Goal: Task Accomplishment & Management: Manage account settings

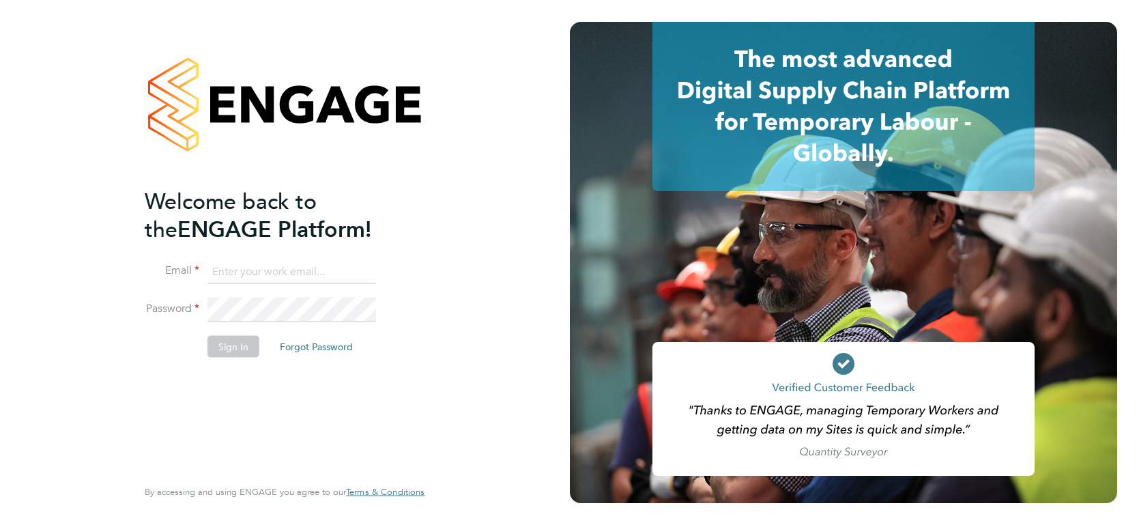
type input "[PERSON_NAME][EMAIL_ADDRESS][PERSON_NAME][DOMAIN_NAME]"
click at [219, 343] on button "Sign In" at bounding box center [233, 346] width 52 height 22
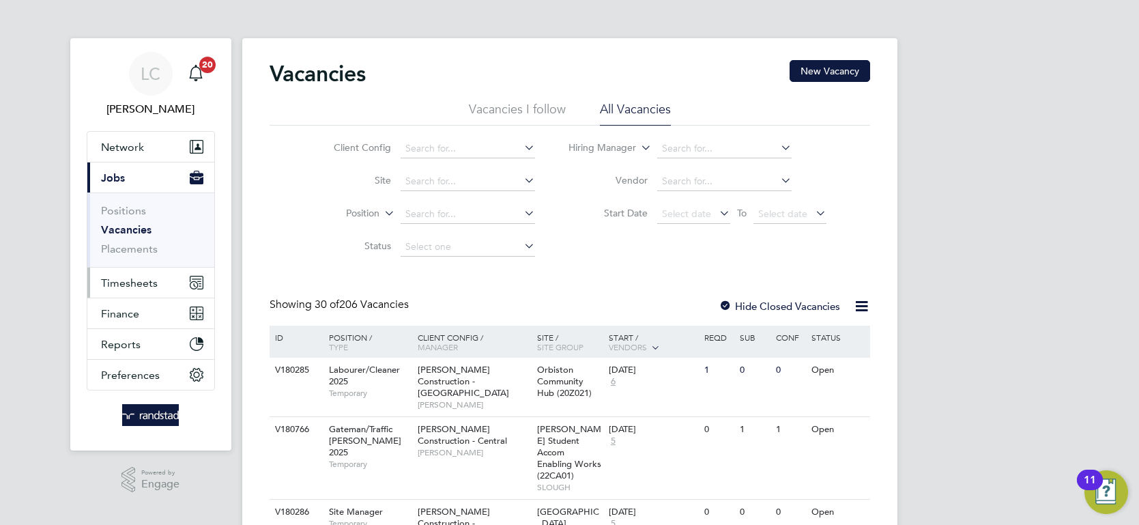
click at [120, 289] on button "Timesheets" at bounding box center [150, 282] width 127 height 30
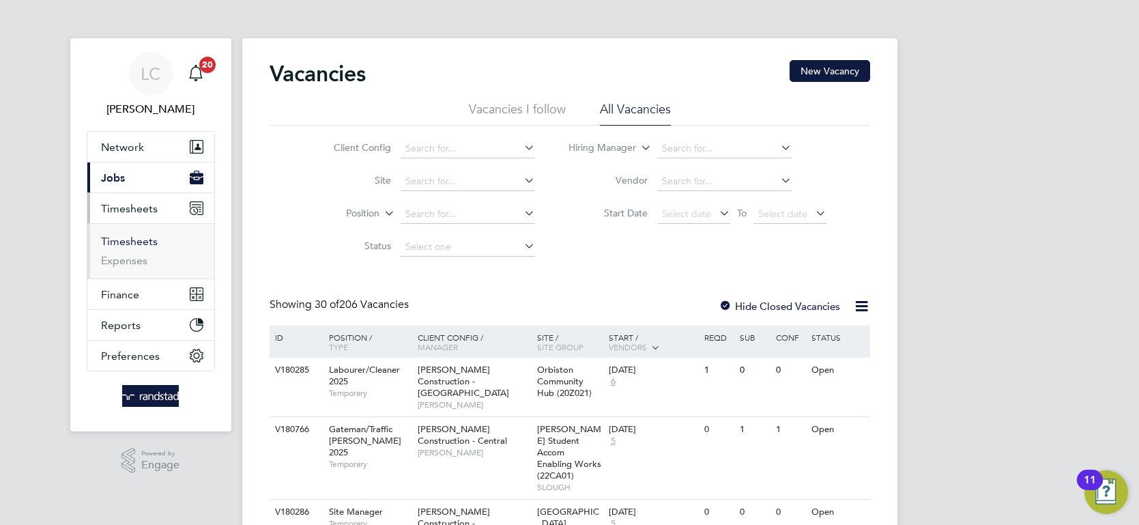
click at [134, 241] on link "Timesheets" at bounding box center [129, 241] width 57 height 13
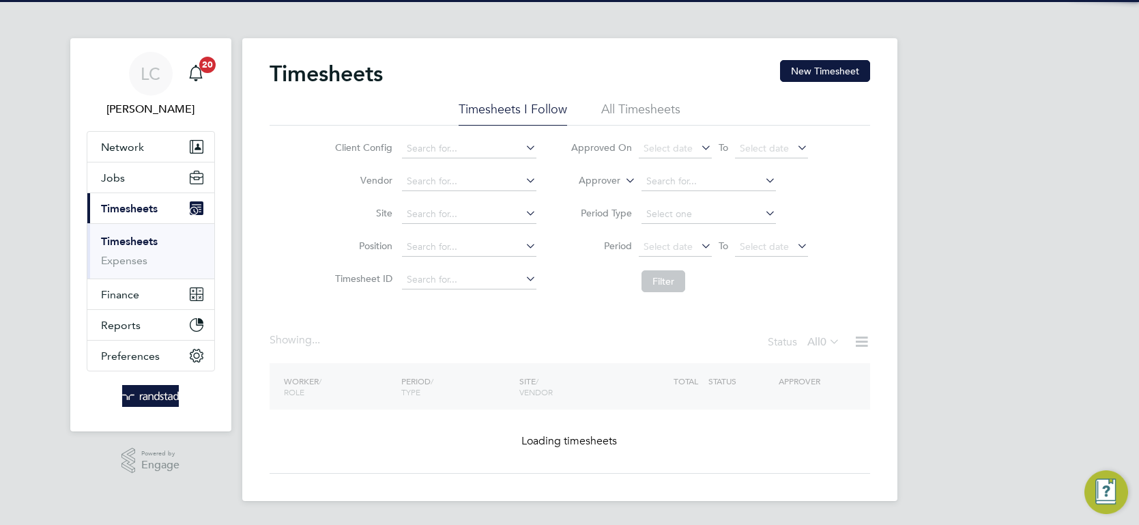
click at [616, 177] on label "Approver" at bounding box center [589, 181] width 61 height 14
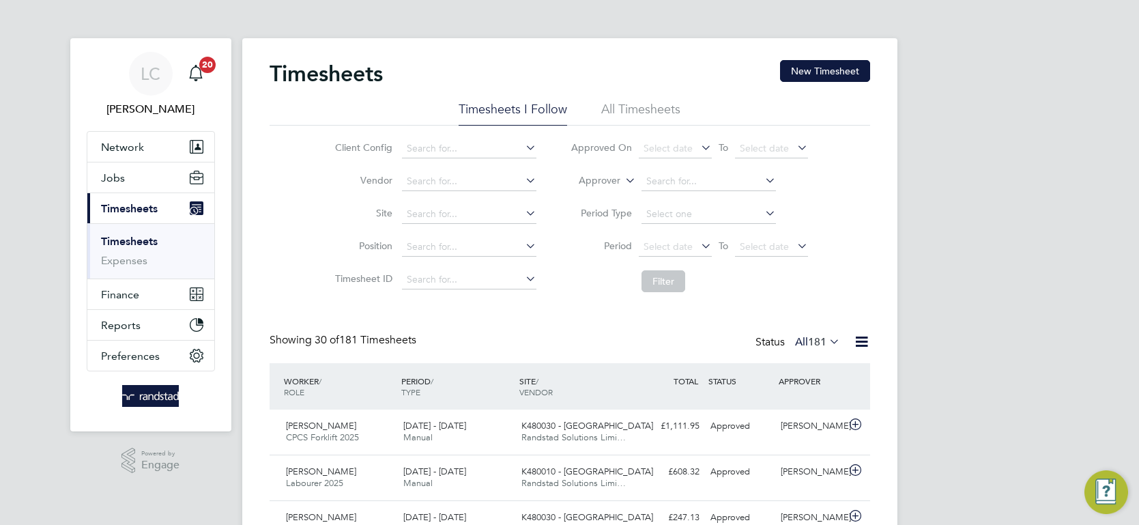
click at [596, 192] on li "Approver" at bounding box center [689, 181] width 272 height 33
click at [598, 185] on label "Approver" at bounding box center [589, 181] width 61 height 14
click at [595, 197] on li "Worker" at bounding box center [587, 197] width 67 height 18
click at [705, 178] on input at bounding box center [708, 181] width 134 height 19
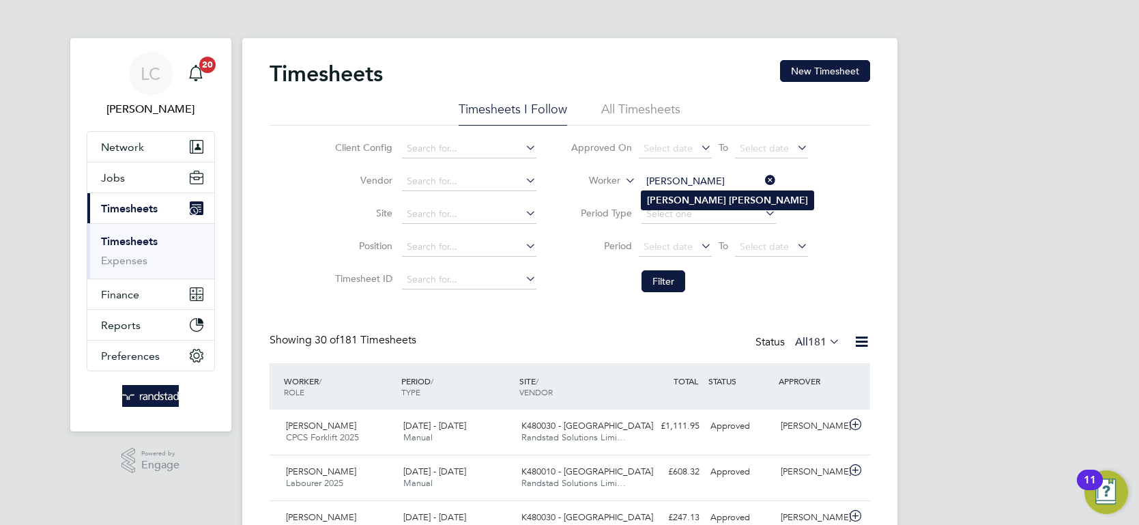
type input "[PERSON_NAME]"
click at [684, 208] on li "Sally Kearns" at bounding box center [727, 200] width 172 height 18
click at [661, 274] on button "Filter" at bounding box center [663, 281] width 44 height 22
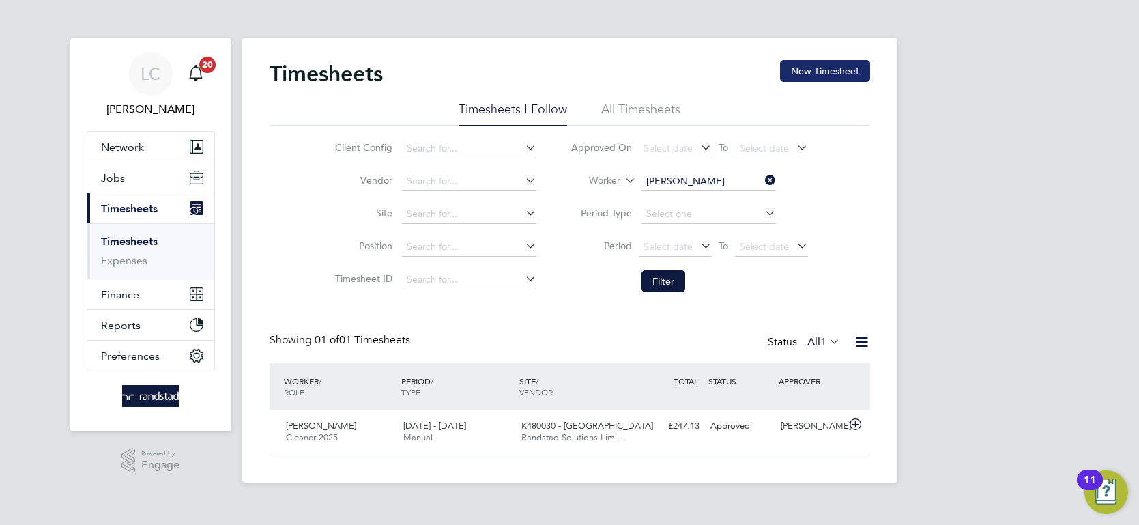
click at [840, 80] on button "New Timesheet" at bounding box center [825, 71] width 90 height 22
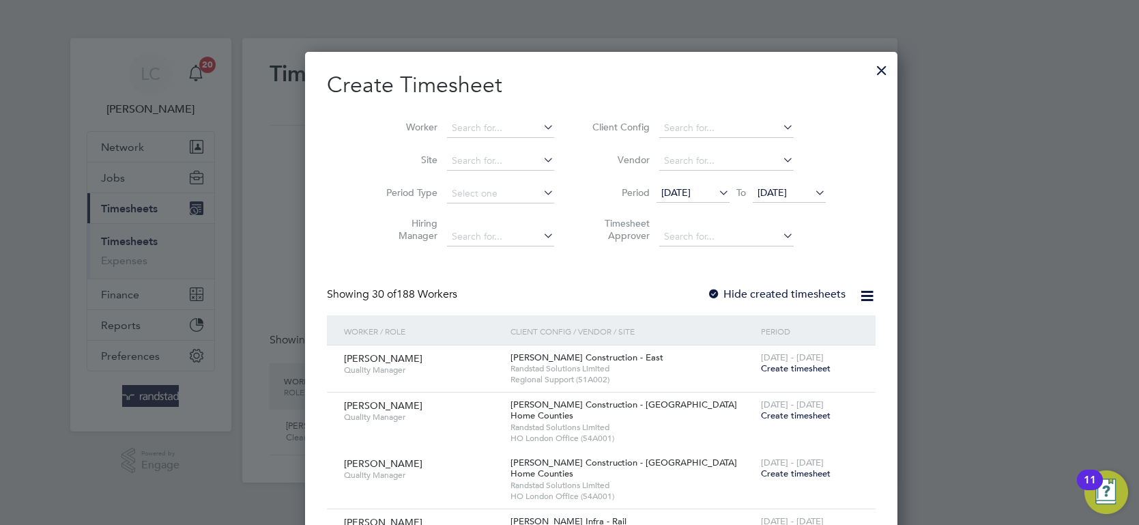
click at [442, 117] on li "Worker" at bounding box center [465, 128] width 212 height 33
click at [447, 122] on input at bounding box center [500, 128] width 107 height 19
type input "[PERSON_NAME]"
click at [440, 144] on li "Sally Kearns" at bounding box center [501, 146] width 172 height 18
click at [441, 143] on li "Sally Kearns" at bounding box center [501, 146] width 172 height 18
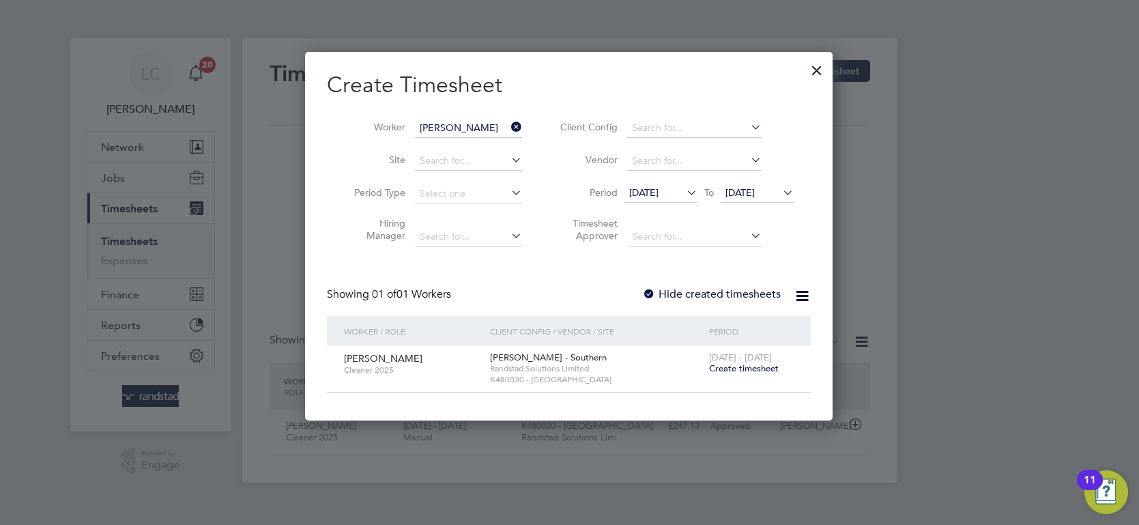
click at [730, 371] on span "Create timesheet" at bounding box center [744, 368] width 70 height 12
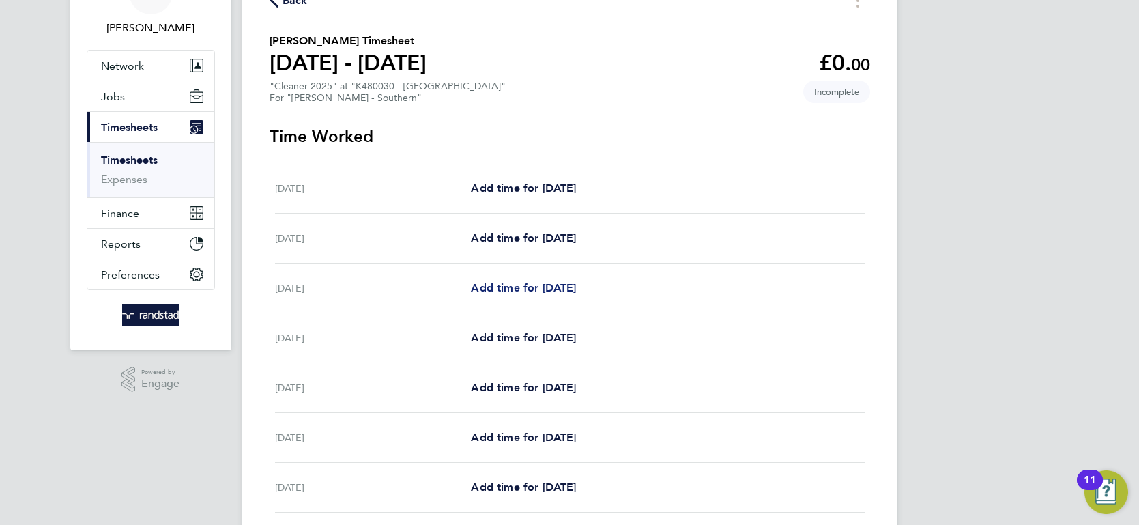
click at [573, 281] on span "Add time for Mon 22 Sep" at bounding box center [523, 287] width 105 height 13
select select "60"
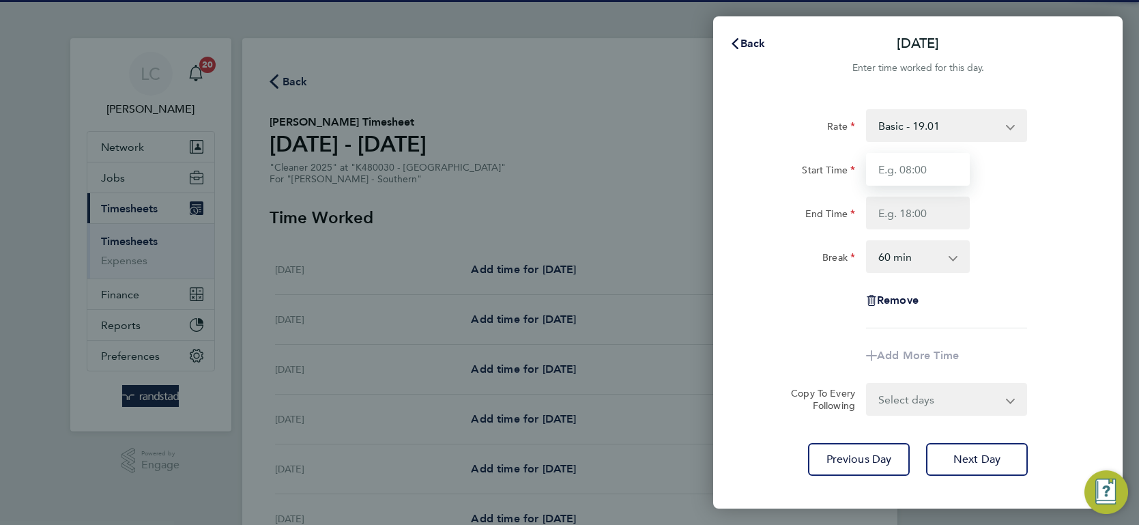
click at [951, 162] on input "Start Time" at bounding box center [918, 169] width 104 height 33
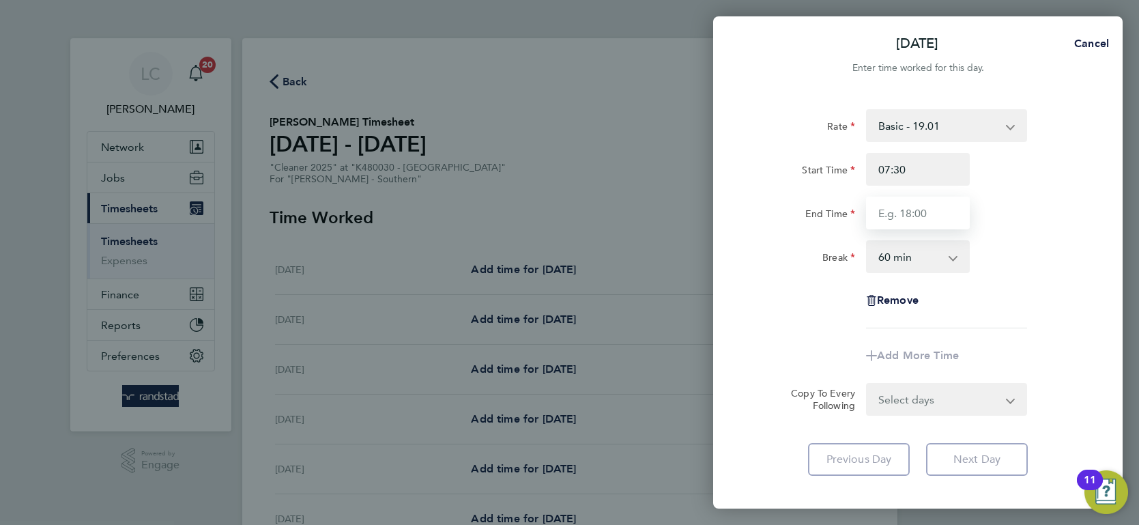
click at [925, 219] on input "End Time" at bounding box center [918, 213] width 104 height 33
drag, startPoint x: 916, startPoint y: 164, endPoint x: 753, endPoint y: 158, distance: 163.9
click at [755, 160] on div "Start Time 07:30" at bounding box center [918, 169] width 344 height 33
type input "08:00"
click at [950, 214] on input "End Time" at bounding box center [918, 213] width 104 height 33
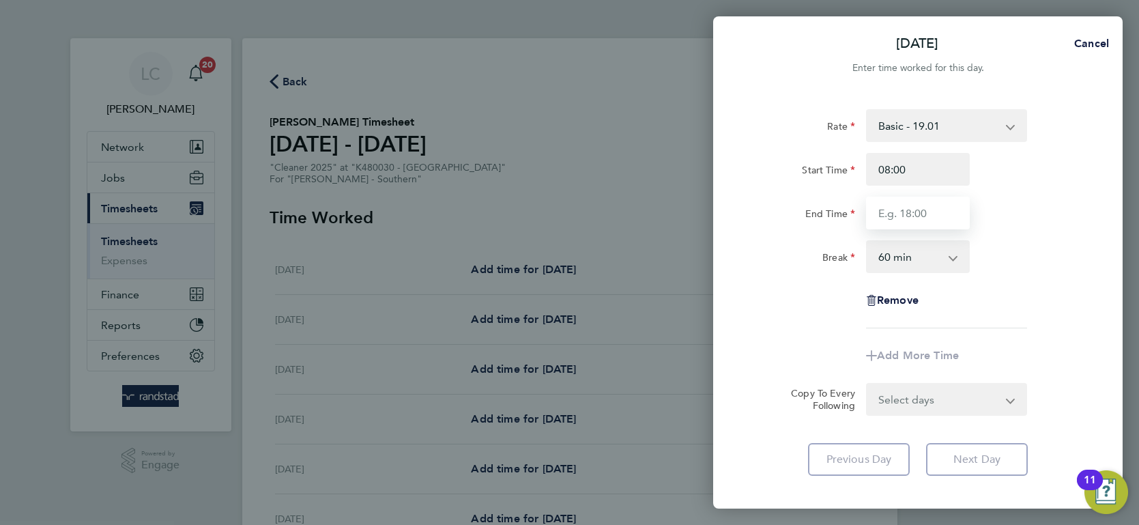
click at [889, 212] on input "End Time" at bounding box center [918, 213] width 104 height 33
click at [751, 294] on div "Rate Basic - 19.01 Overtime - 27.22 Start Time 08:00 End Time 1330 Break 0 min …" at bounding box center [917, 218] width 333 height 219
type input "13:30"
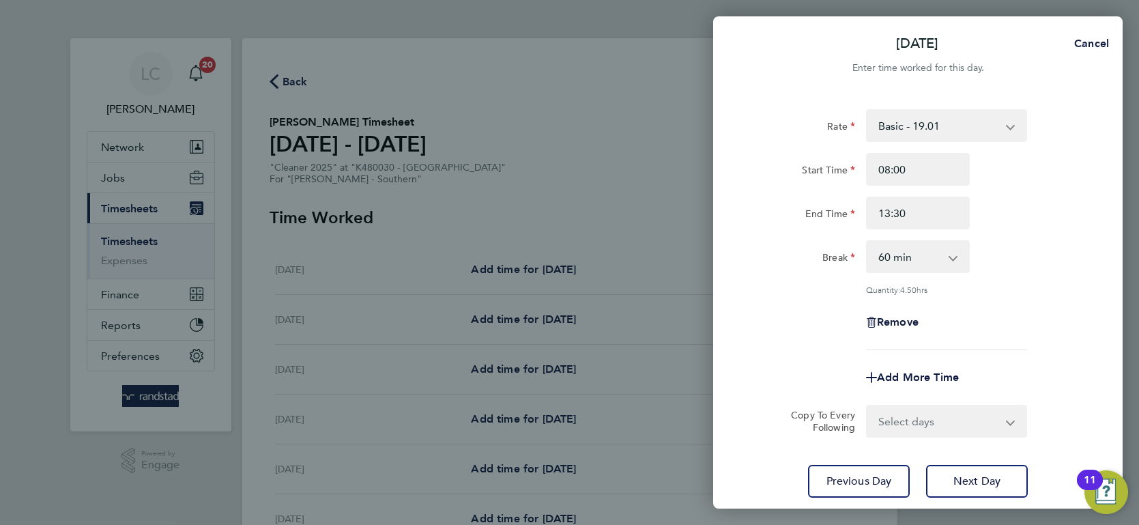
click at [905, 268] on select "0 min 15 min 30 min 45 min 60 min 75 min 90 min" at bounding box center [909, 257] width 85 height 30
select select "30"
click at [867, 242] on select "0 min 15 min 30 min 45 min 60 min 75 min 90 min" at bounding box center [909, 257] width 85 height 30
click at [795, 241] on div "Break" at bounding box center [803, 253] width 104 height 27
click at [912, 426] on select "Select days Day Tuesday Wednesday Thursday Friday" at bounding box center [938, 421] width 143 height 30
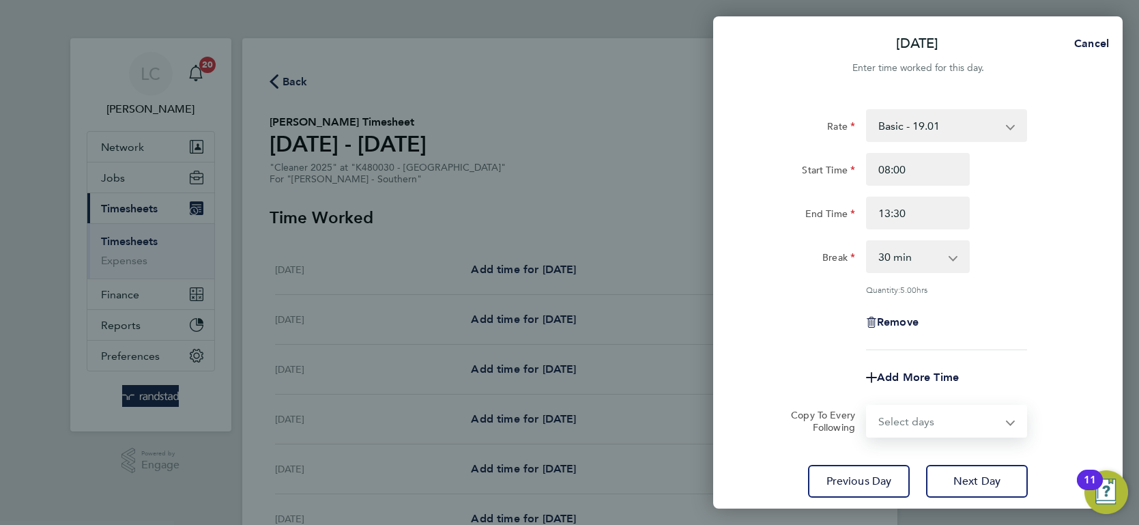
select select "DAY"
click at [867, 406] on select "Select days Day Tuesday Wednesday Thursday Friday" at bounding box center [938, 421] width 143 height 30
select select "2025-09-26"
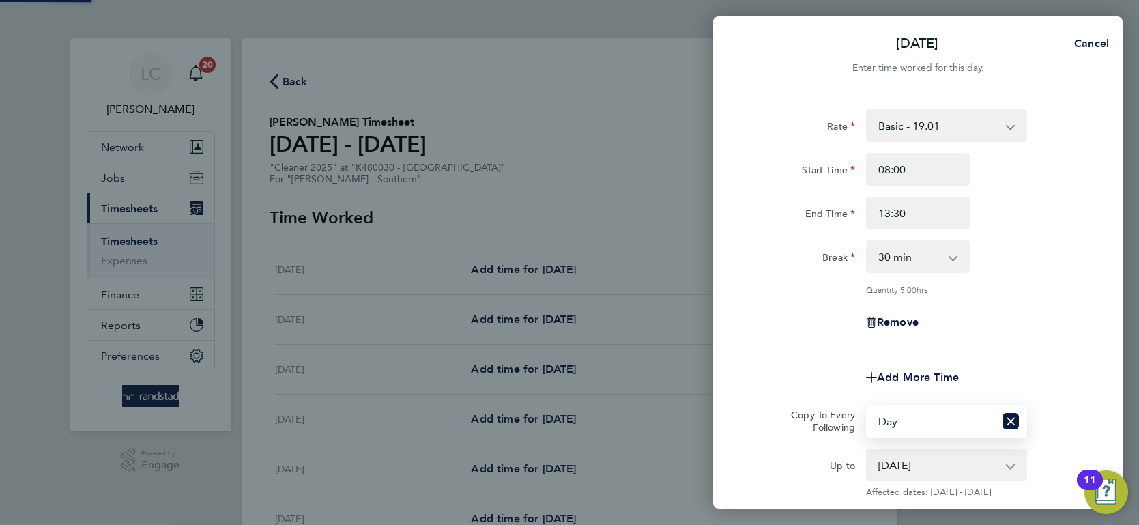
click at [787, 274] on div "Rate Basic - 19.01 Overtime - 27.22 Start Time 08:00 End Time 13:30 Break 0 min…" at bounding box center [917, 229] width 333 height 241
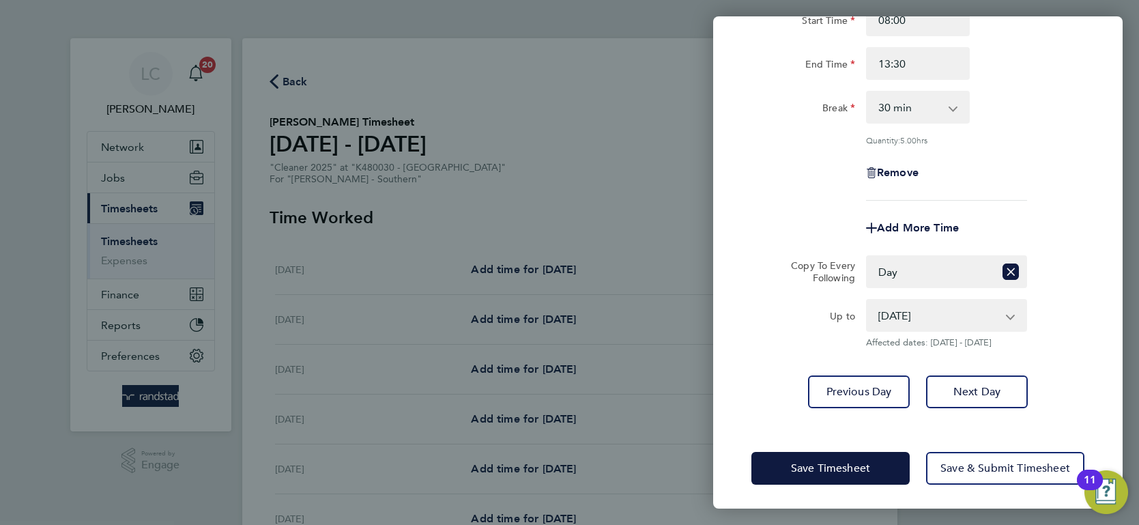
scroll to position [150, 0]
click at [858, 461] on span "Save Timesheet" at bounding box center [830, 468] width 79 height 14
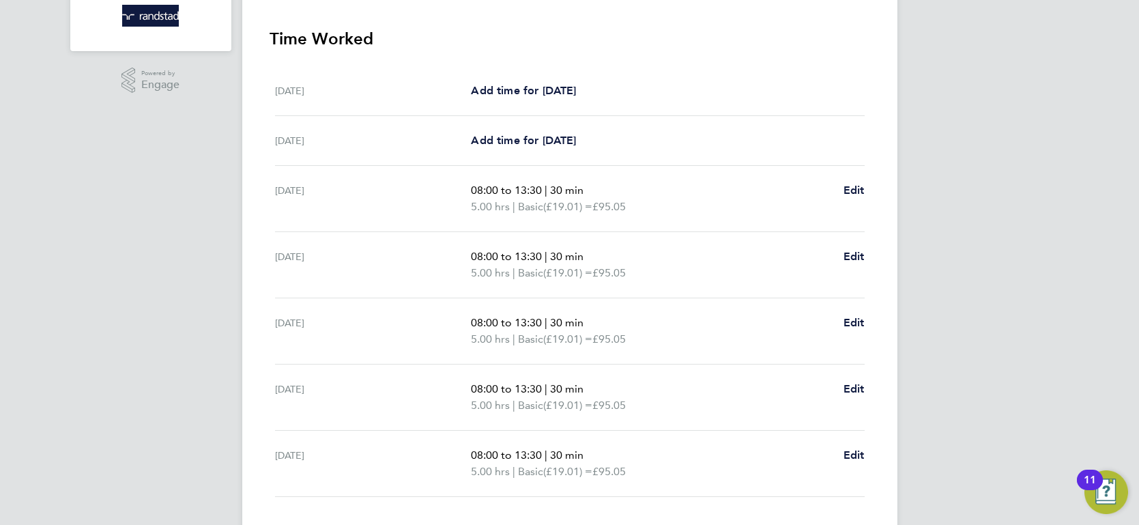
scroll to position [469, 0]
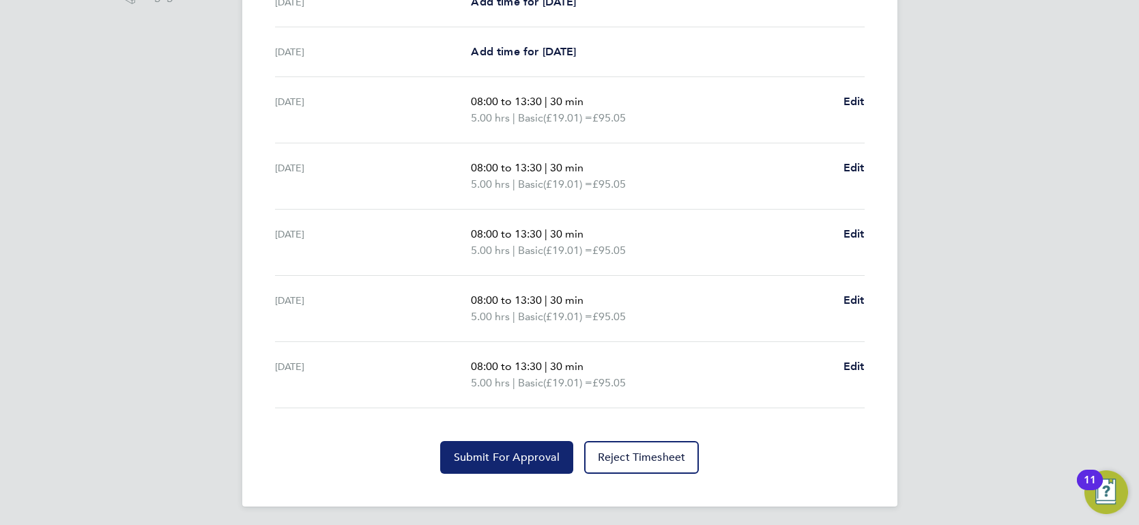
click at [495, 445] on button "Submit For Approval" at bounding box center [506, 457] width 133 height 33
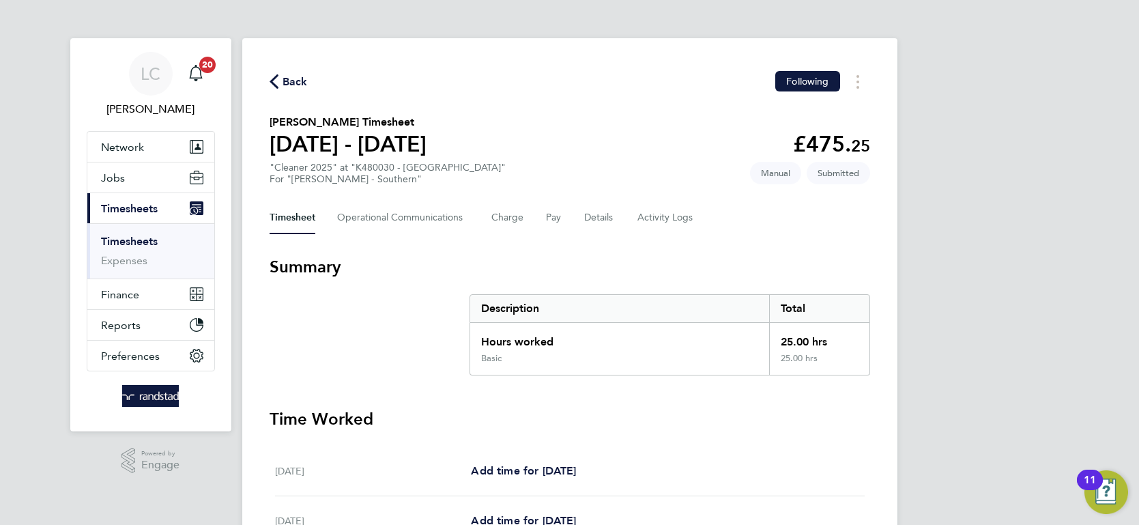
click at [293, 84] on span "Back" at bounding box center [295, 82] width 25 height 16
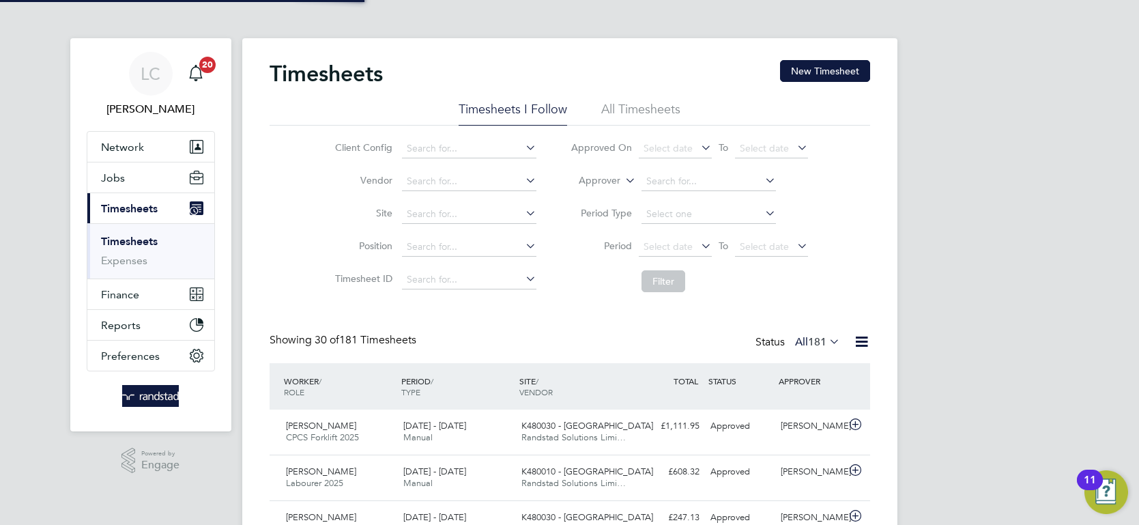
scroll to position [35, 118]
click at [622, 177] on icon at bounding box center [622, 177] width 0 height 12
click at [596, 192] on li "Worker" at bounding box center [587, 197] width 67 height 18
click at [652, 178] on input at bounding box center [708, 181] width 134 height 19
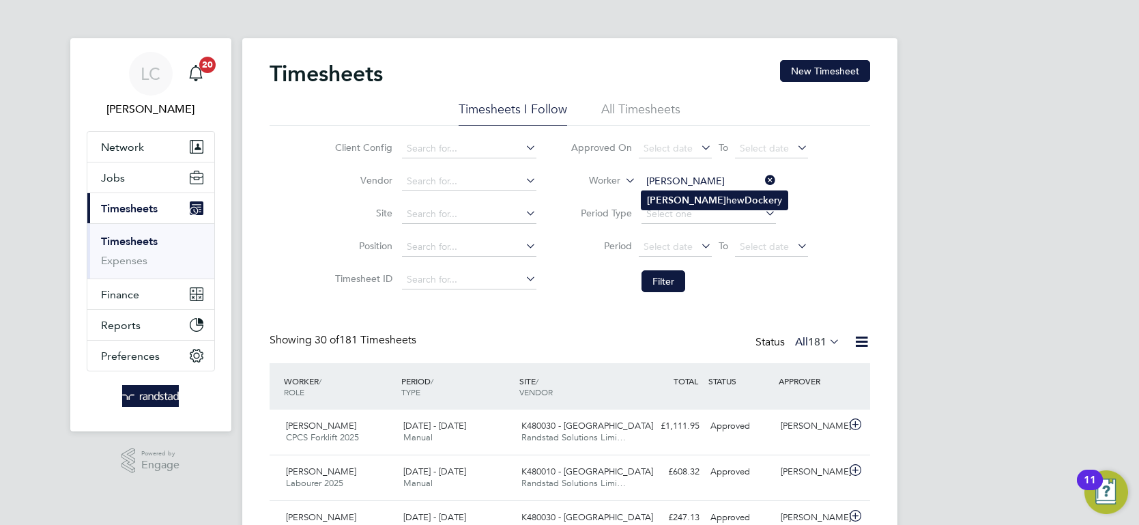
click at [744, 201] on b "Docker" at bounding box center [760, 200] width 33 height 12
type input "[PERSON_NAME]"
click at [654, 285] on button "Filter" at bounding box center [663, 281] width 44 height 22
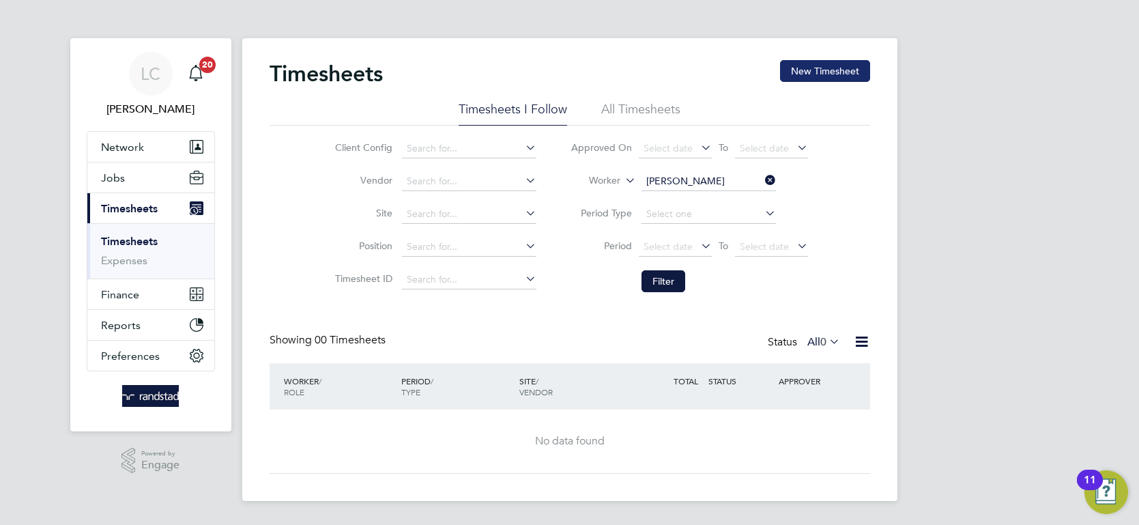
click at [845, 60] on button "New Timesheet" at bounding box center [825, 71] width 90 height 22
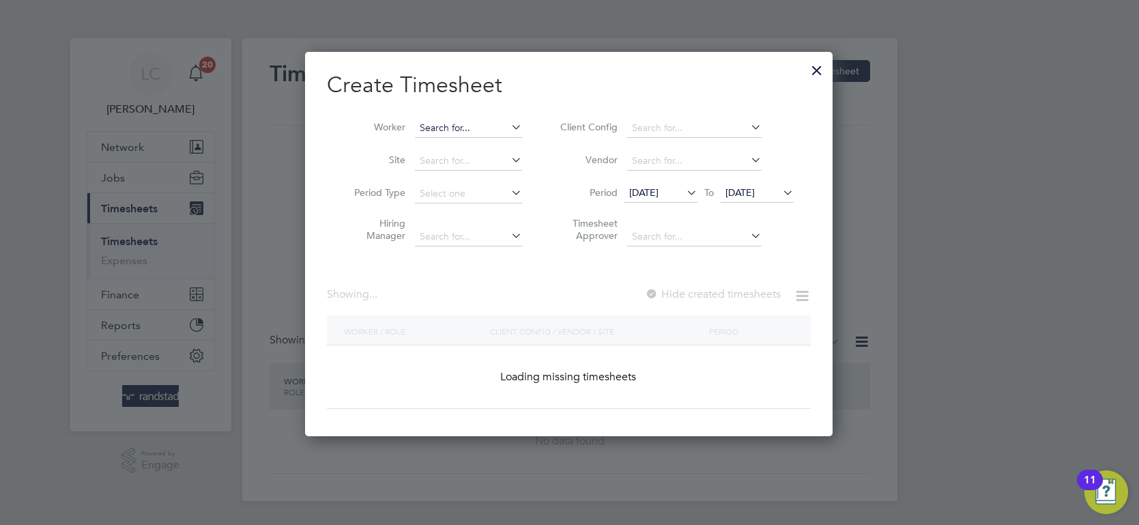
click at [449, 131] on input at bounding box center [468, 128] width 107 height 19
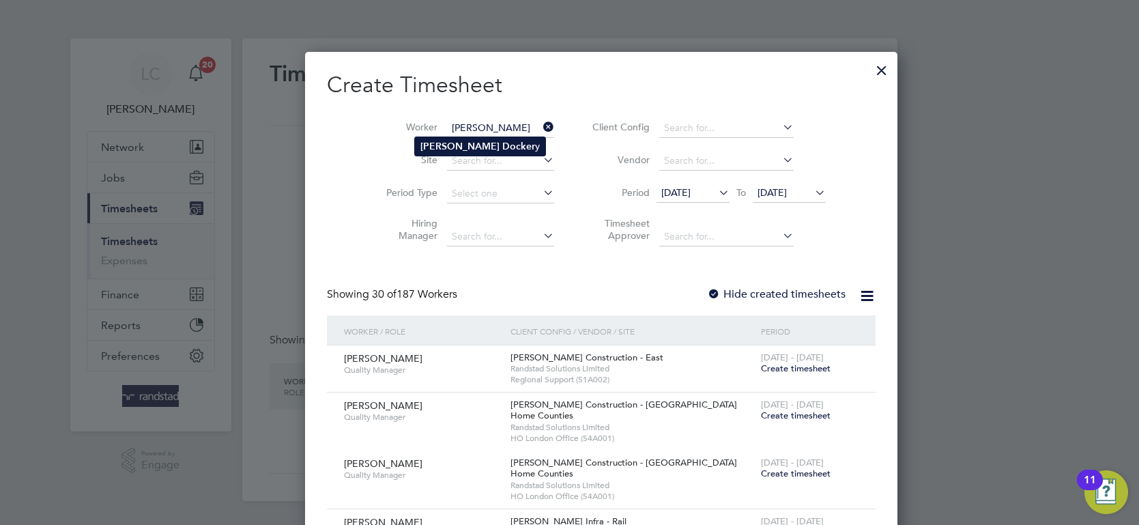
click at [455, 141] on b "[PERSON_NAME]" at bounding box center [459, 147] width 79 height 12
type input "[PERSON_NAME]"
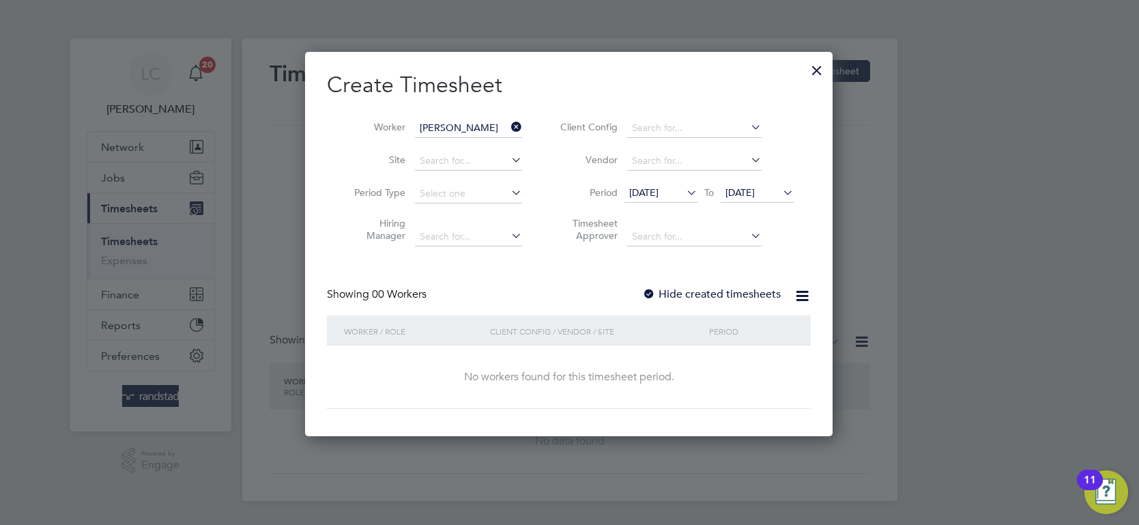
click at [755, 197] on span "[DATE]" at bounding box center [739, 192] width 29 height 12
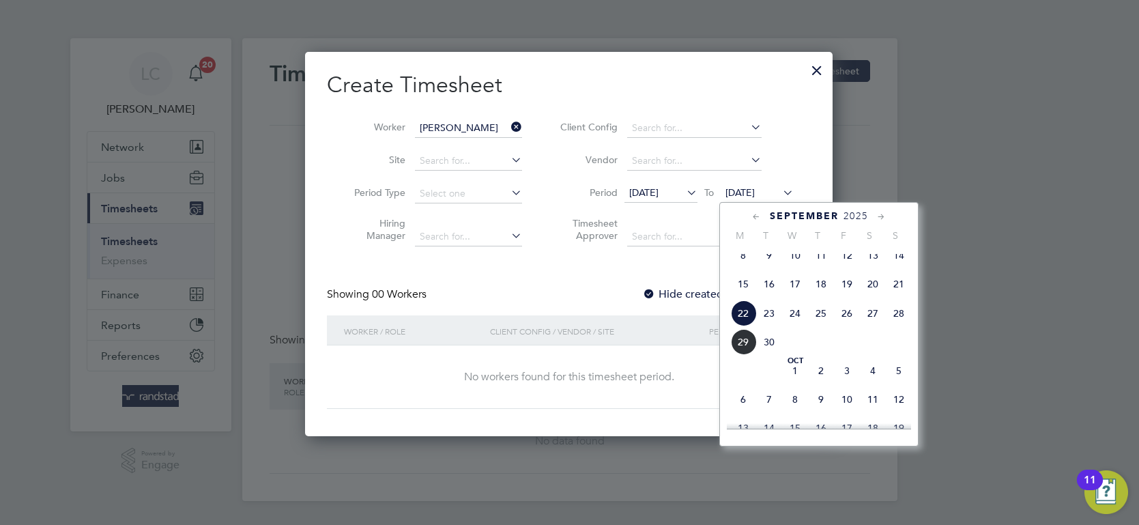
click at [902, 412] on span "12" at bounding box center [899, 399] width 26 height 26
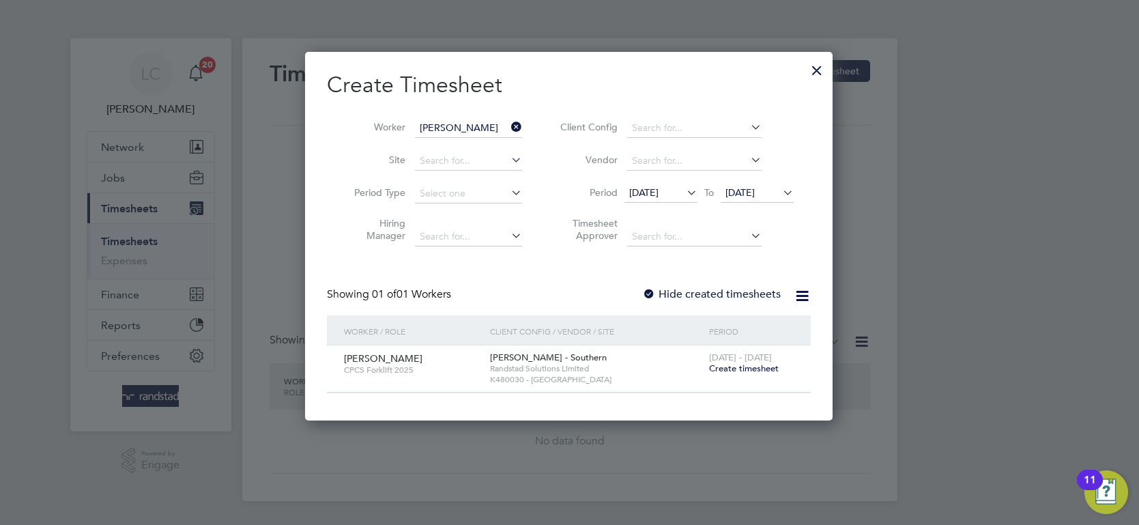
click at [755, 190] on span "12 Oct 2025" at bounding box center [739, 192] width 29 height 12
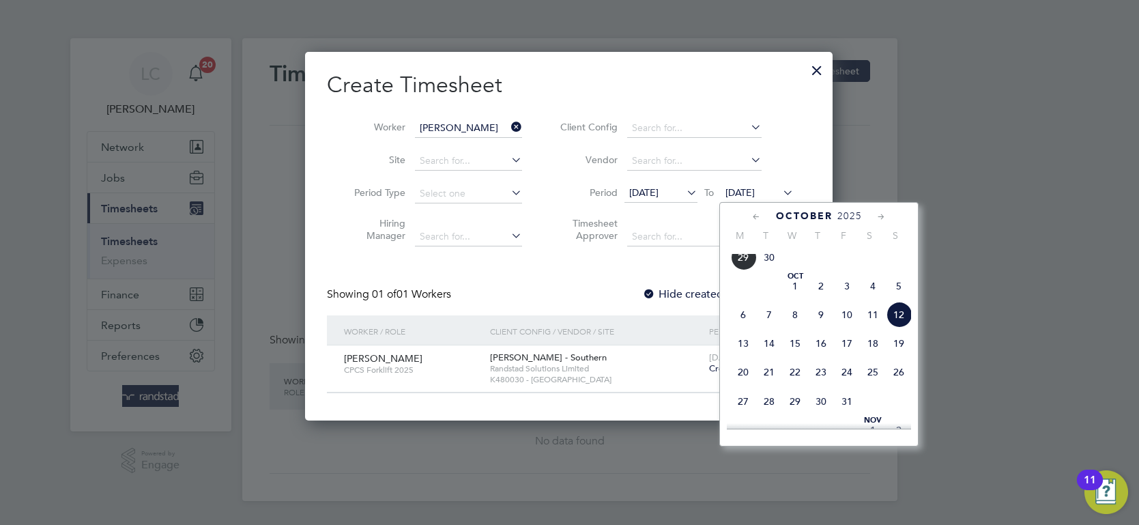
click at [755, 190] on span "12 Oct 2025" at bounding box center [739, 192] width 29 height 12
click at [659, 197] on span "[DATE]" at bounding box center [643, 192] width 29 height 12
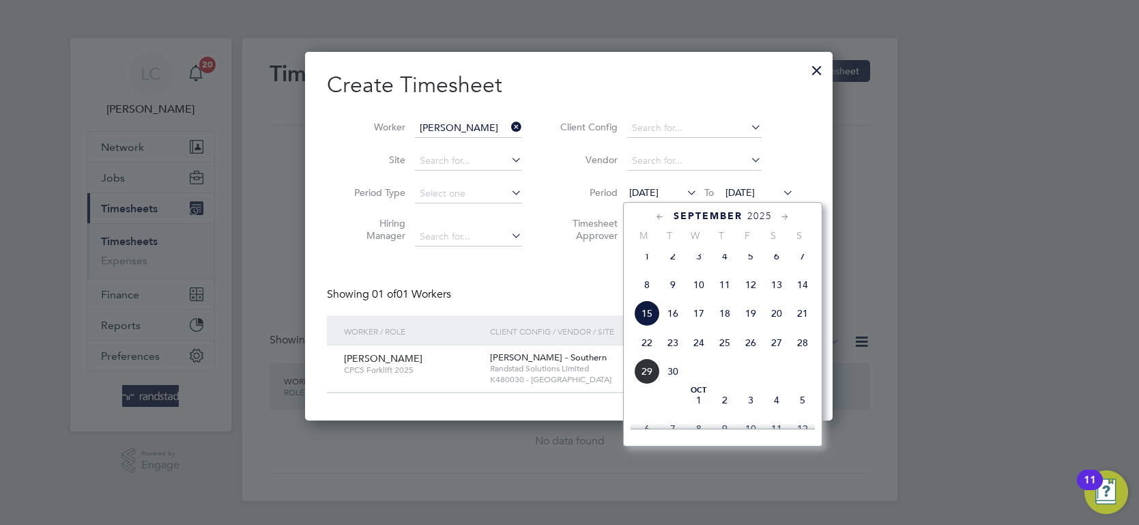
click at [651, 291] on span "8" at bounding box center [647, 285] width 26 height 26
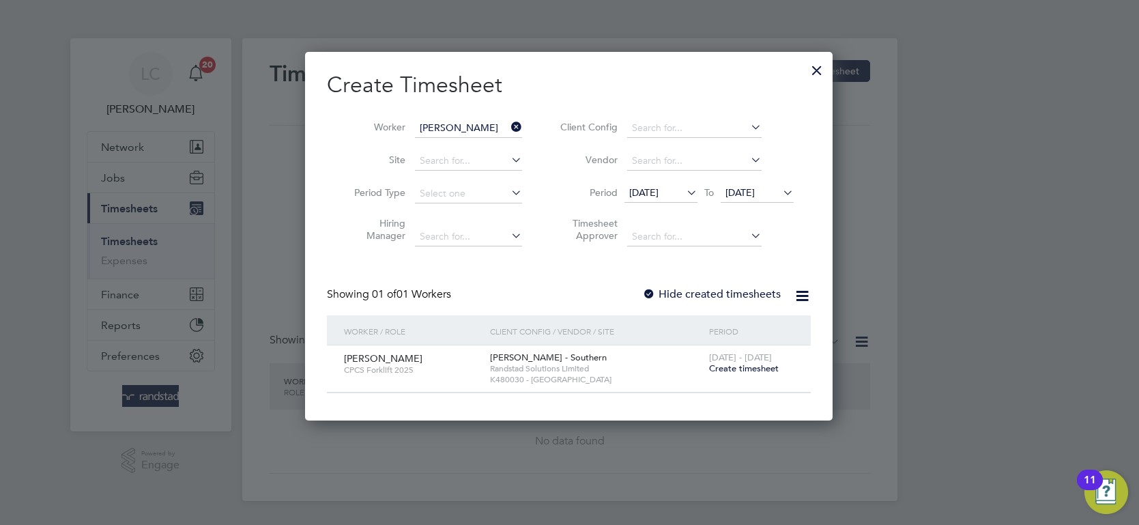
drag, startPoint x: 694, startPoint y: 298, endPoint x: 681, endPoint y: 295, distance: 13.2
click at [691, 299] on label "Hide created timesheets" at bounding box center [711, 294] width 139 height 14
click at [812, 62] on div at bounding box center [817, 67] width 25 height 25
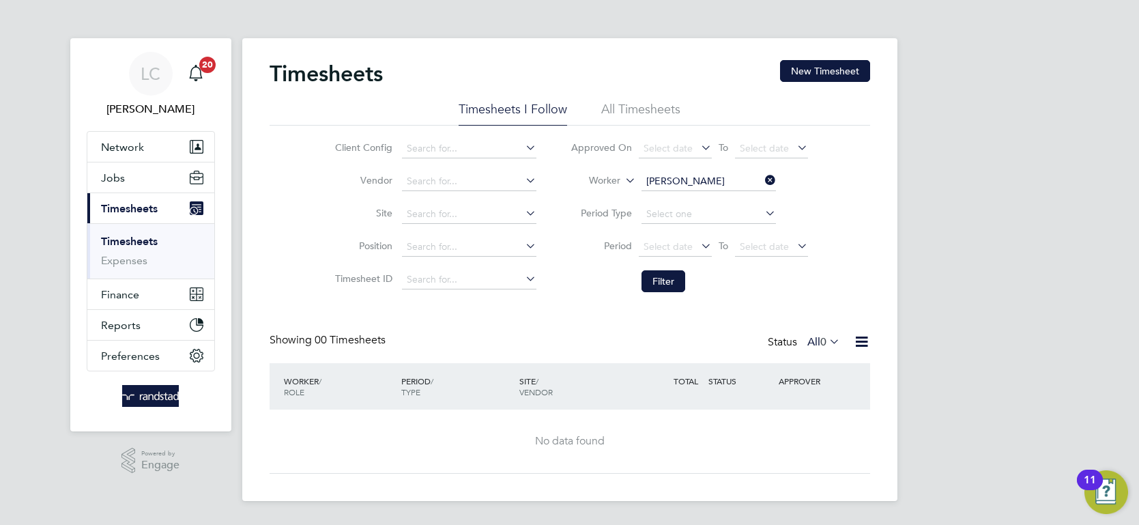
click at [768, 169] on li "Worker Matthew Dockery" at bounding box center [689, 181] width 272 height 33
click at [762, 175] on icon at bounding box center [762, 180] width 0 height 19
click at [689, 183] on input at bounding box center [708, 181] width 134 height 19
click at [733, 200] on li "Matthew Somner" at bounding box center [708, 200] width 135 height 18
type input "[PERSON_NAME]"
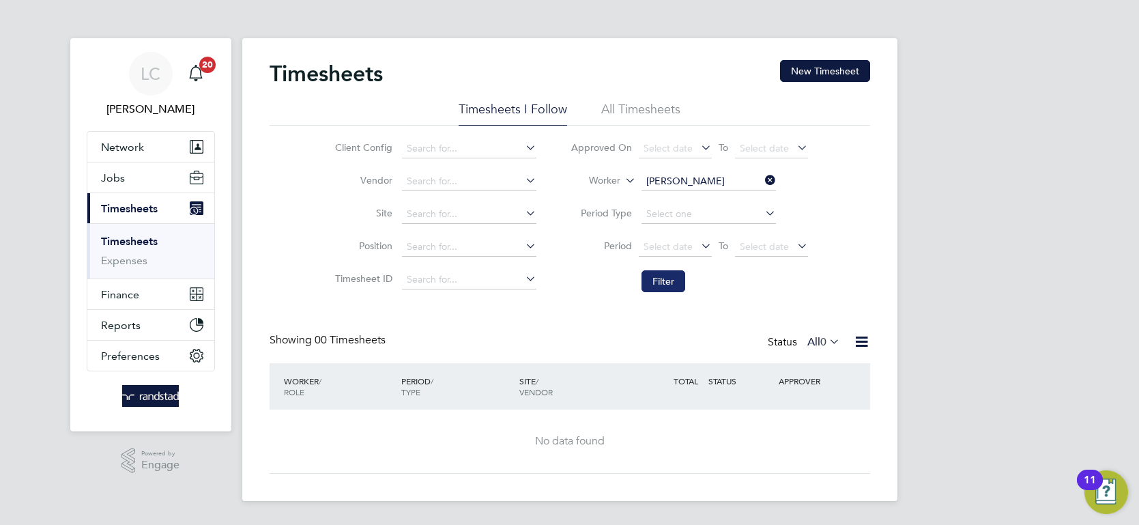
click at [666, 276] on button "Filter" at bounding box center [663, 281] width 44 height 22
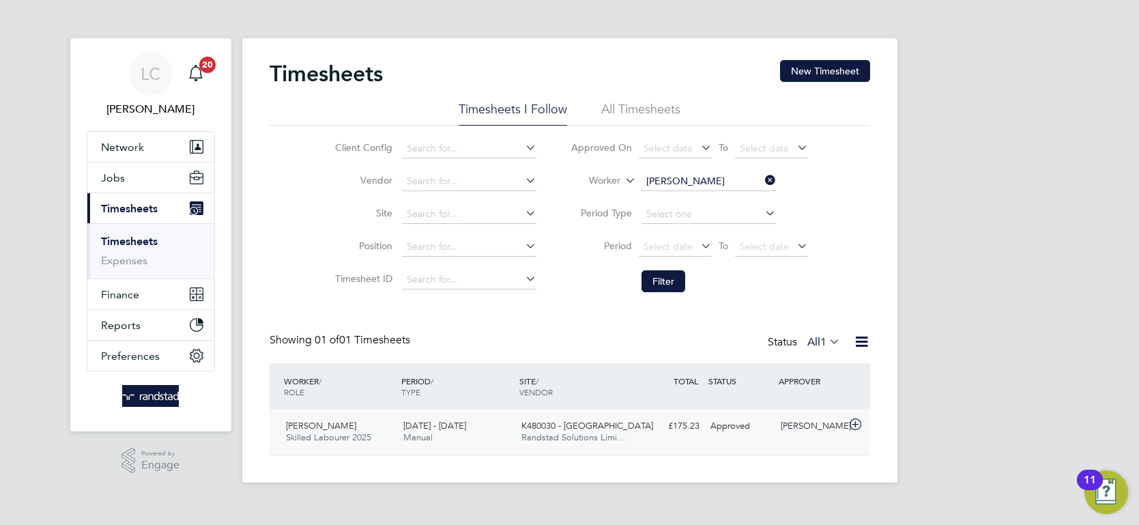
click at [831, 431] on div "[PERSON_NAME]" at bounding box center [810, 426] width 71 height 23
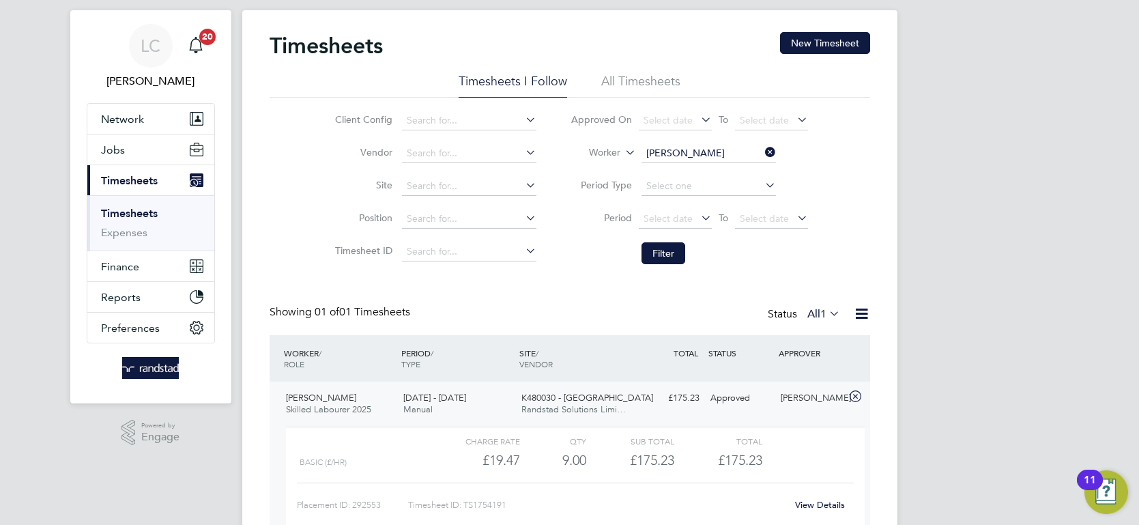
scroll to position [68, 0]
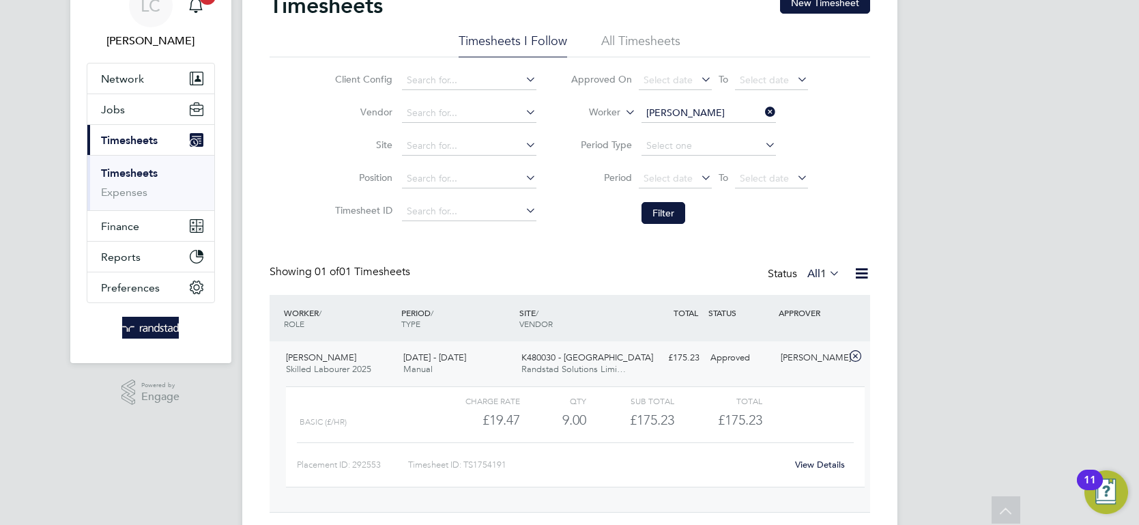
click at [648, 36] on li "All Timesheets" at bounding box center [640, 45] width 79 height 25
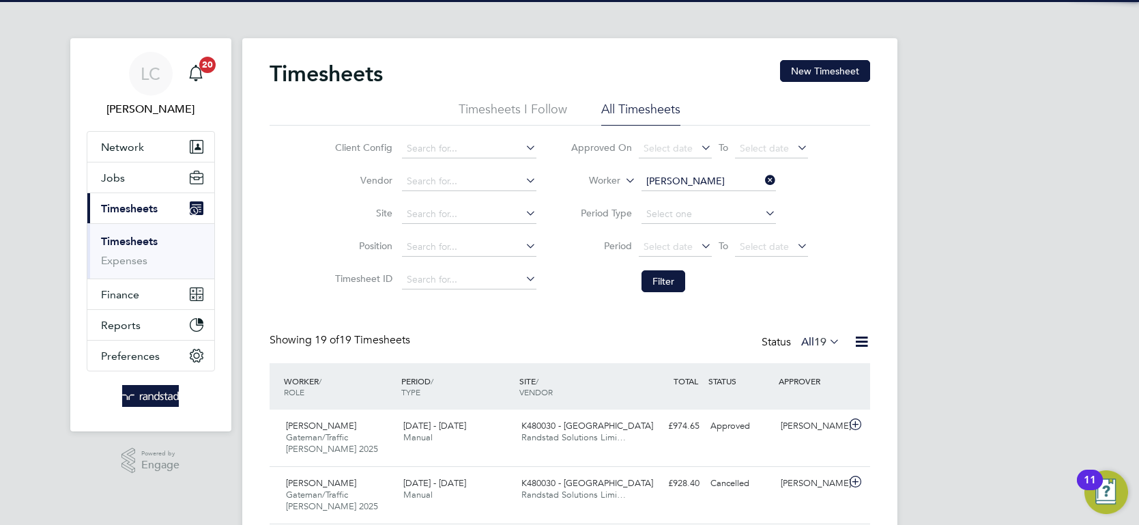
scroll to position [7, 7]
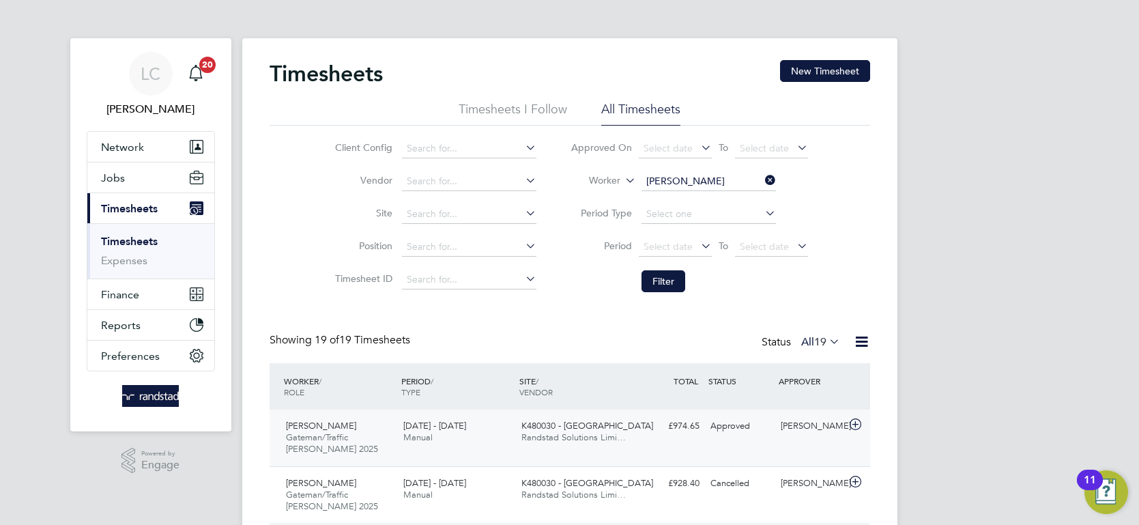
click at [607, 426] on span "K480030 - [GEOGRAPHIC_DATA]" at bounding box center [587, 426] width 132 height 12
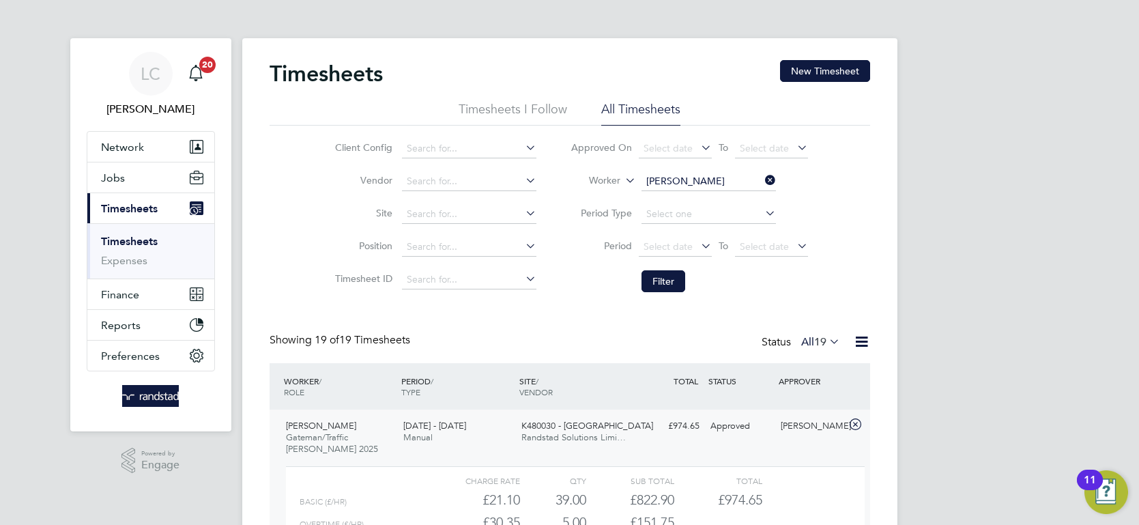
click at [762, 180] on icon at bounding box center [762, 180] width 0 height 19
click at [740, 179] on input at bounding box center [708, 181] width 134 height 19
click at [717, 207] on li "Antony Deeks" at bounding box center [708, 200] width 135 height 18
type input "Antony Deeks"
click at [663, 276] on button "Filter" at bounding box center [663, 281] width 44 height 22
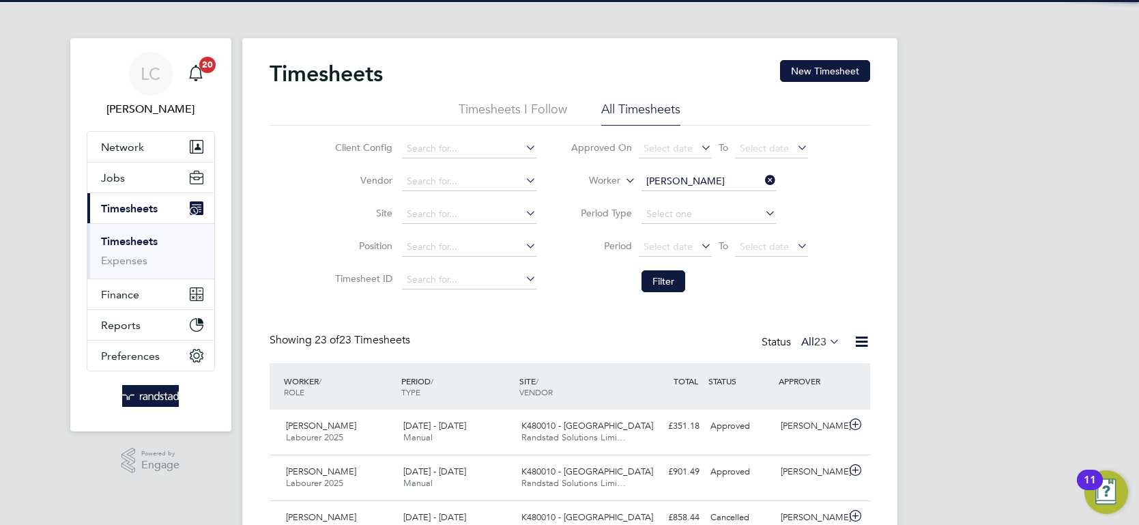
scroll to position [35, 118]
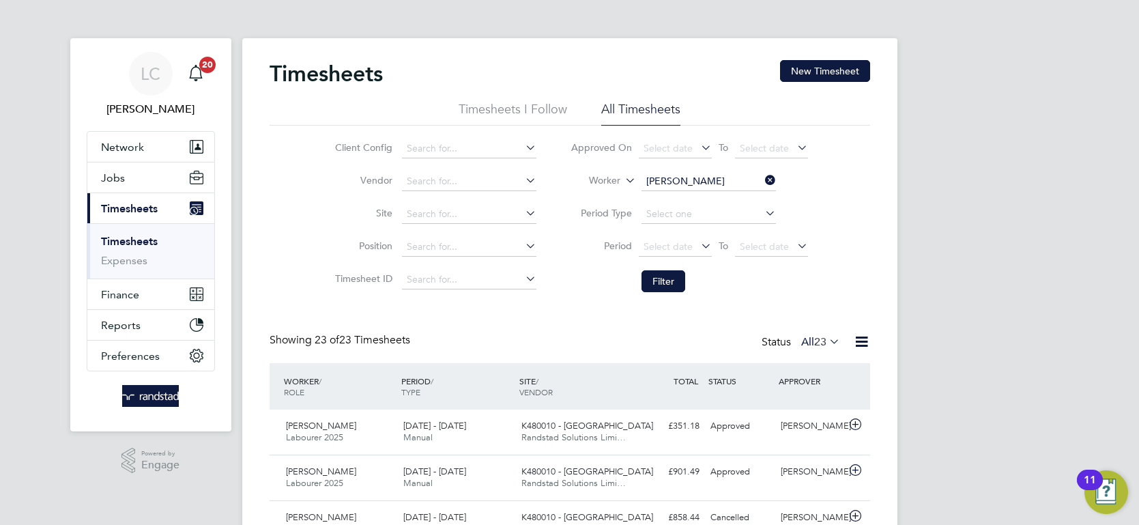
click at [762, 174] on icon at bounding box center [762, 180] width 0 height 19
click at [702, 178] on input at bounding box center [708, 181] width 134 height 19
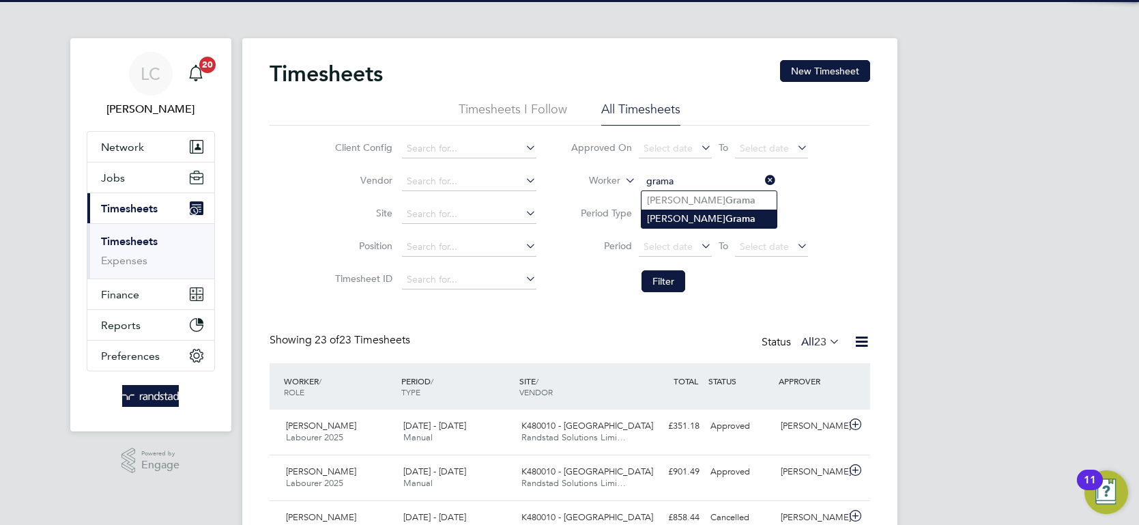
click at [725, 215] on b "Grama" at bounding box center [740, 219] width 30 height 12
type input "Daniel Grama"
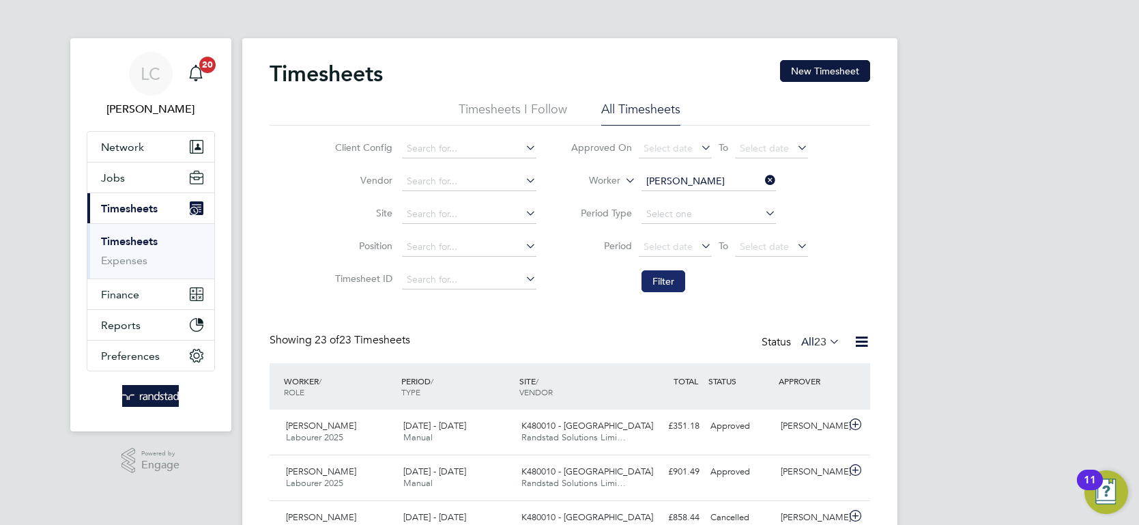
click at [677, 280] on button "Filter" at bounding box center [663, 281] width 44 height 22
click at [762, 179] on icon at bounding box center [762, 180] width 0 height 19
click at [690, 178] on input at bounding box center [708, 181] width 134 height 19
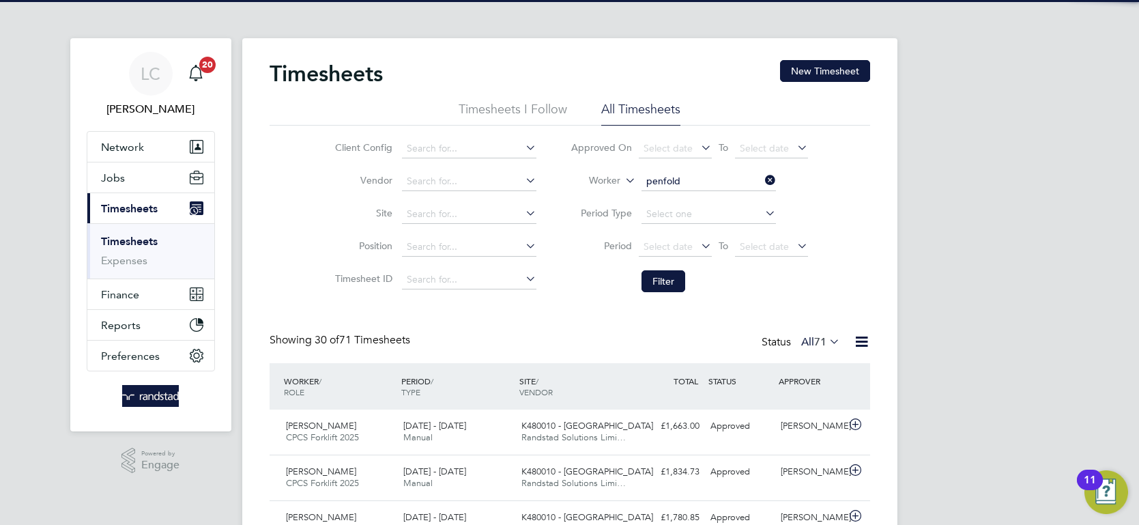
click at [688, 192] on li "Keith Penfold" at bounding box center [708, 200] width 135 height 18
type input "Keith Penfold"
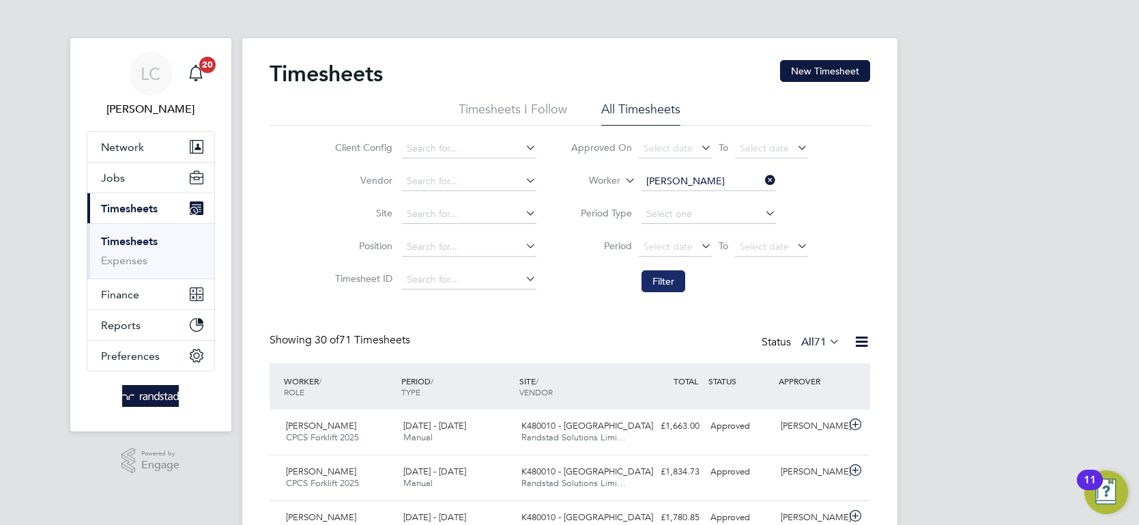
click at [667, 279] on button "Filter" at bounding box center [663, 281] width 44 height 22
click at [762, 175] on icon at bounding box center [762, 180] width 0 height 19
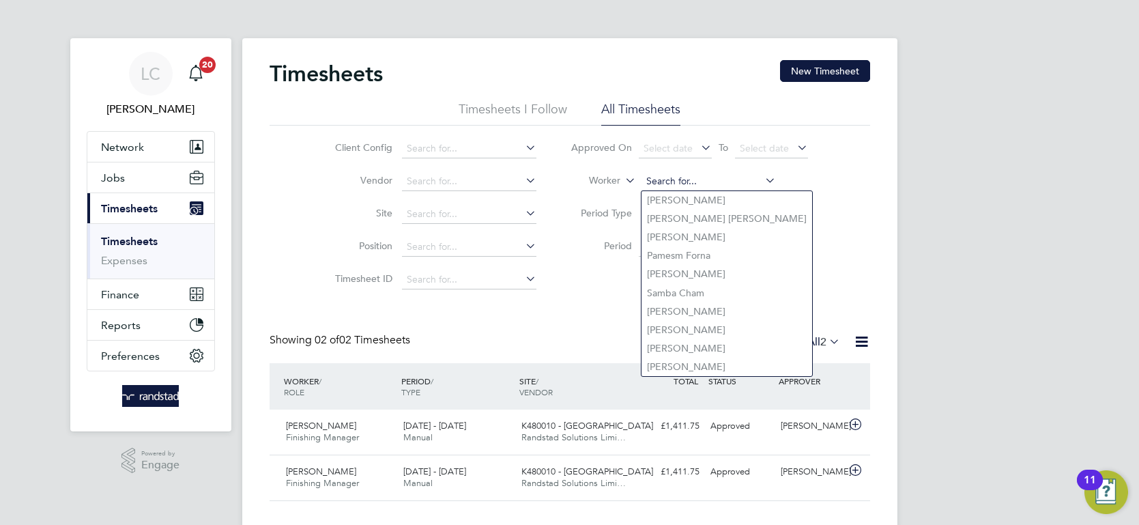
click at [725, 176] on input at bounding box center [708, 181] width 134 height 19
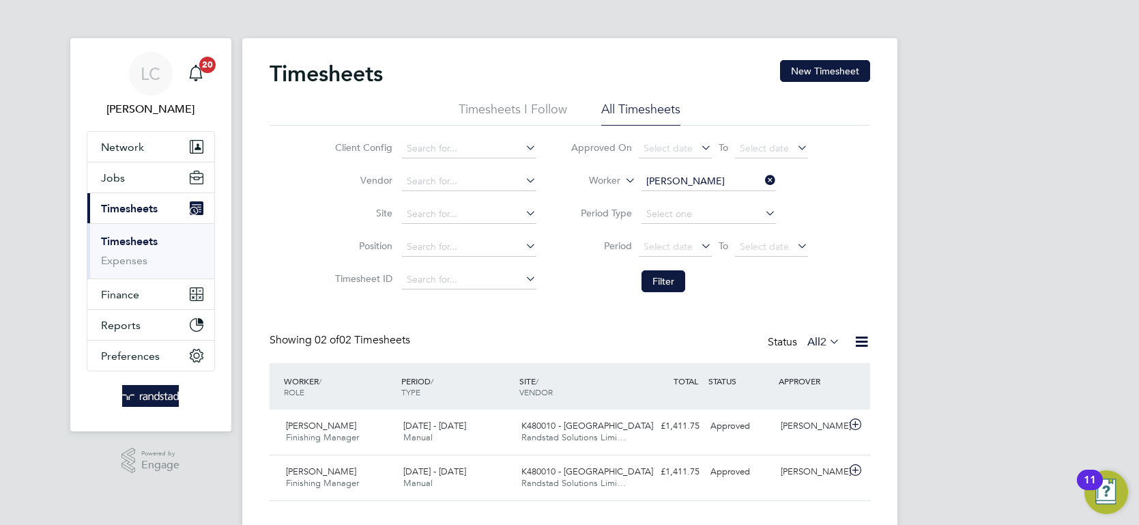
click at [725, 257] on b "Manning" at bounding box center [764, 256] width 79 height 12
type input "[PERSON_NAME]"
click at [669, 279] on button "Filter" at bounding box center [663, 281] width 44 height 22
click at [817, 66] on button "New Timesheet" at bounding box center [825, 71] width 90 height 22
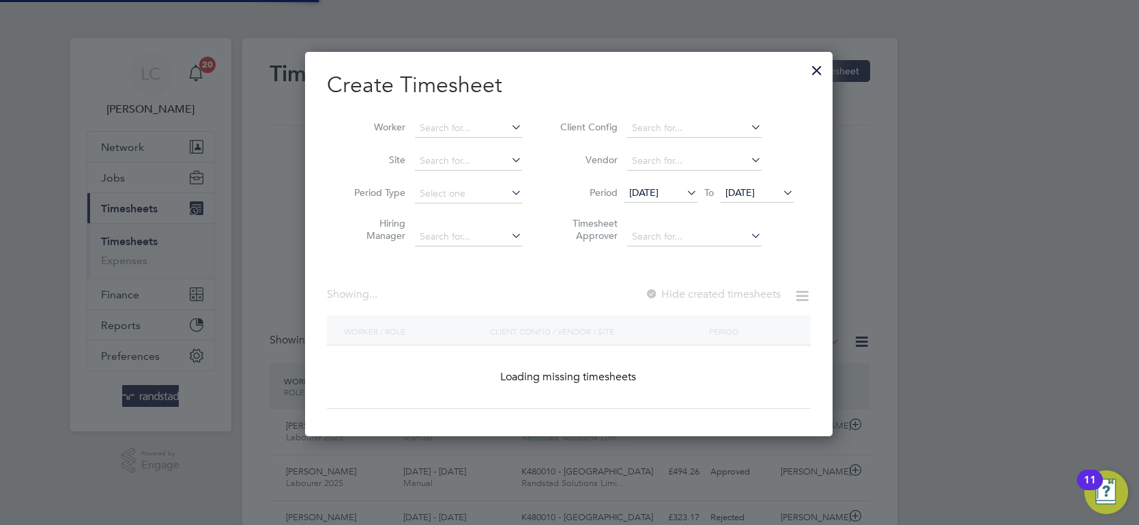
scroll to position [384, 528]
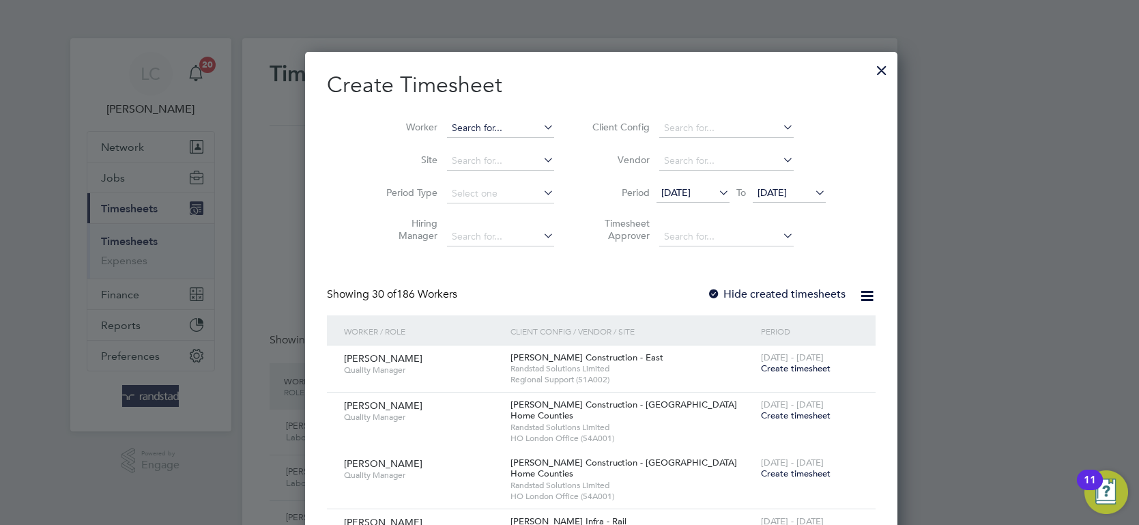
click at [447, 126] on input at bounding box center [500, 128] width 107 height 19
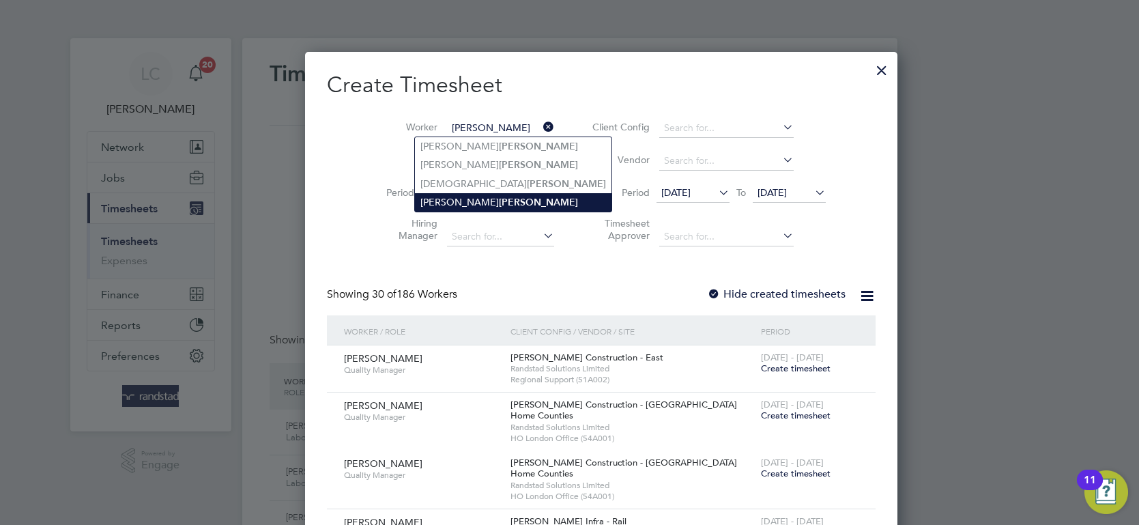
click at [443, 205] on li "Isaac Manning" at bounding box center [513, 202] width 197 height 18
type input "[PERSON_NAME]"
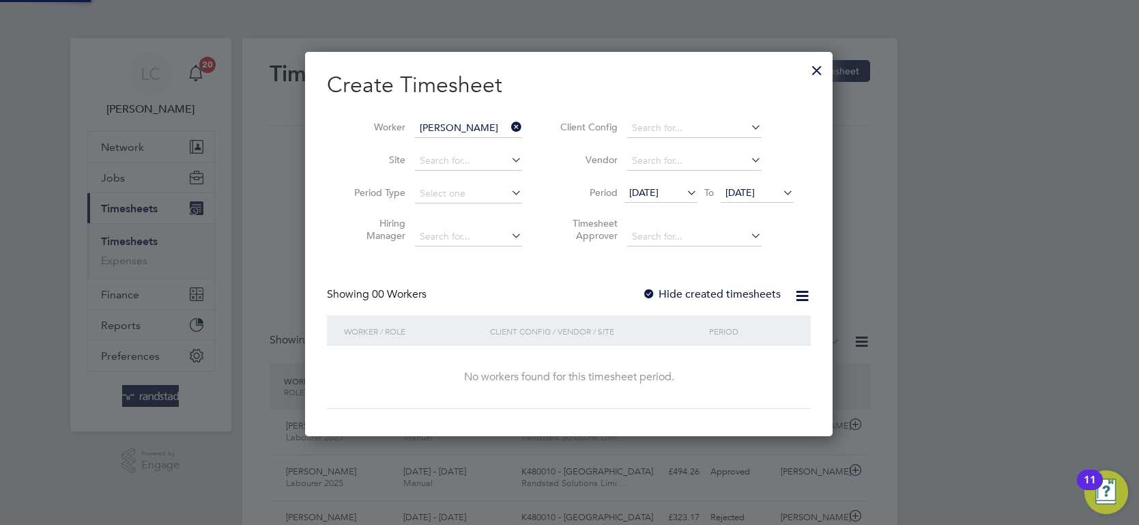
scroll to position [384, 528]
click at [747, 186] on span "[DATE]" at bounding box center [739, 192] width 29 height 12
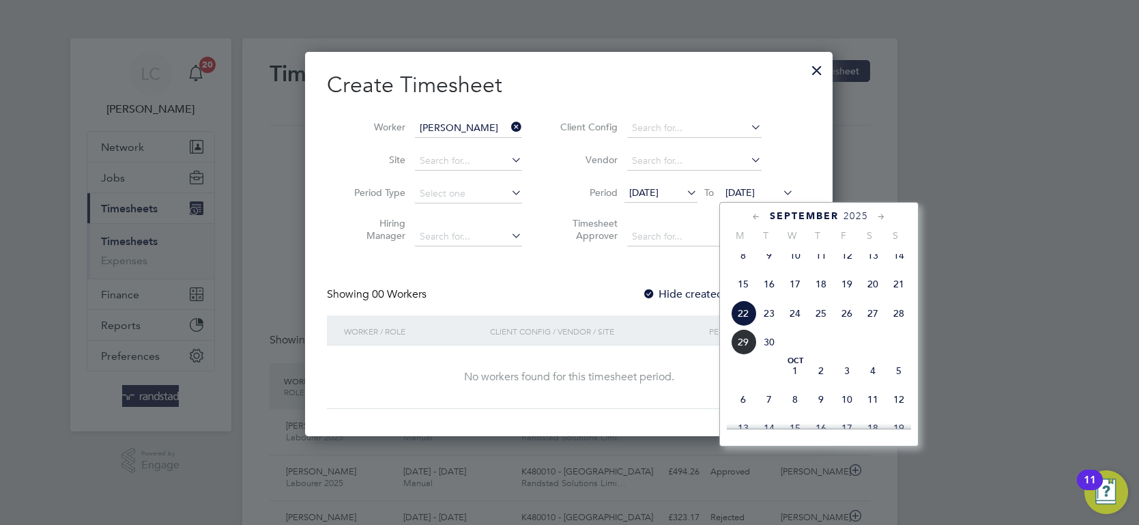
click at [901, 322] on span "28" at bounding box center [899, 313] width 26 height 26
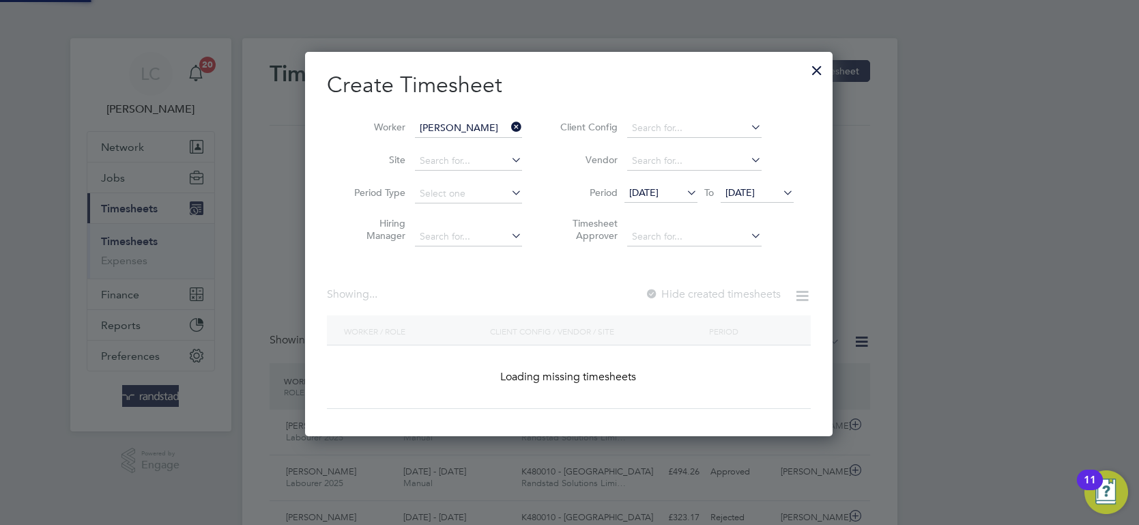
scroll to position [384, 528]
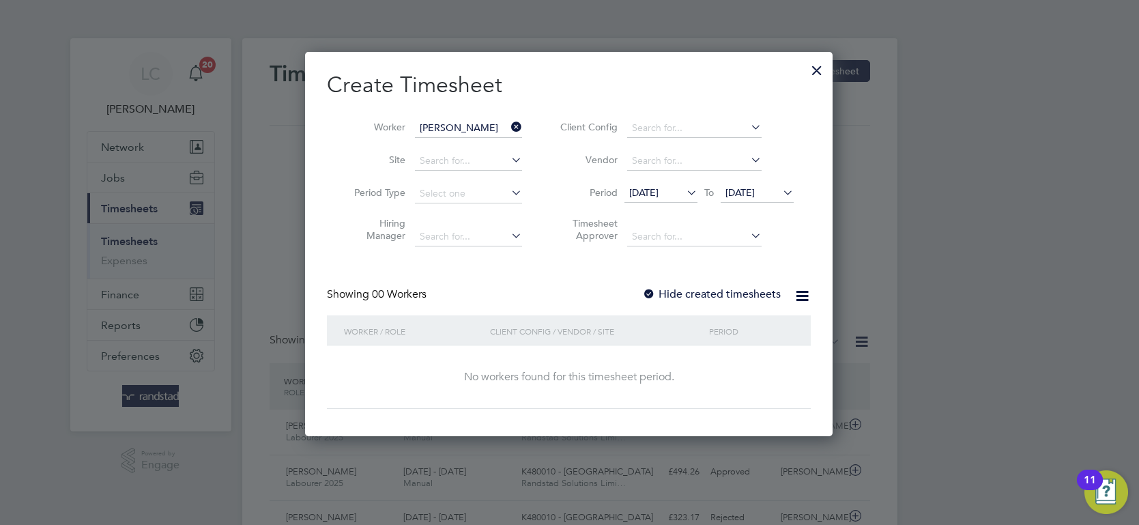
click at [755, 193] on span "28 Sep 2025" at bounding box center [739, 192] width 29 height 12
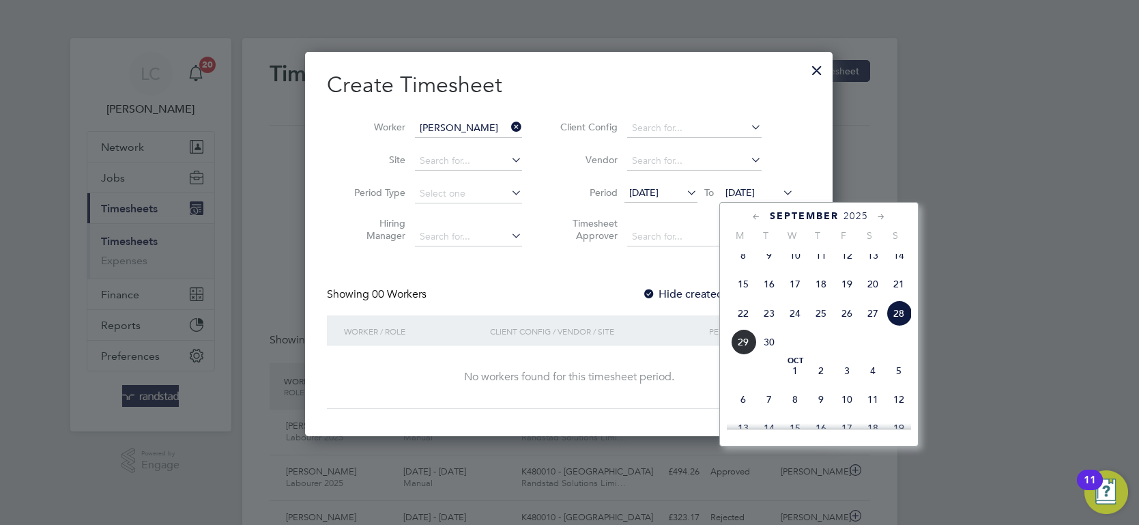
click at [893, 380] on span "5" at bounding box center [899, 371] width 26 height 26
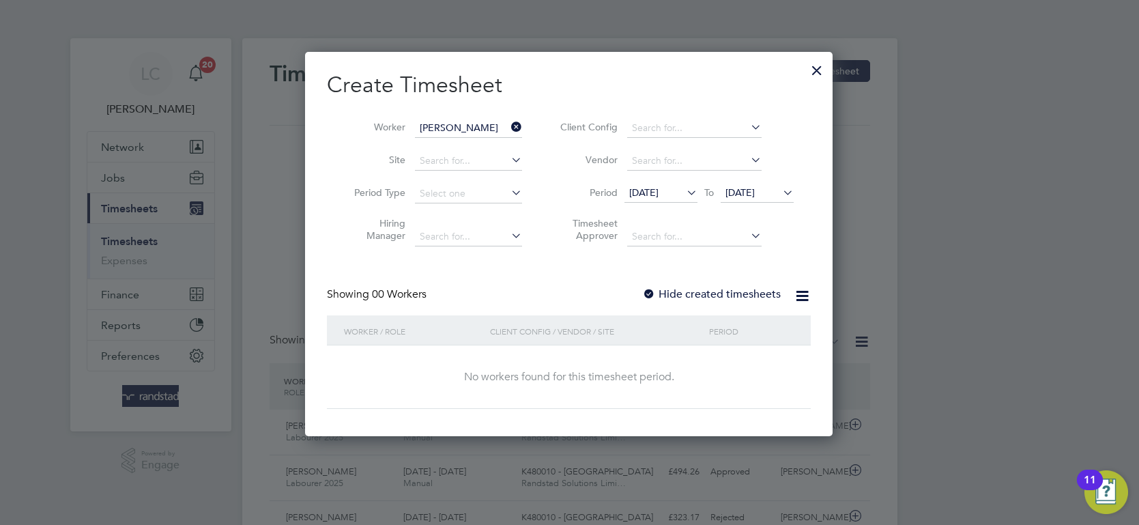
click at [821, 66] on div at bounding box center [817, 67] width 25 height 25
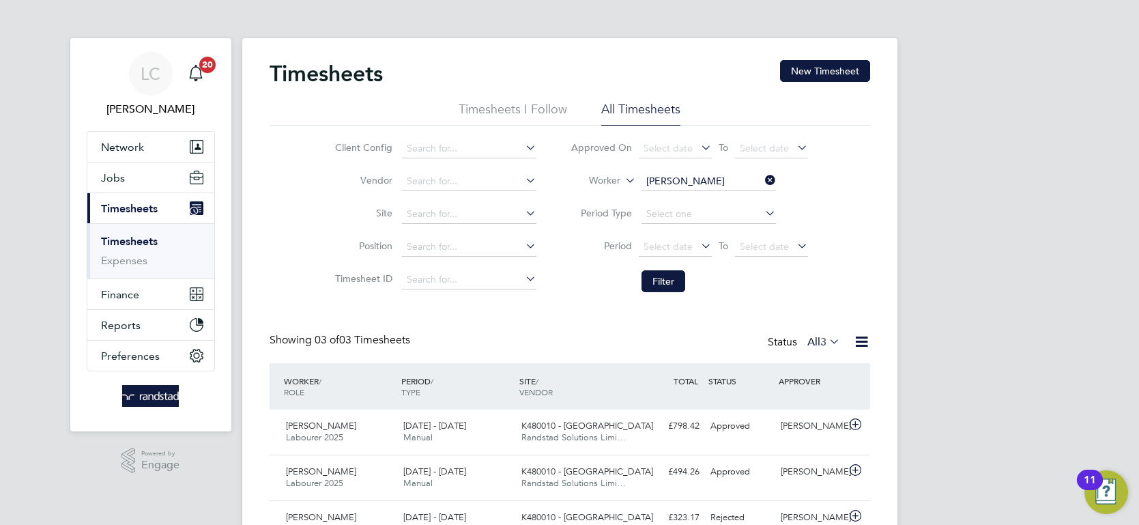
scroll to position [35, 118]
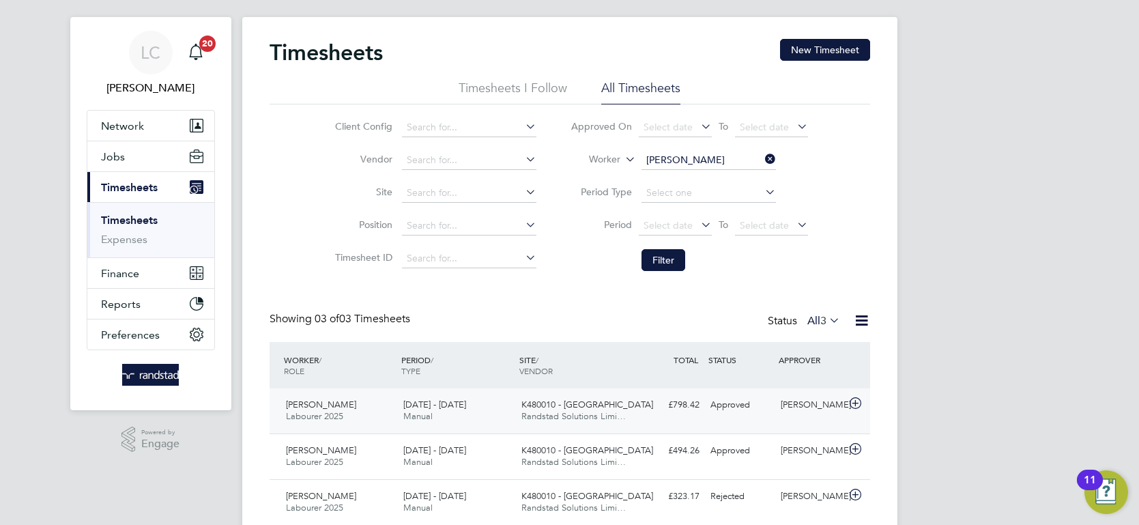
click at [857, 408] on icon at bounding box center [855, 403] width 17 height 11
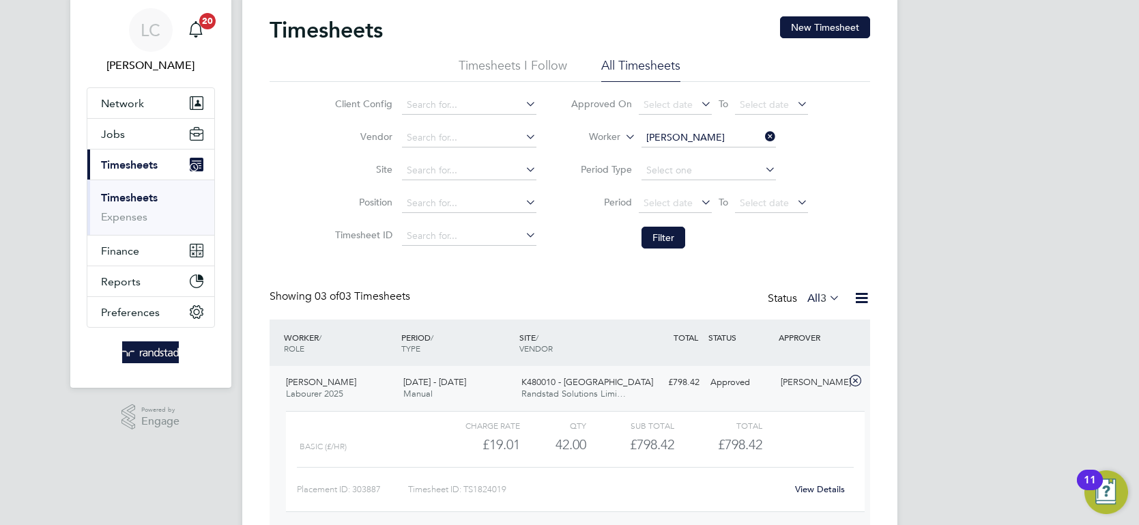
click at [810, 488] on link "View Details" at bounding box center [820, 489] width 50 height 12
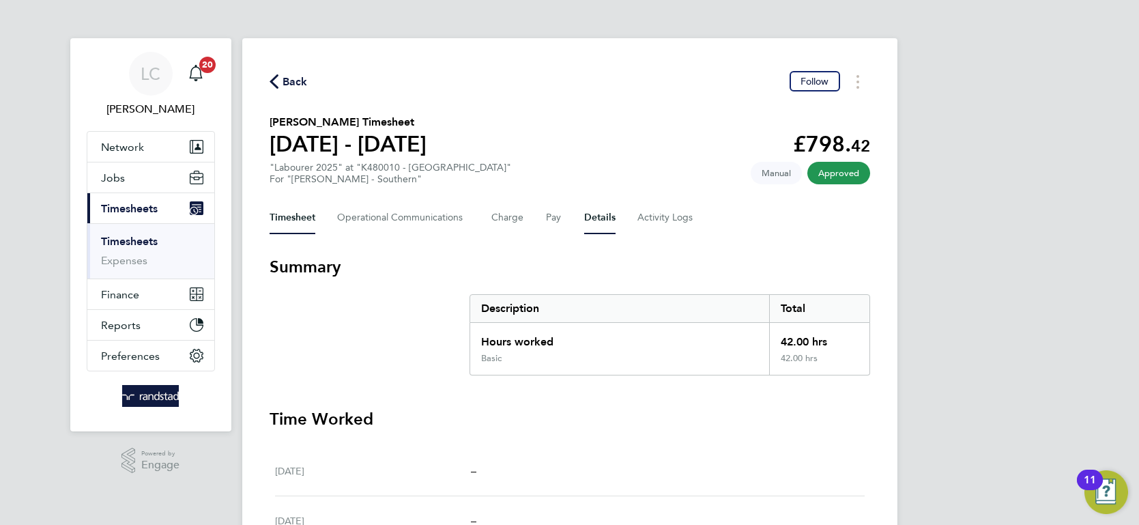
click at [589, 206] on button "Details" at bounding box center [599, 217] width 31 height 33
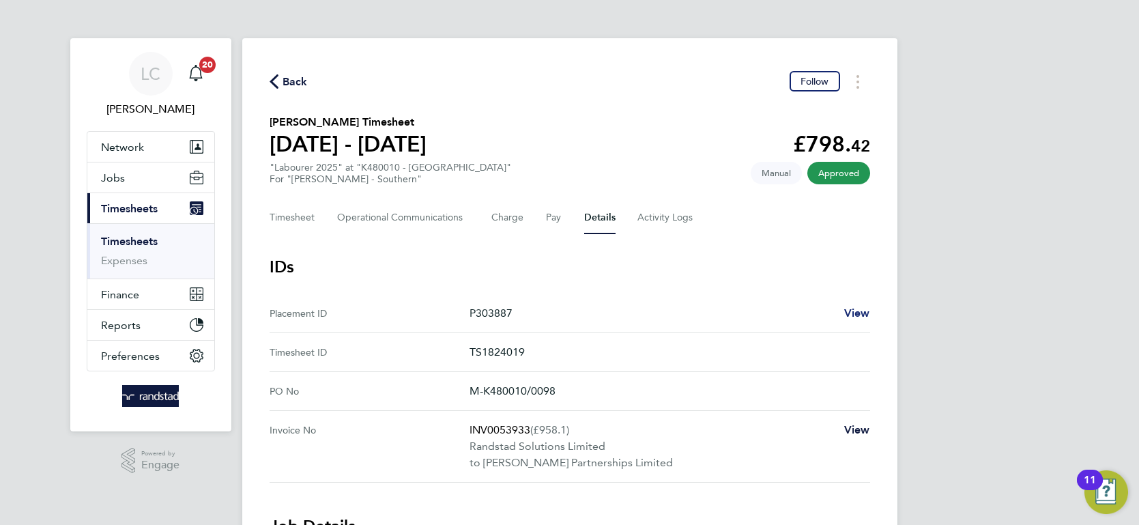
click at [855, 313] on span "View" at bounding box center [857, 312] width 26 height 13
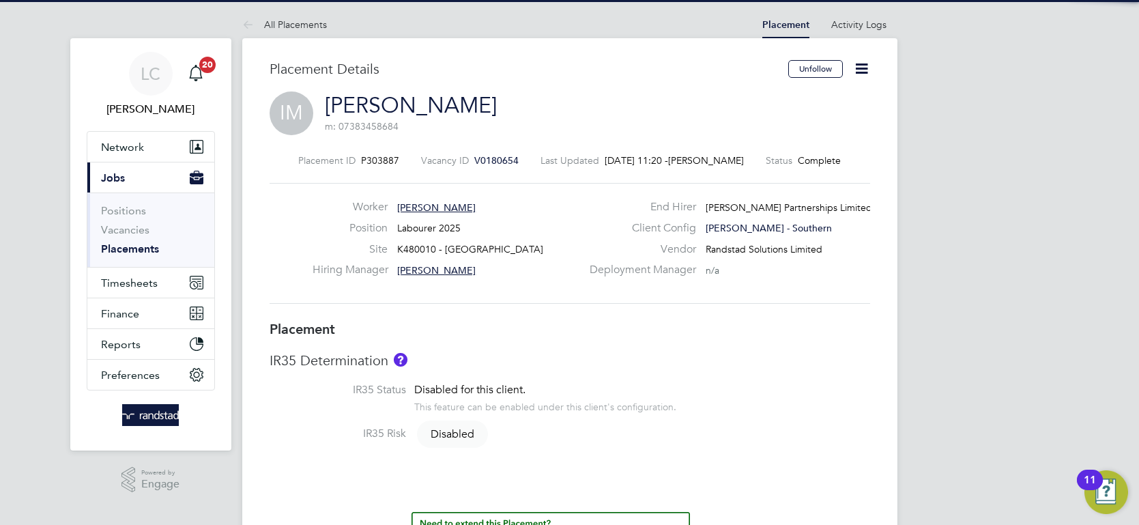
click at [853, 61] on icon at bounding box center [861, 68] width 17 height 17
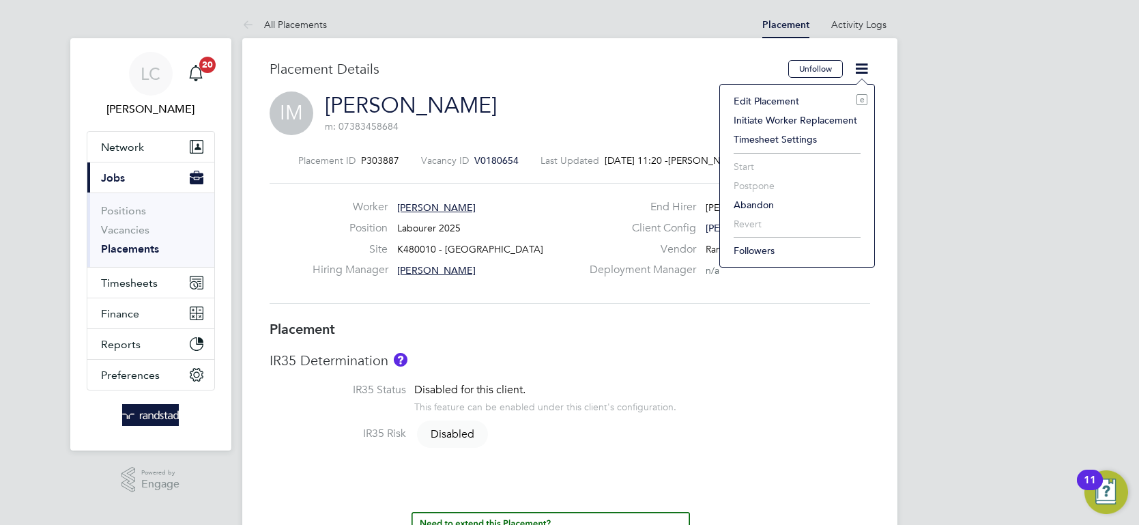
click at [752, 98] on li "Edit Placement e" at bounding box center [797, 100] width 141 height 19
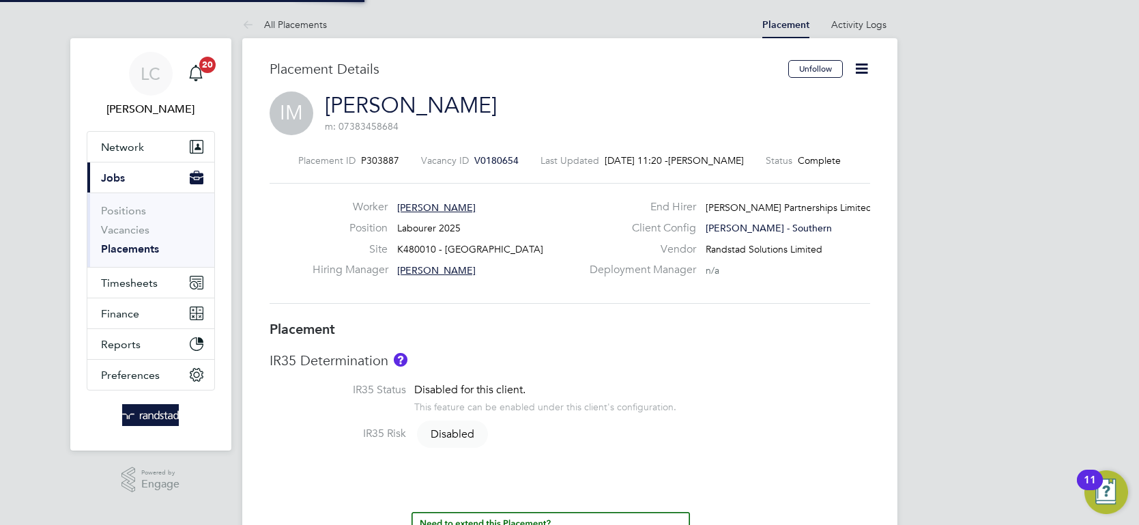
type input "[PERSON_NAME]"
type input "10 Sep 2025"
type input "19 Sep 2025"
type input "08:00"
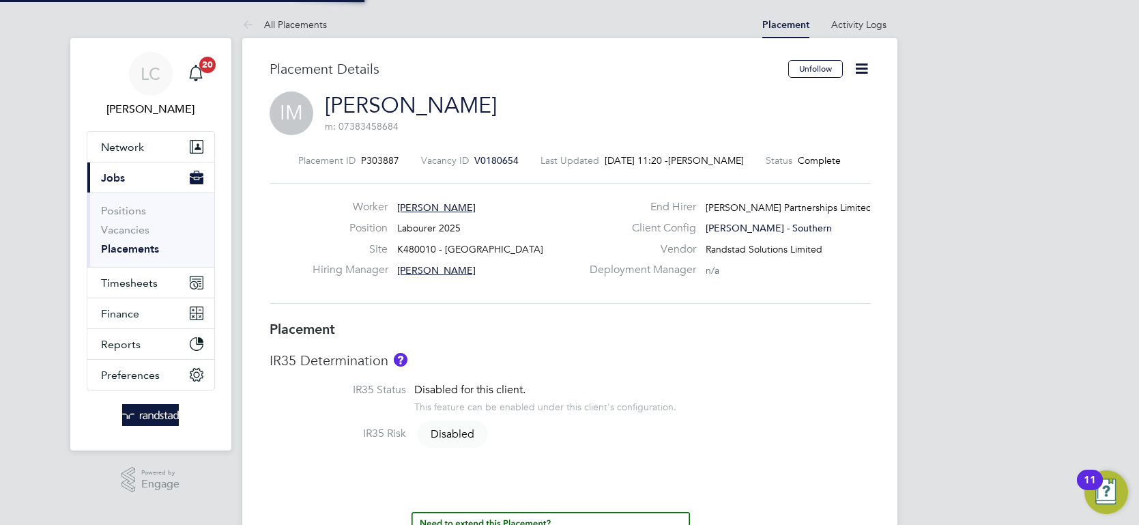
type input "17:00"
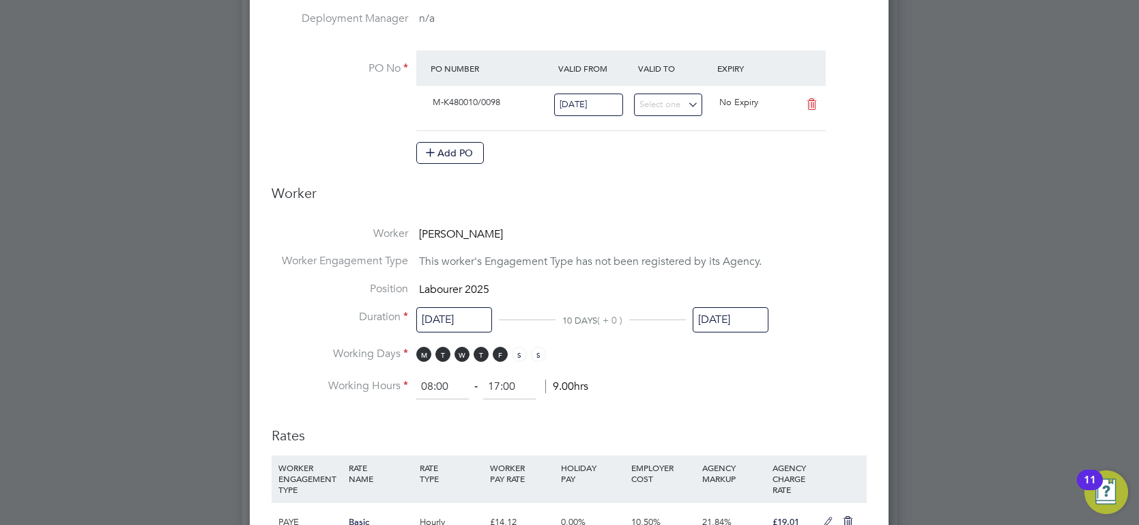
click at [733, 319] on input "19 Sep 2025" at bounding box center [731, 319] width 76 height 25
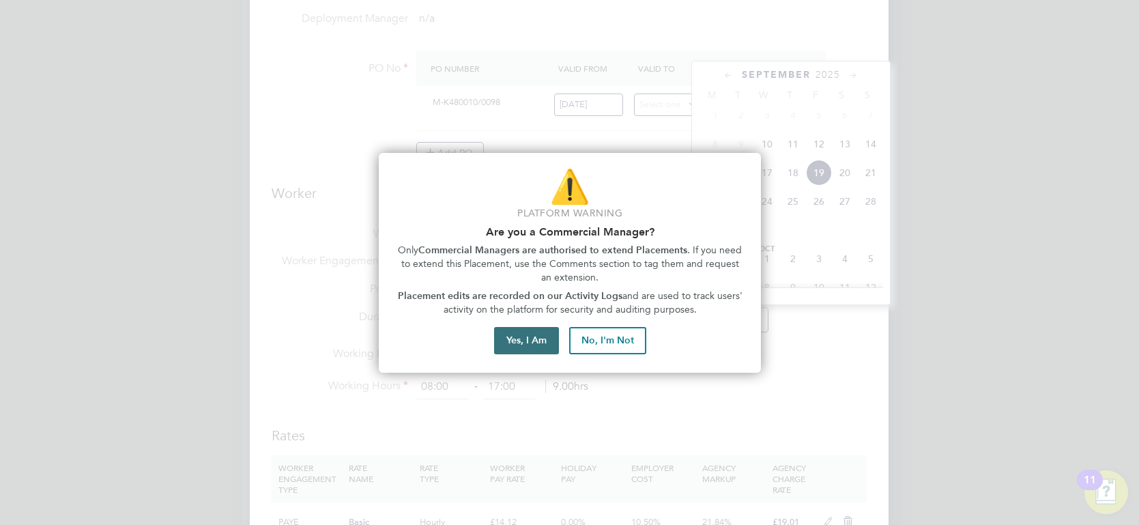
click at [529, 338] on button "Yes, I Am" at bounding box center [526, 340] width 65 height 27
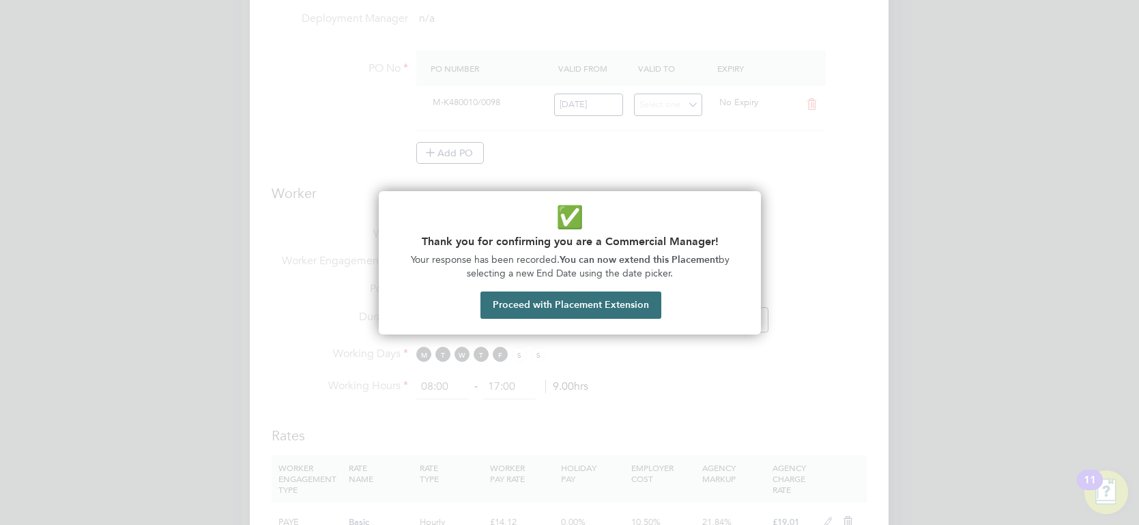
click at [634, 309] on button "Proceed with Placement Extension" at bounding box center [570, 304] width 181 height 27
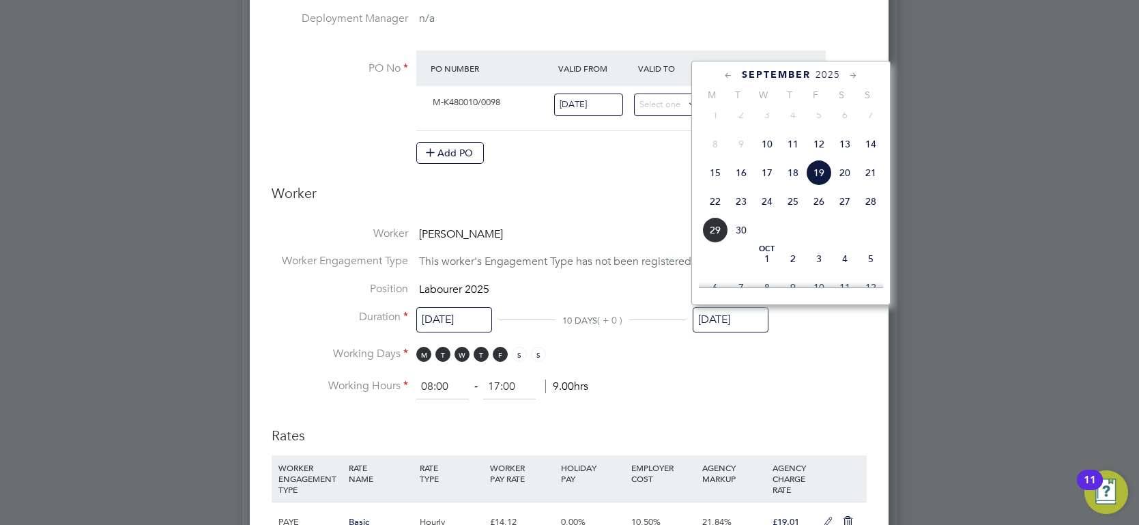
click at [790, 212] on span "25" at bounding box center [793, 201] width 26 height 26
type input "25 Sep 2025"
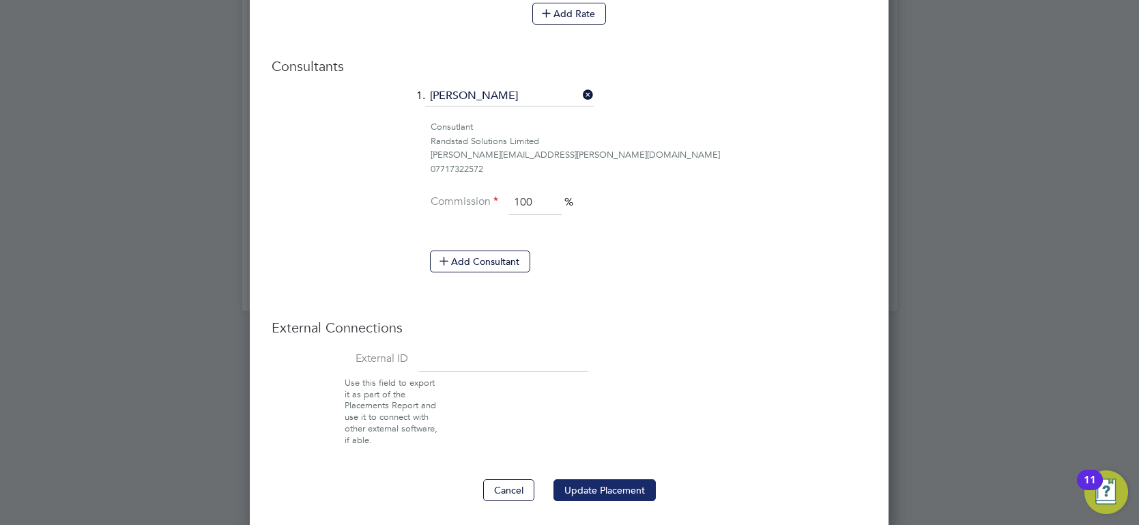
click at [602, 479] on button "Update Placement" at bounding box center [604, 490] width 102 height 22
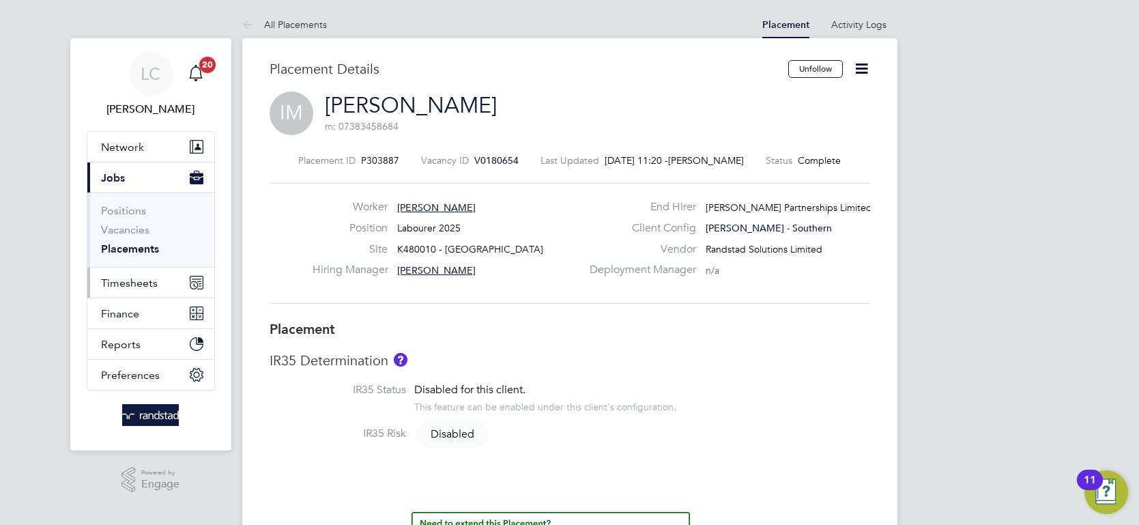
click at [139, 273] on button "Timesheets" at bounding box center [150, 282] width 127 height 30
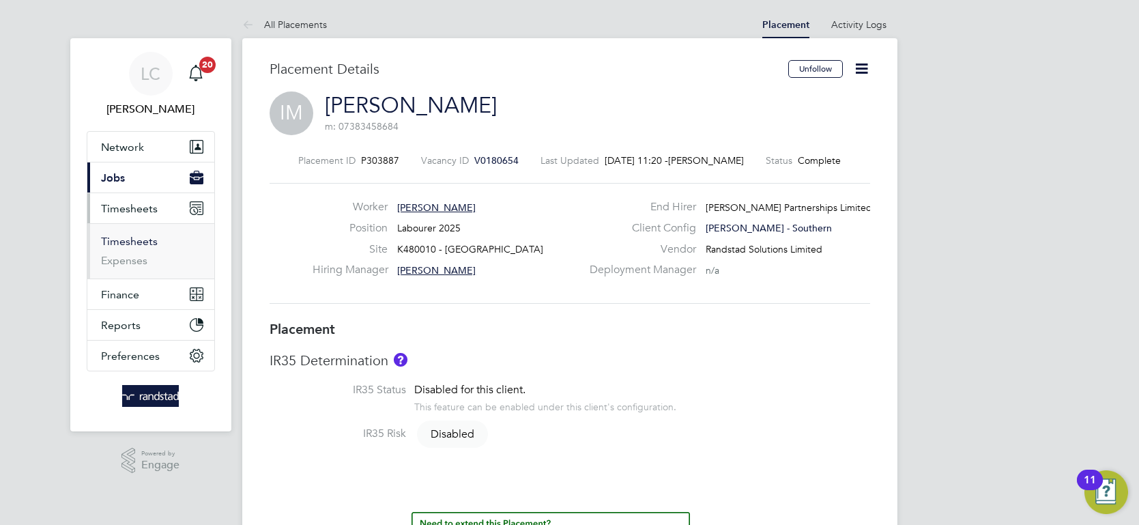
click at [134, 241] on link "Timesheets" at bounding box center [129, 241] width 57 height 13
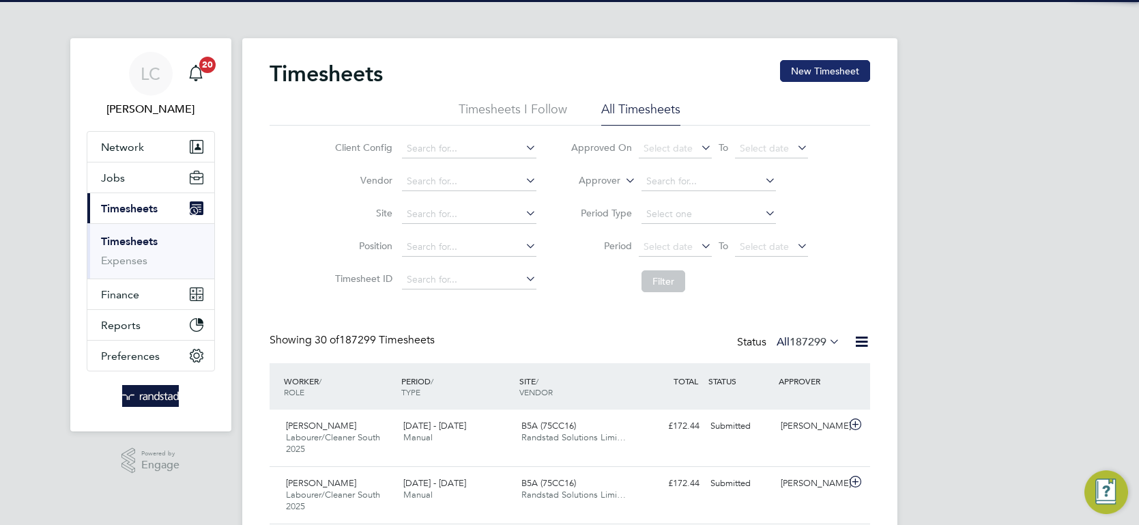
click at [806, 69] on button "New Timesheet" at bounding box center [825, 71] width 90 height 22
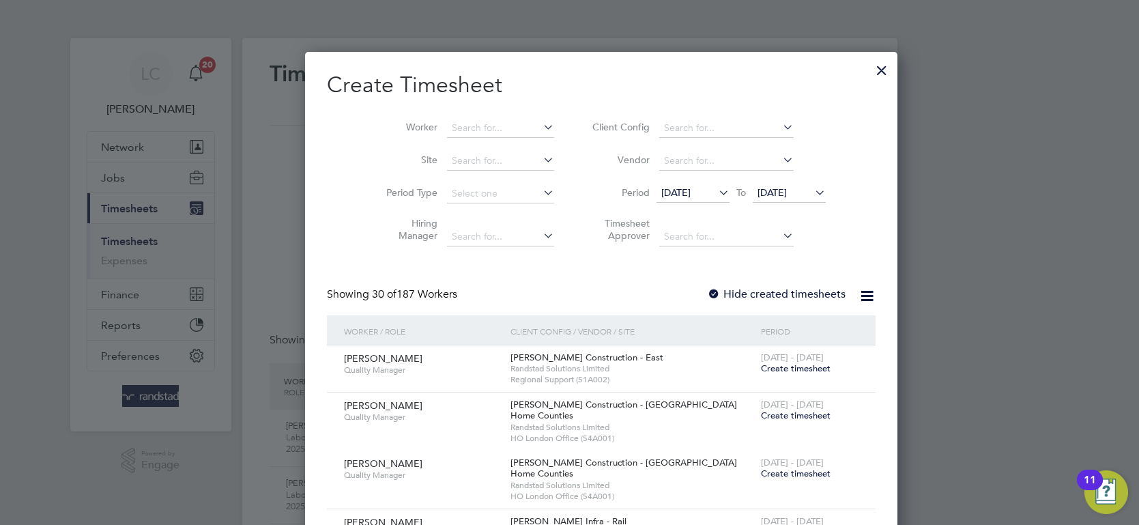
click at [482, 115] on li "Worker" at bounding box center [465, 128] width 212 height 33
click at [457, 123] on input at bounding box center [500, 128] width 107 height 19
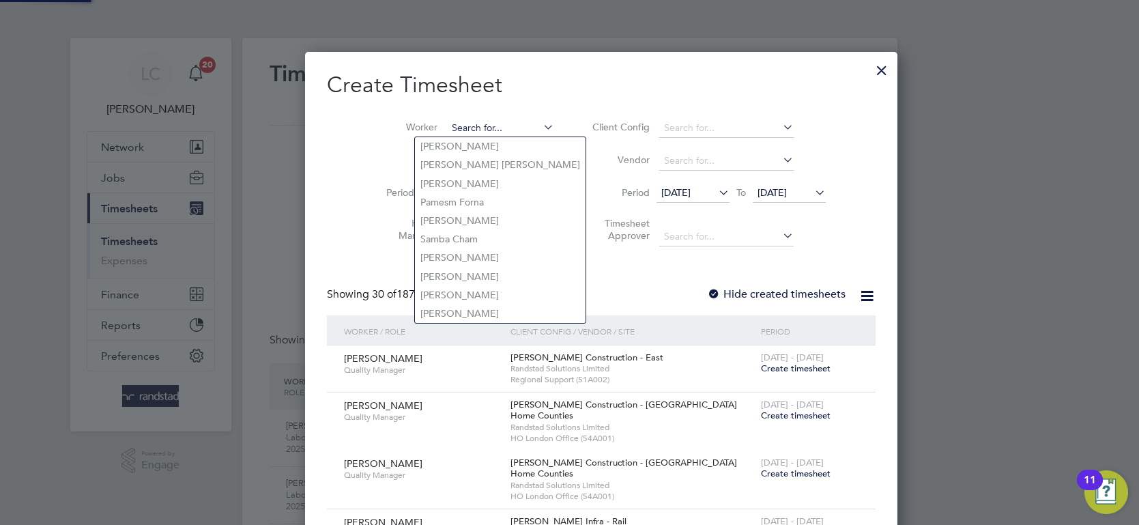
type input "<"
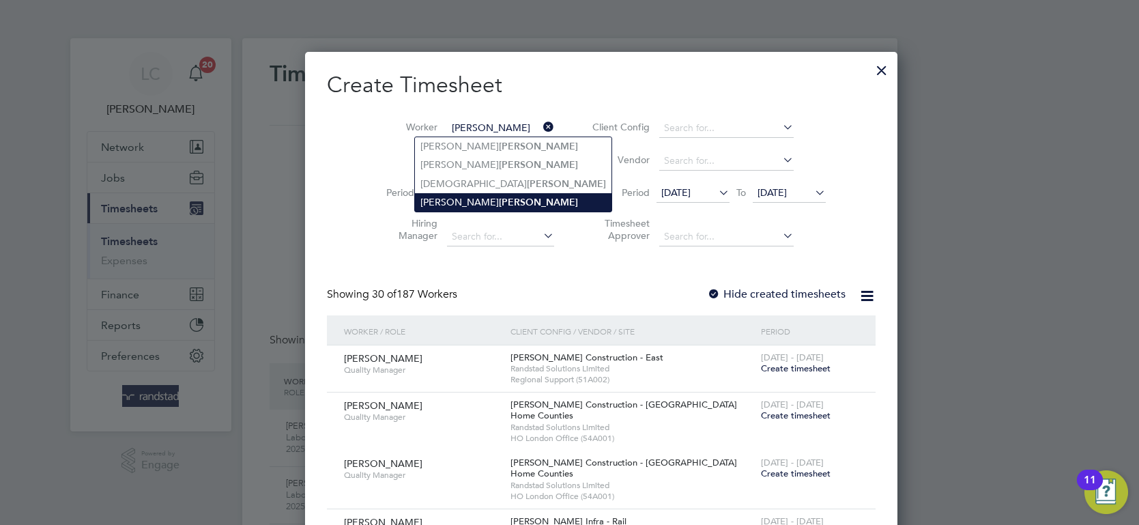
click at [499, 197] on b "Manning" at bounding box center [538, 203] width 79 height 12
type input "[PERSON_NAME]"
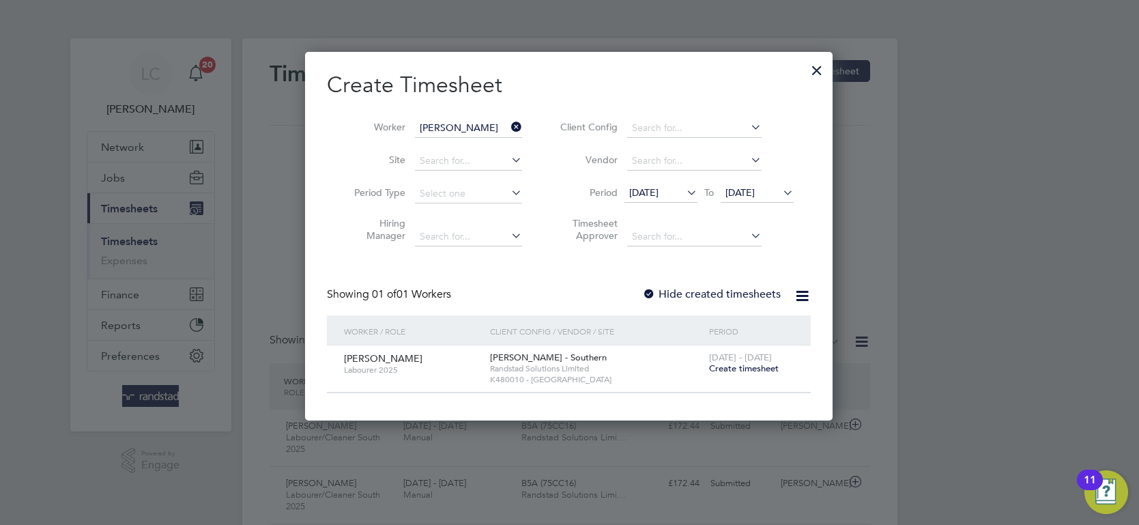
click at [732, 367] on span "Create timesheet" at bounding box center [744, 368] width 70 height 12
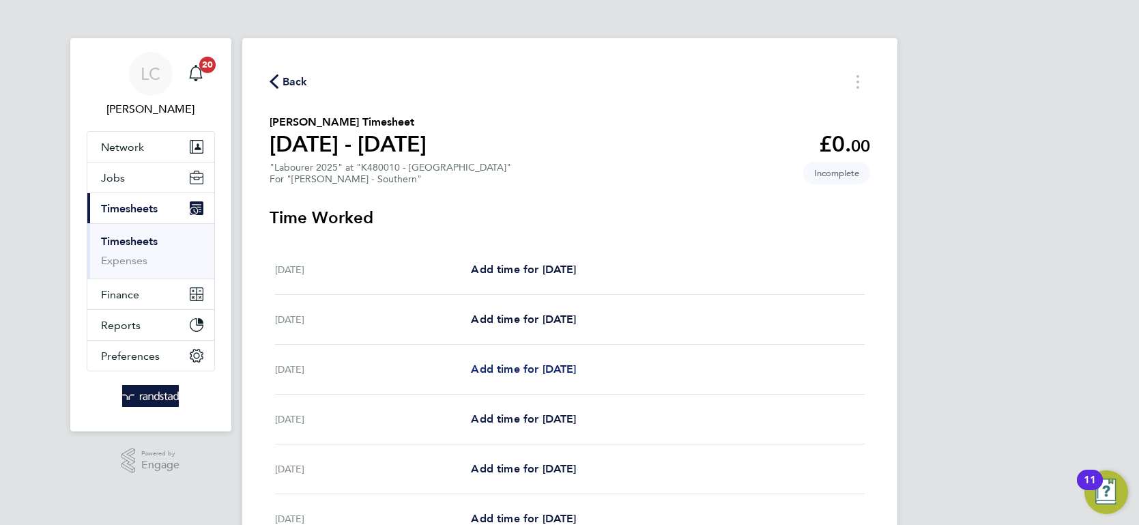
click at [504, 368] on span "Add time for Mon 22 Sep" at bounding box center [523, 368] width 105 height 13
select select "60"
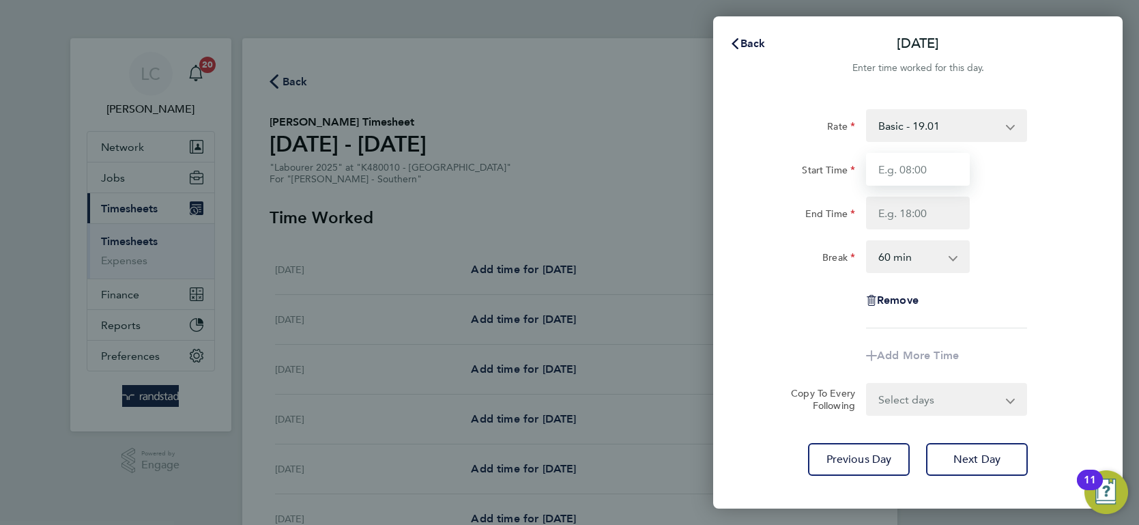
click at [895, 166] on input "Start Time" at bounding box center [918, 169] width 104 height 33
type input "07:30"
click at [925, 214] on input "End Time" at bounding box center [918, 213] width 104 height 33
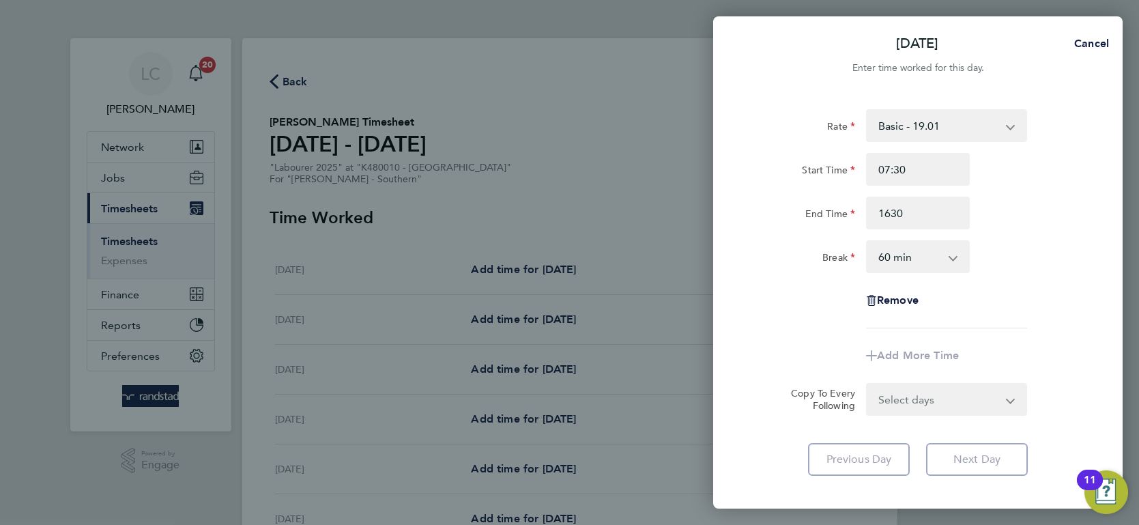
click at [934, 265] on select "0 min 15 min 30 min 45 min 60 min 75 min 90 min" at bounding box center [909, 257] width 85 height 30
type input "16:30"
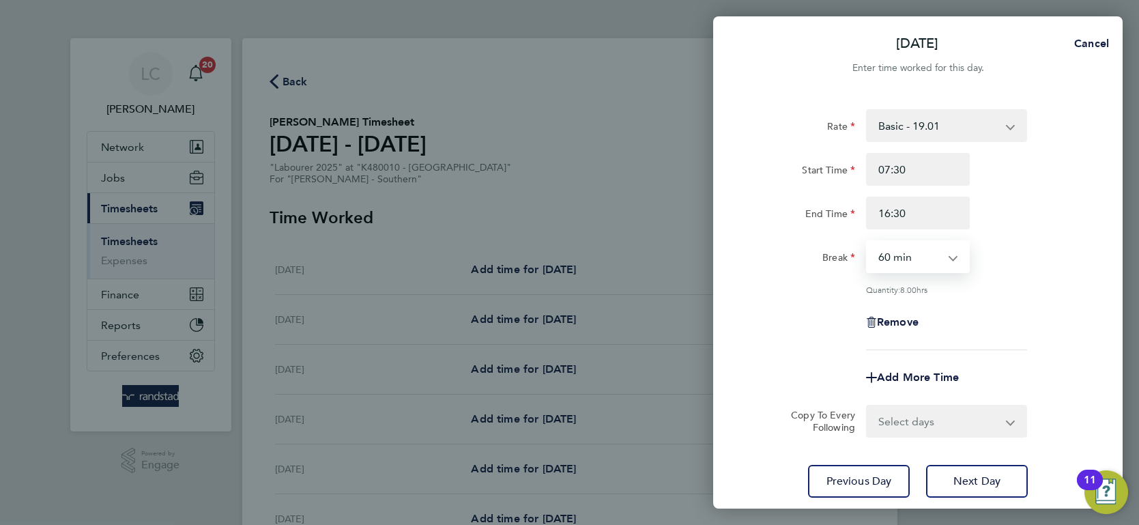
select select "30"
click at [867, 242] on select "0 min 15 min 30 min 45 min 60 min 75 min 90 min" at bounding box center [909, 257] width 85 height 30
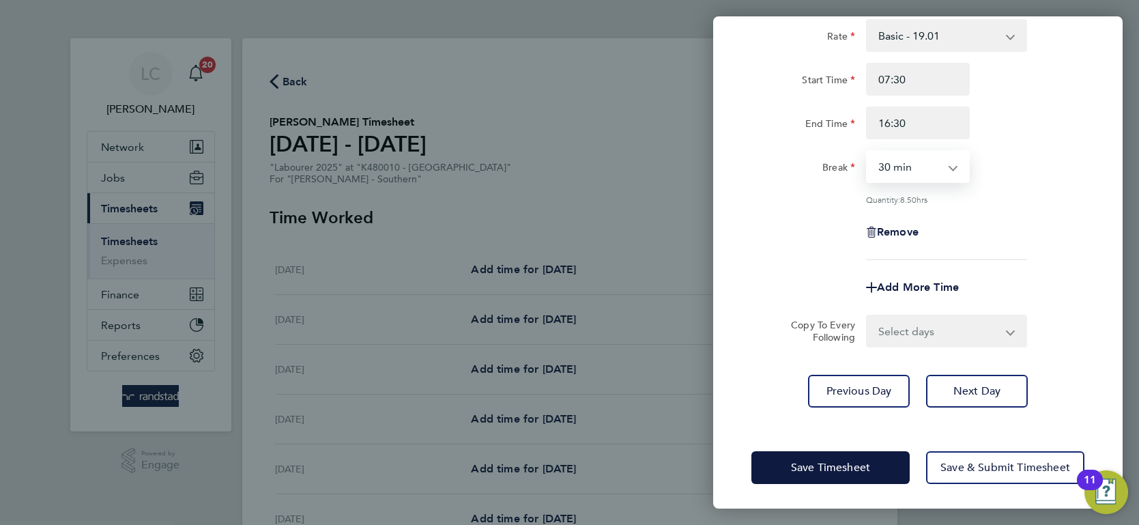
click at [981, 325] on select "Select days Day Tuesday Wednesday Thursday" at bounding box center [938, 331] width 143 height 30
select select "DAY"
click at [867, 316] on select "Select days Day Tuesday Wednesday Thursday" at bounding box center [938, 331] width 143 height 30
select select "2025-09-25"
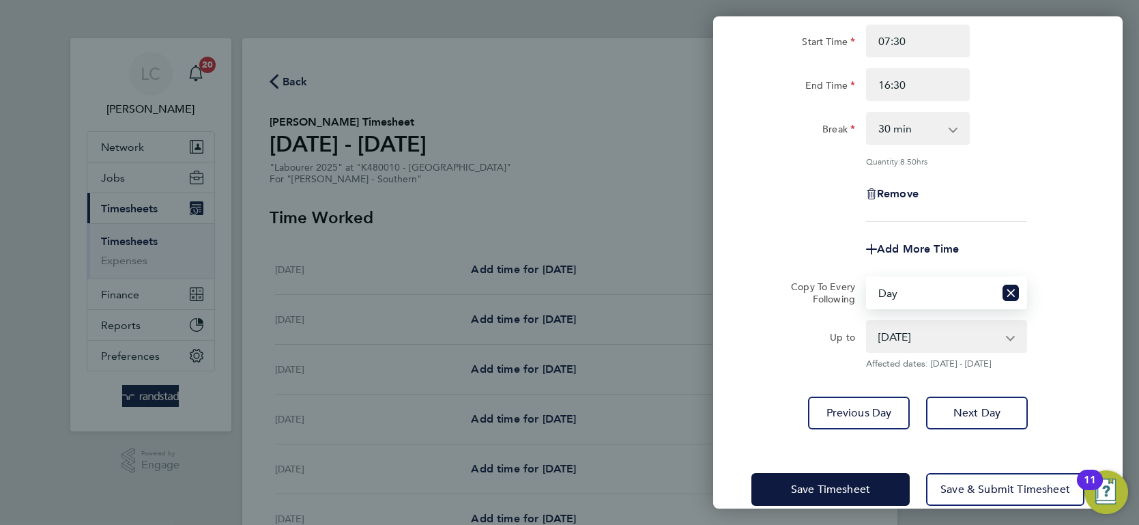
scroll to position [150, 0]
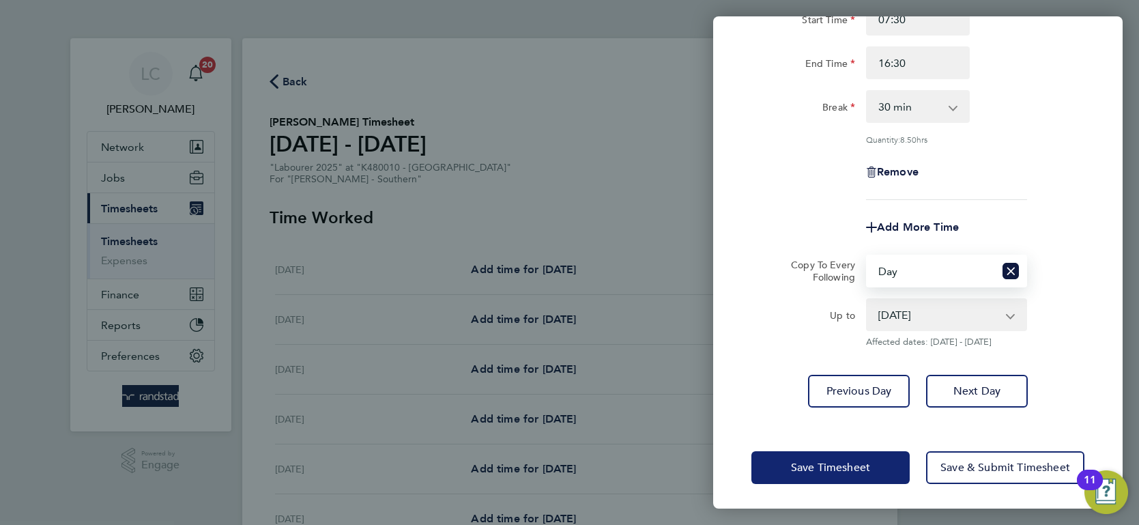
click at [829, 472] on button "Save Timesheet" at bounding box center [830, 467] width 158 height 33
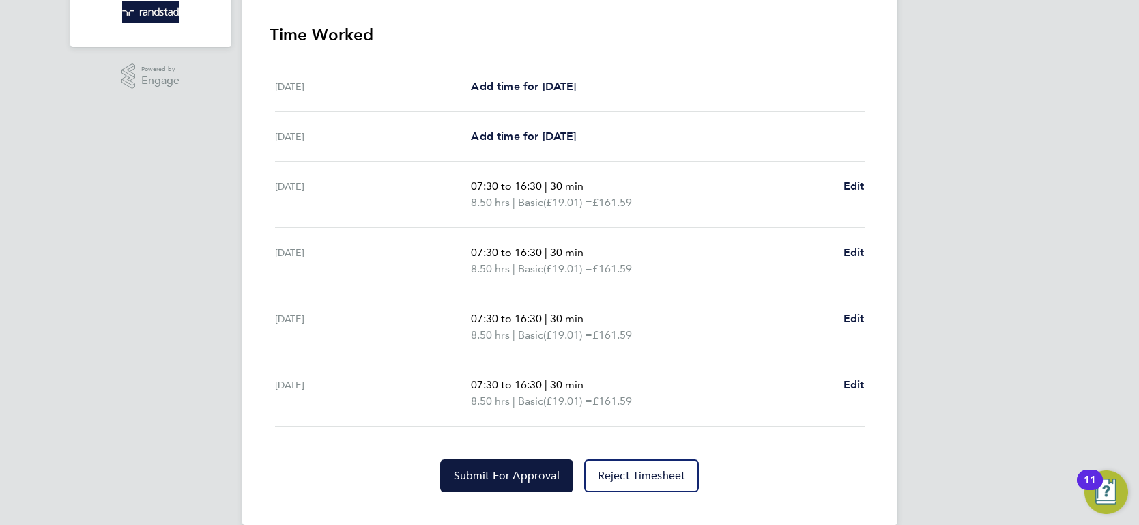
scroll to position [403, 0]
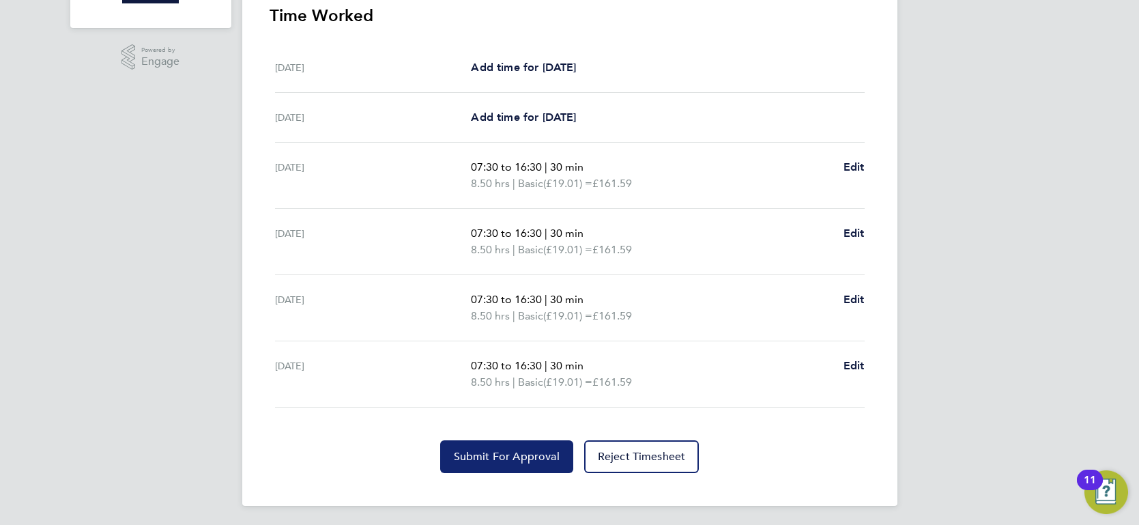
click at [533, 457] on span "Submit For Approval" at bounding box center [507, 457] width 106 height 14
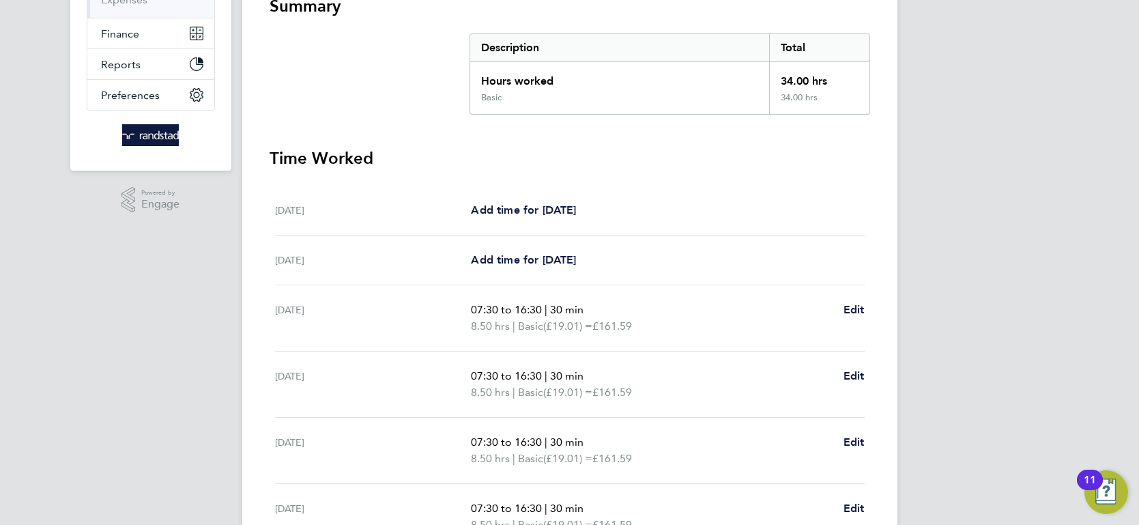
scroll to position [0, 0]
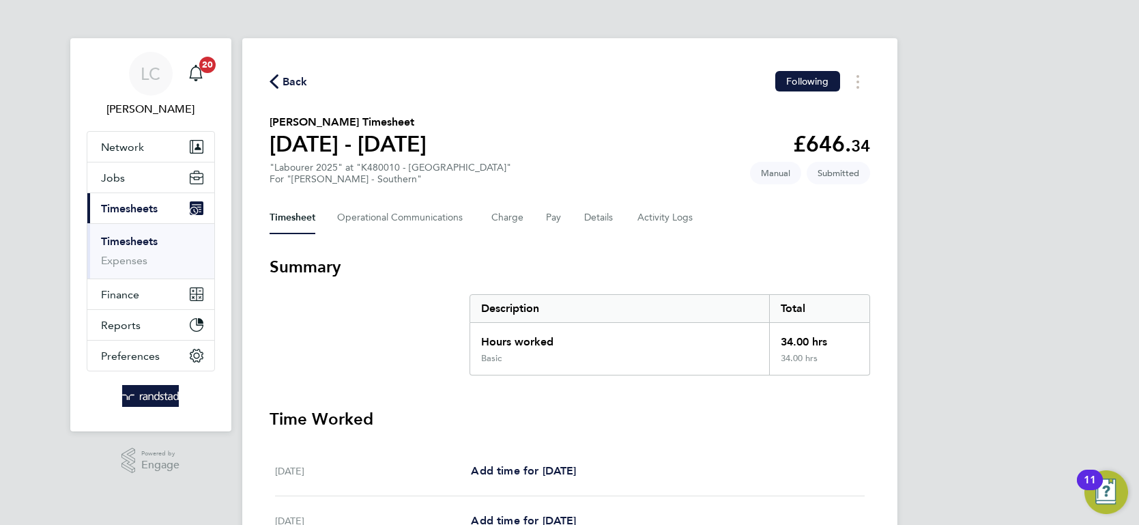
click at [287, 72] on div "Back Following" at bounding box center [570, 81] width 600 height 21
click at [289, 75] on span "Back" at bounding box center [295, 82] width 25 height 16
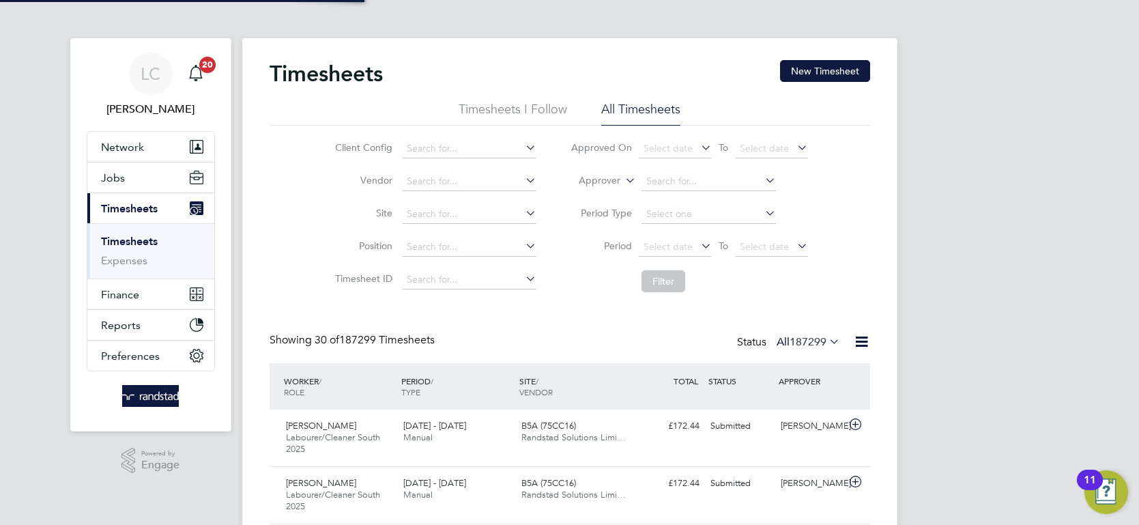
scroll to position [35, 118]
click at [805, 70] on button "New Timesheet" at bounding box center [825, 71] width 90 height 22
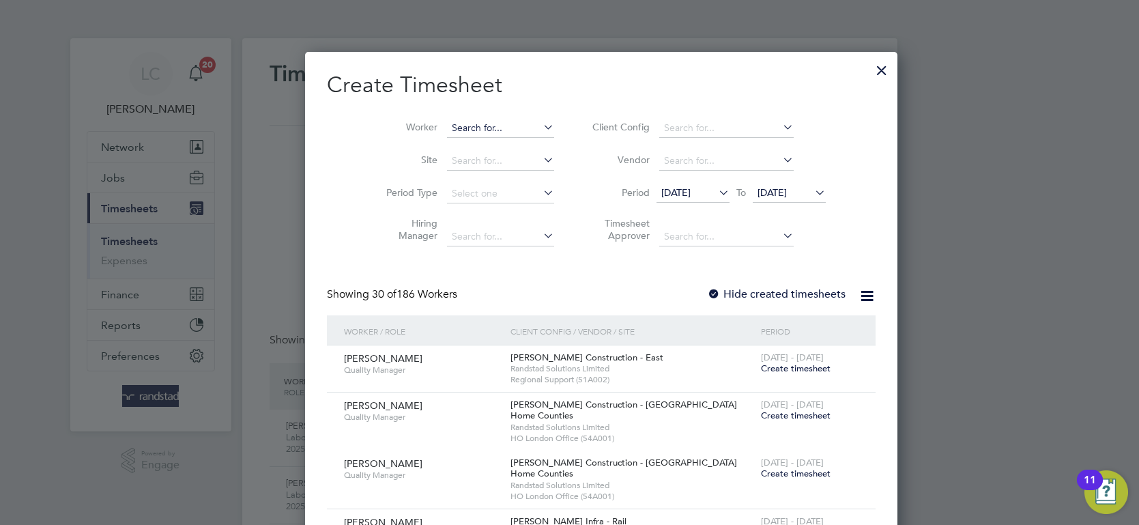
click at [481, 124] on input at bounding box center [500, 128] width 107 height 19
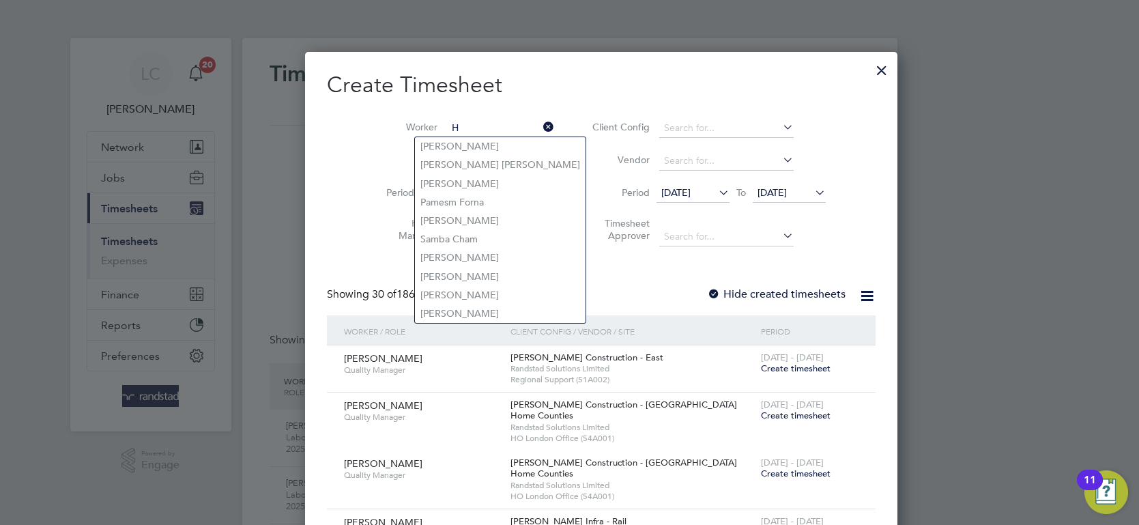
type input "[PERSON_NAME]"
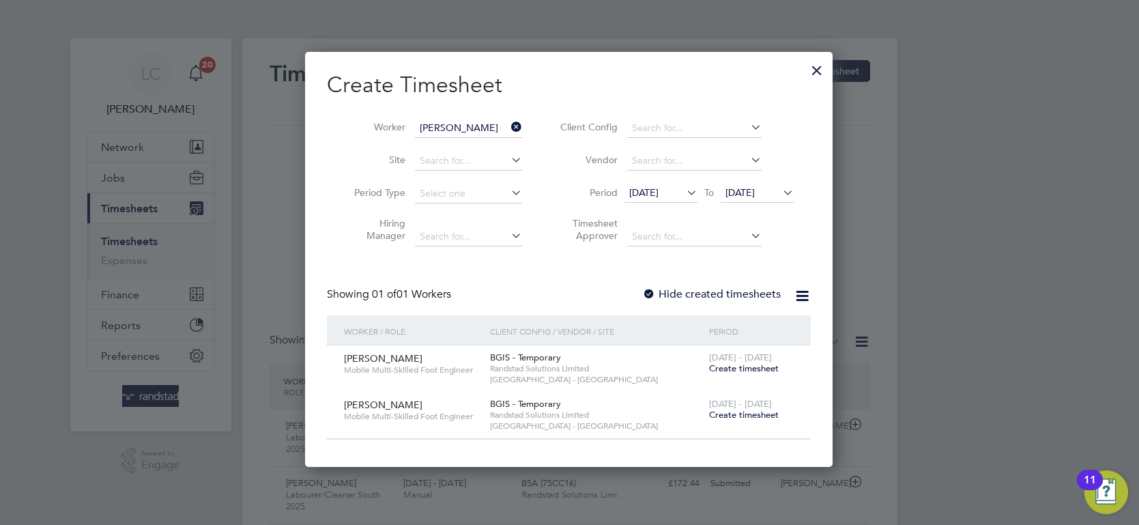
click at [508, 123] on icon at bounding box center [508, 126] width 0 height 19
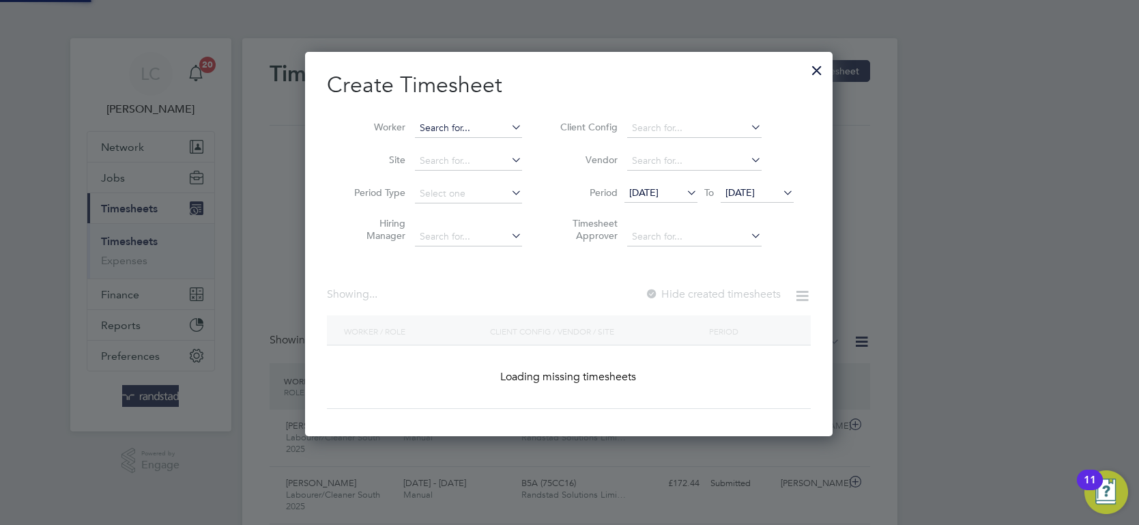
click at [482, 123] on input at bounding box center [468, 128] width 107 height 19
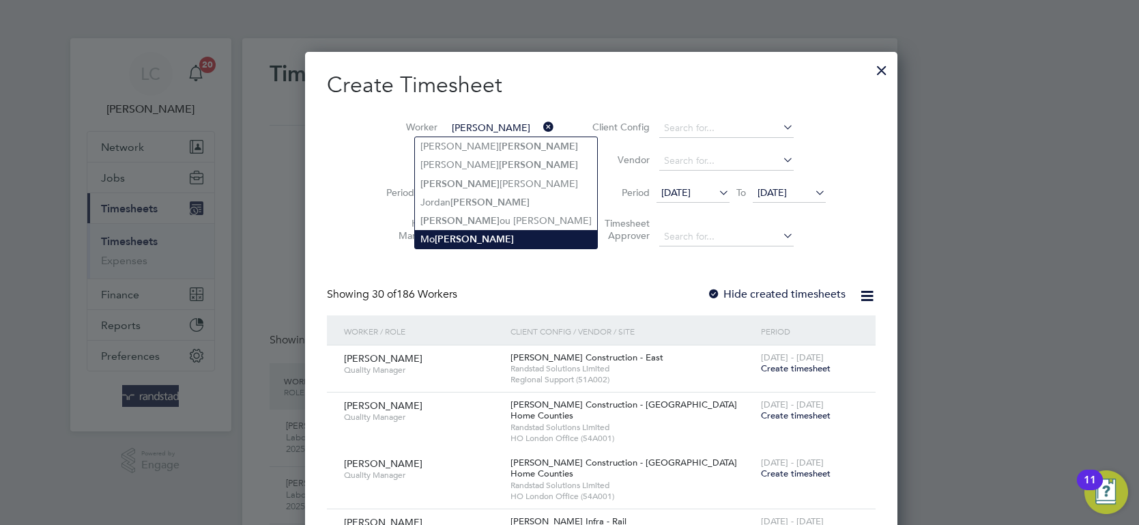
click at [481, 239] on li "Mo Hamid" at bounding box center [506, 239] width 182 height 18
type input "[PERSON_NAME]"
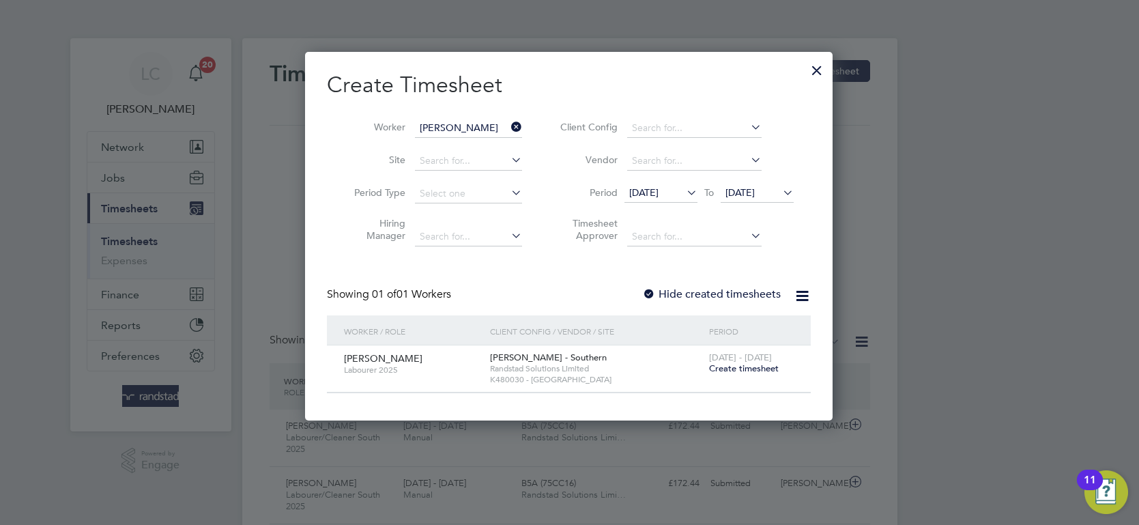
click at [767, 369] on span "Create timesheet" at bounding box center [744, 368] width 70 height 12
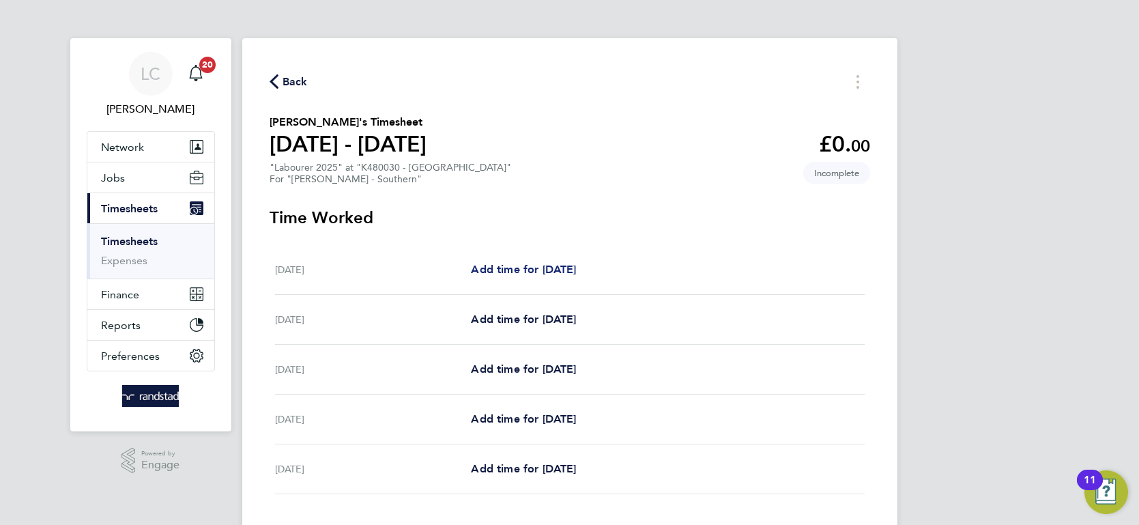
click at [525, 269] on span "Add time for Mon 22 Sep" at bounding box center [523, 269] width 105 height 13
select select "60"
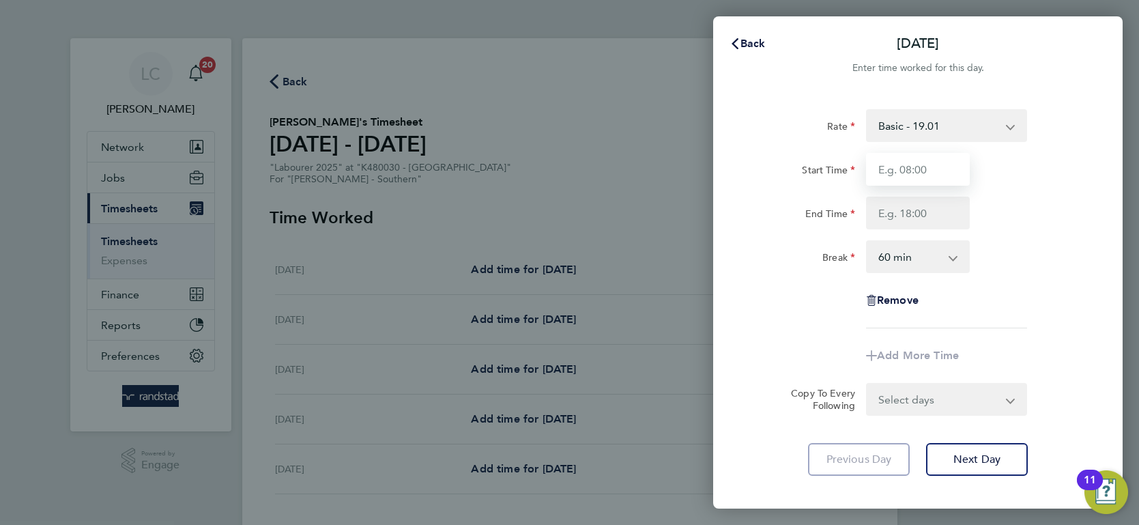
click at [918, 162] on input "Start Time" at bounding box center [918, 169] width 104 height 33
type input "07:30"
click at [929, 216] on input "End Time" at bounding box center [918, 213] width 104 height 33
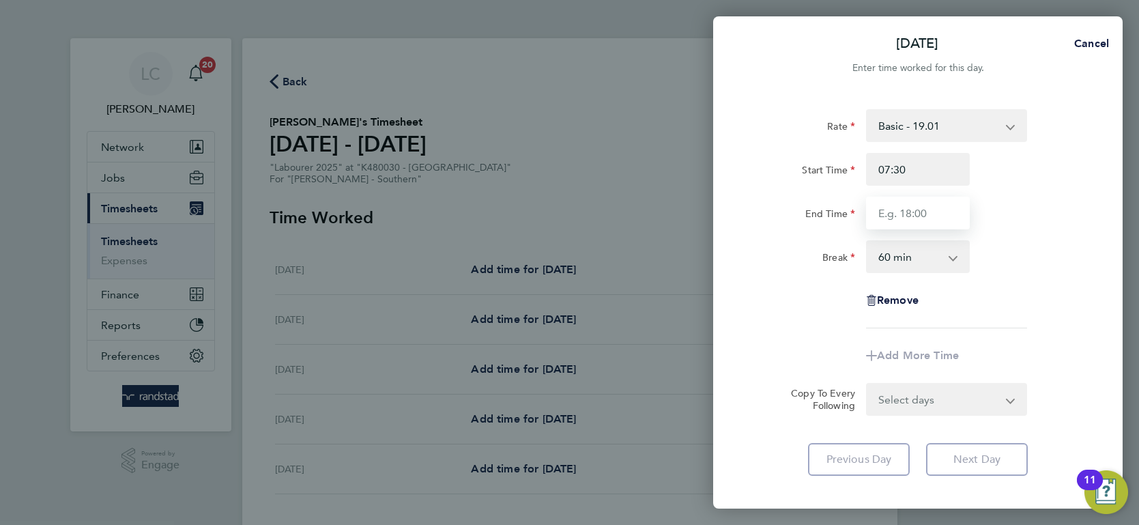
type input "17:00"
click at [927, 257] on select "0 min 15 min 30 min 45 min 60 min 75 min 90 min" at bounding box center [909, 257] width 85 height 30
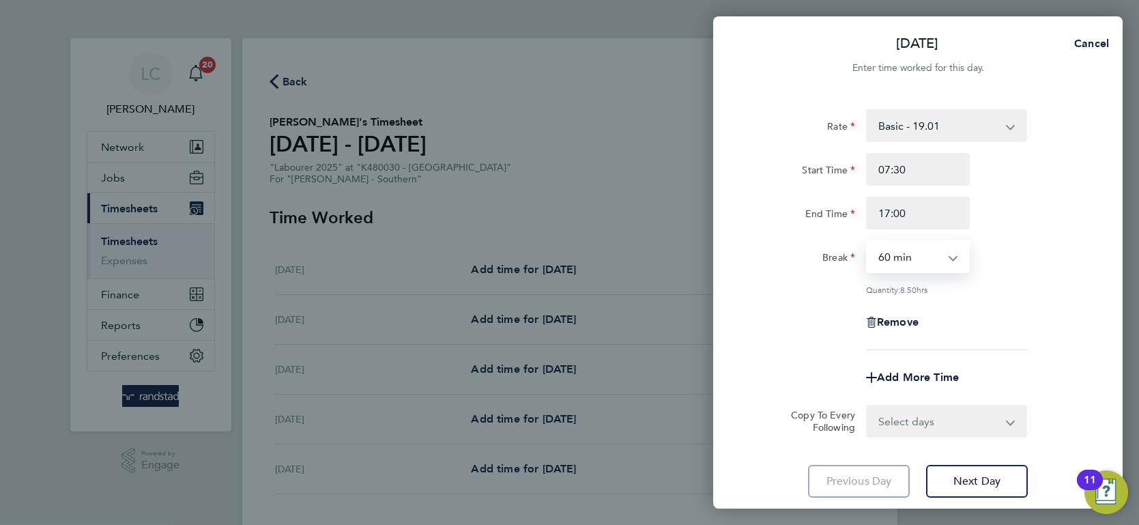
select select "30"
click at [867, 242] on select "0 min 15 min 30 min 45 min 60 min 75 min 90 min" at bounding box center [909, 257] width 85 height 30
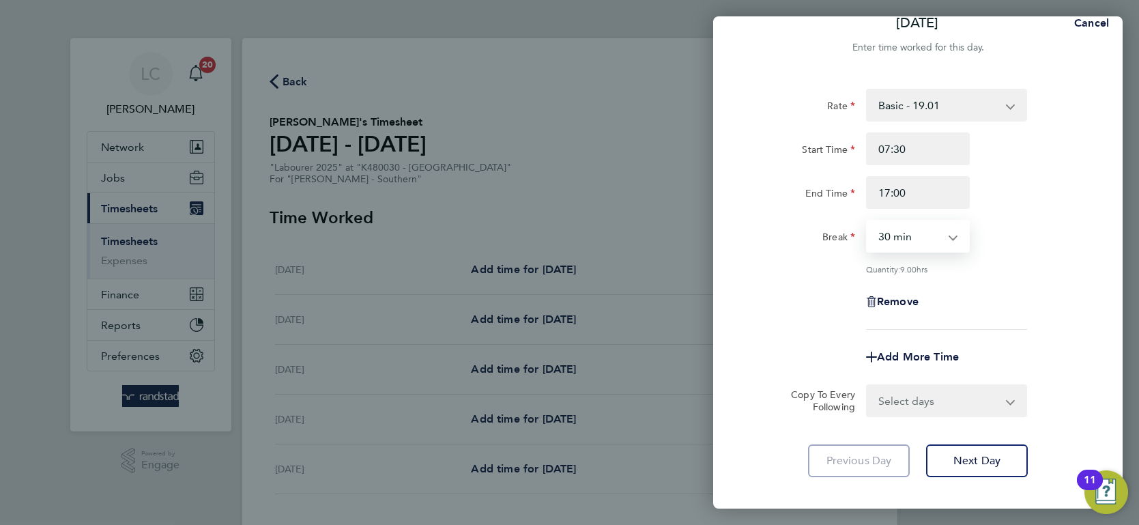
click at [966, 411] on select "Select days Day Tuesday Wednesday Thursday Friday" at bounding box center [938, 401] width 143 height 30
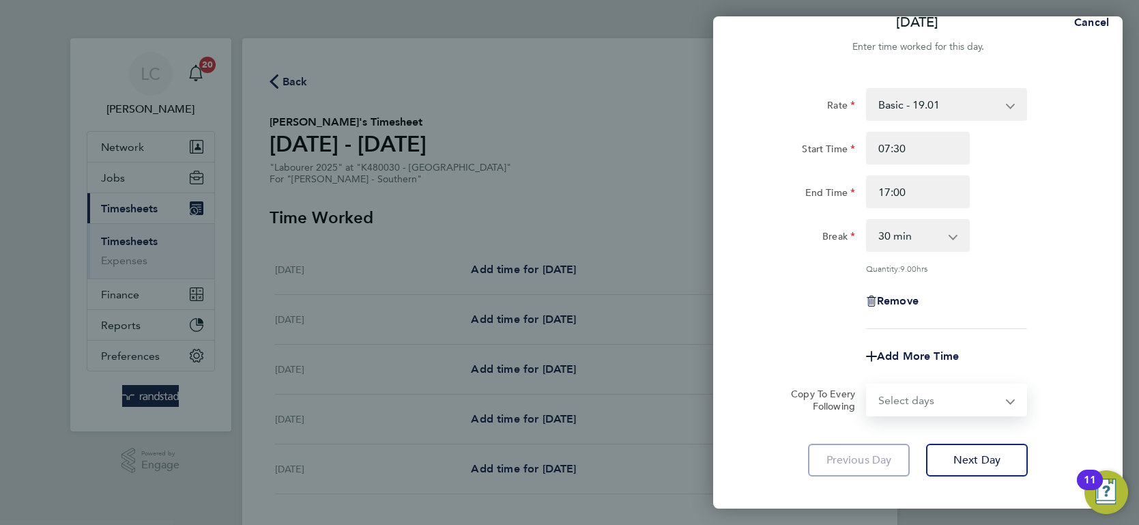
click at [964, 404] on select "Select days Day Tuesday Wednesday Thursday Friday" at bounding box center [938, 400] width 143 height 30
select select "DAY"
click at [867, 385] on select "Select days Day Tuesday Wednesday Thursday Friday" at bounding box center [938, 400] width 143 height 30
select select "2025-09-26"
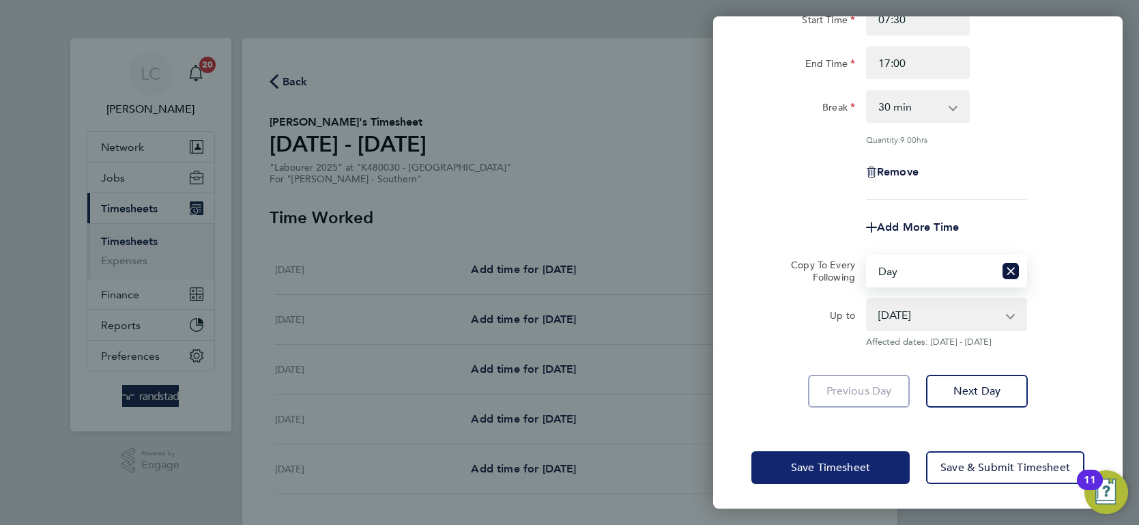
click at [841, 464] on span "Save Timesheet" at bounding box center [830, 468] width 79 height 14
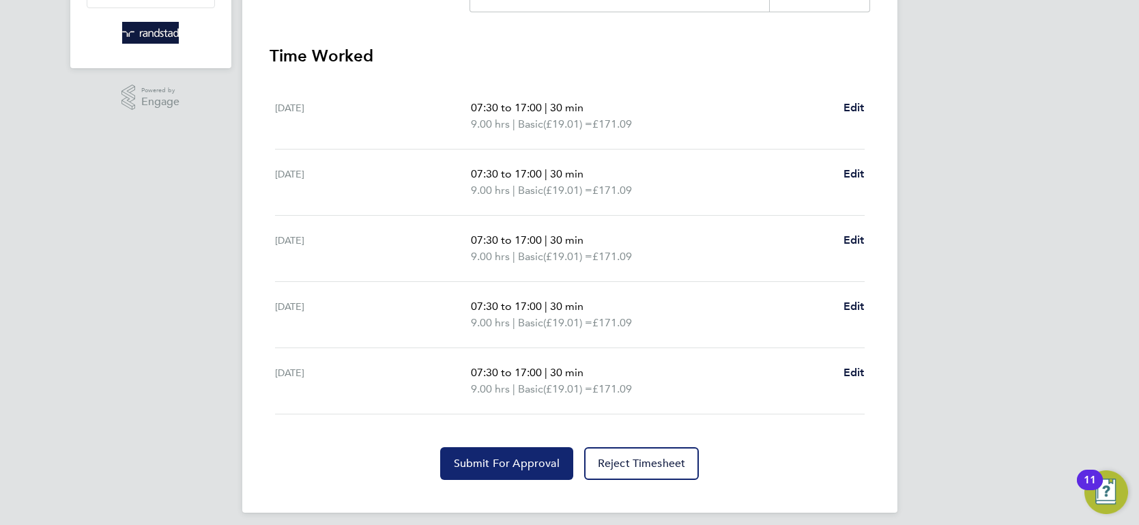
click at [519, 457] on span "Submit For Approval" at bounding box center [507, 464] width 106 height 14
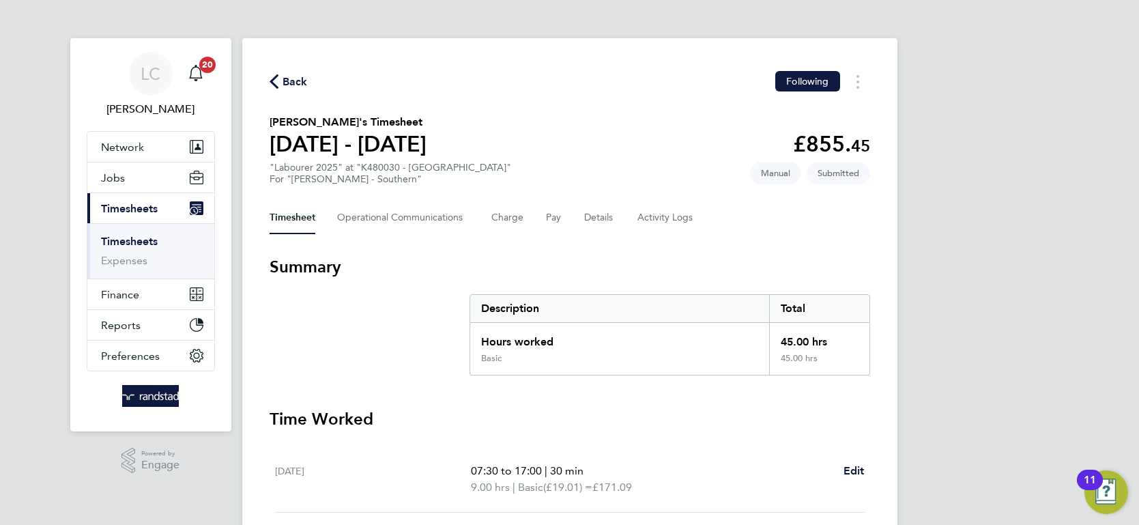
click at [299, 78] on span "Back" at bounding box center [295, 82] width 25 height 16
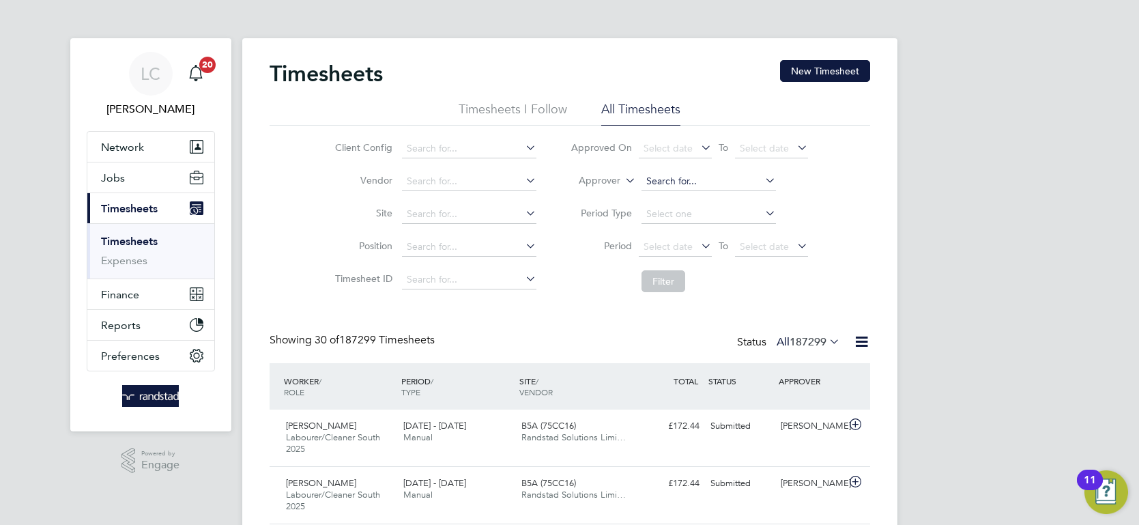
click at [676, 174] on input at bounding box center [708, 181] width 134 height 19
click at [608, 183] on label "Approver" at bounding box center [589, 181] width 61 height 14
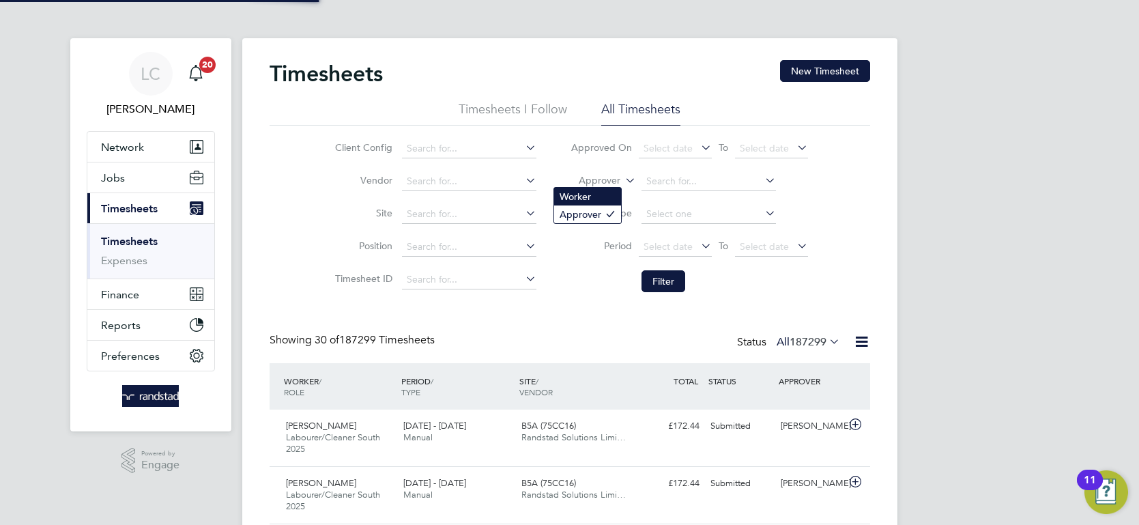
click at [594, 200] on li "Worker" at bounding box center [587, 197] width 67 height 18
click at [667, 179] on input at bounding box center [708, 181] width 134 height 19
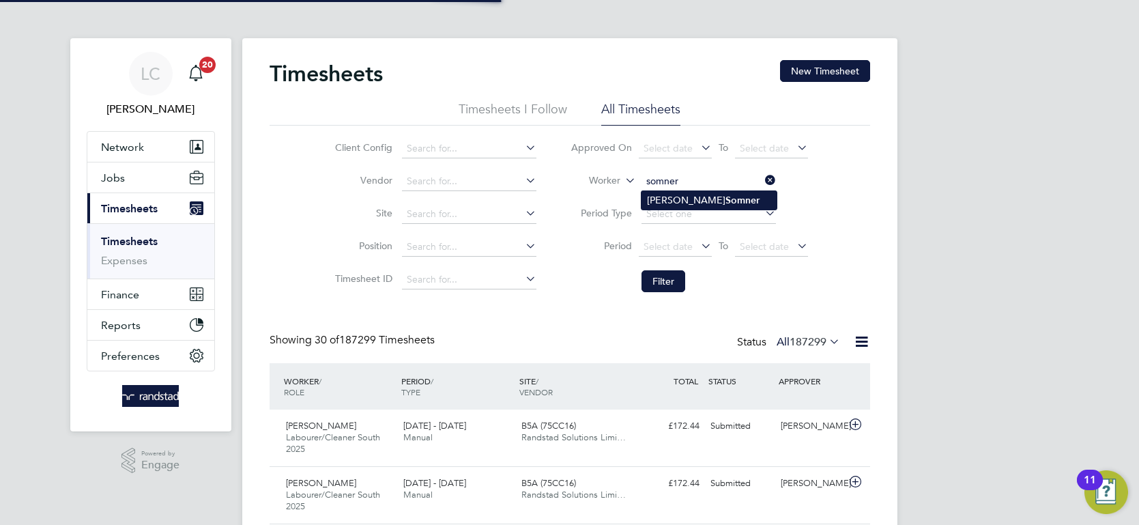
click at [673, 205] on li "Matthew Somner" at bounding box center [708, 200] width 135 height 18
type input "[PERSON_NAME]"
click at [673, 284] on button "Filter" at bounding box center [663, 281] width 44 height 22
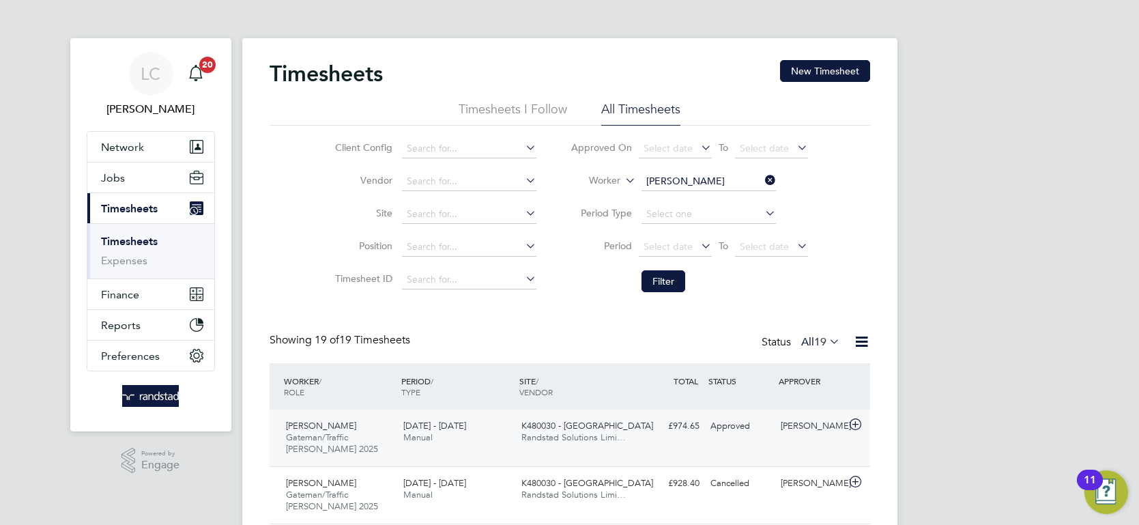
click at [622, 420] on div "K480030 - Littlehampton Randstad Solutions Limi…" at bounding box center [575, 432] width 118 height 34
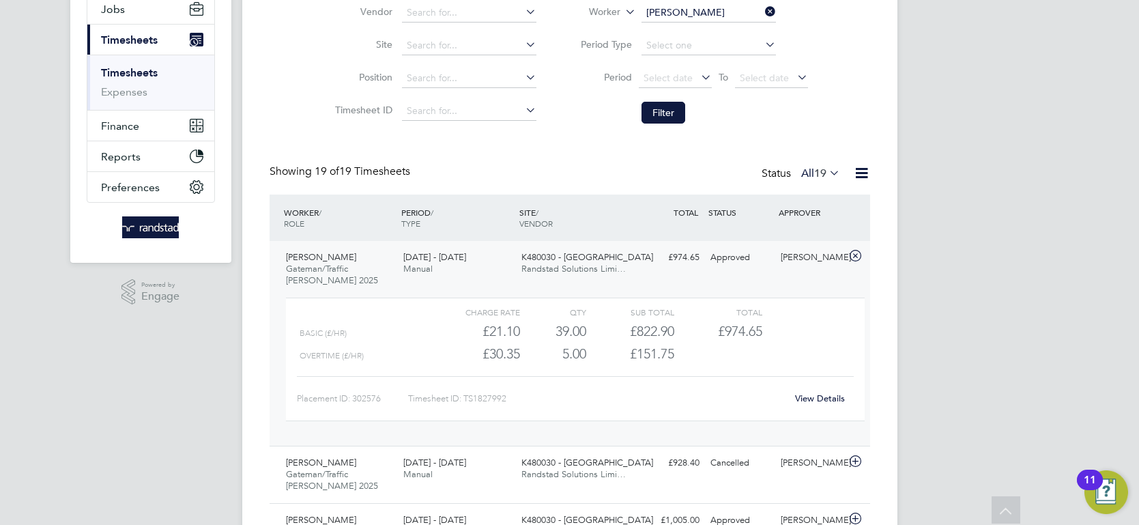
click at [820, 401] on link "View Details" at bounding box center [820, 398] width 50 height 12
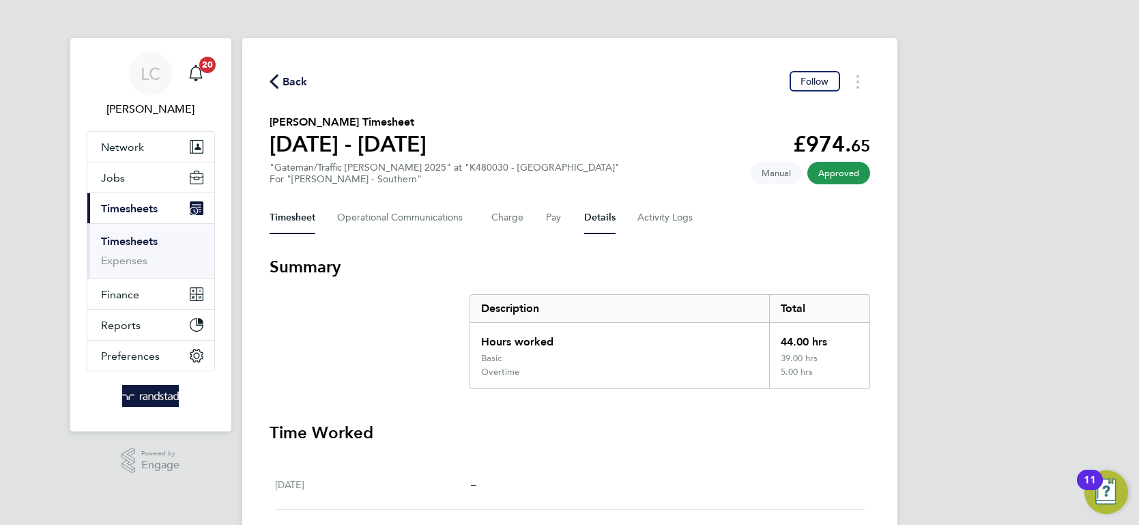
click at [594, 212] on button "Details" at bounding box center [599, 217] width 31 height 33
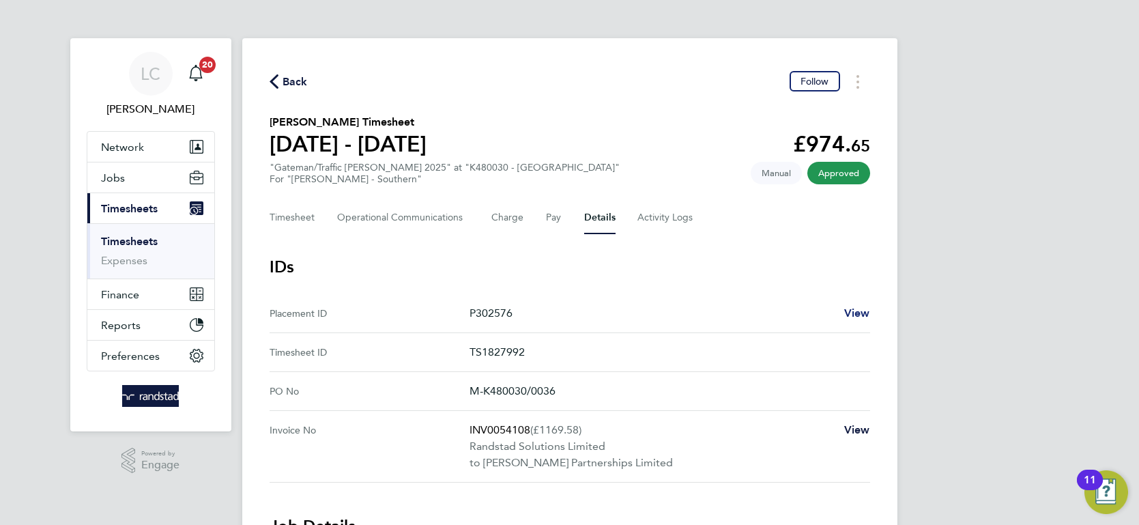
click at [863, 307] on span "View" at bounding box center [857, 312] width 26 height 13
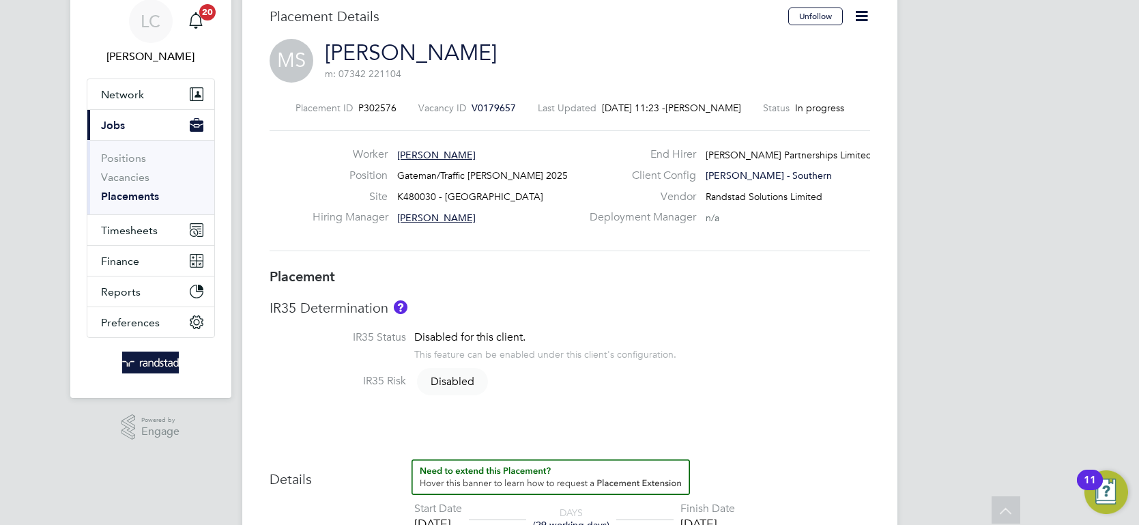
click at [859, 8] on icon at bounding box center [861, 16] width 17 height 17
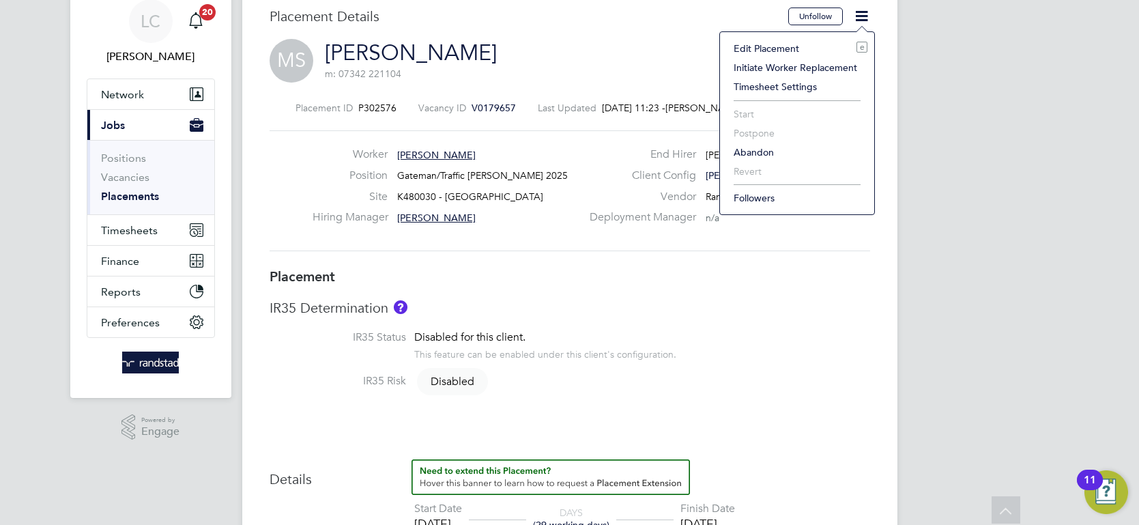
click at [800, 42] on li "Edit Placement e" at bounding box center [797, 48] width 141 height 19
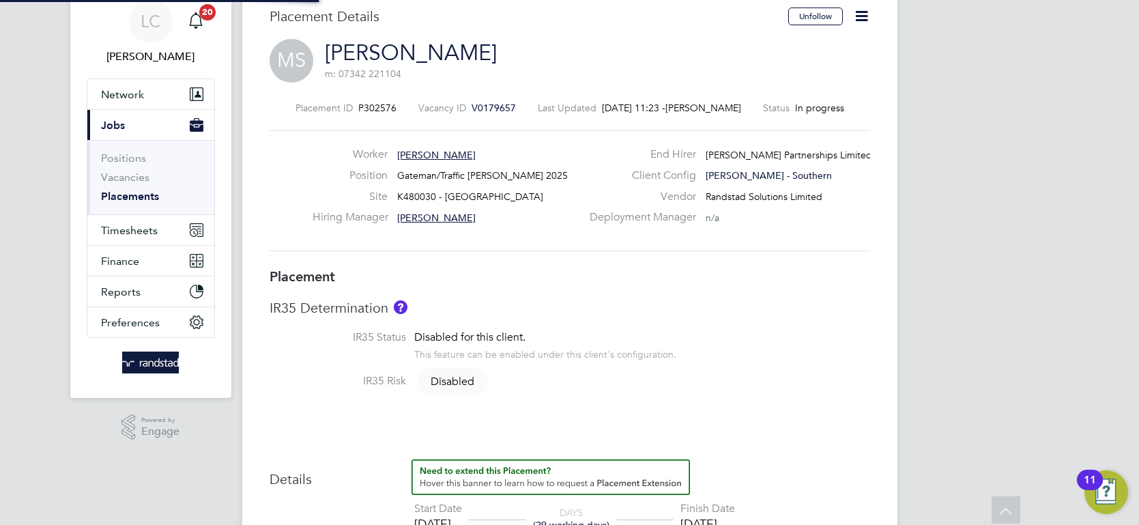
type input "[PERSON_NAME]"
type input "[DATE]"
type input "08:00"
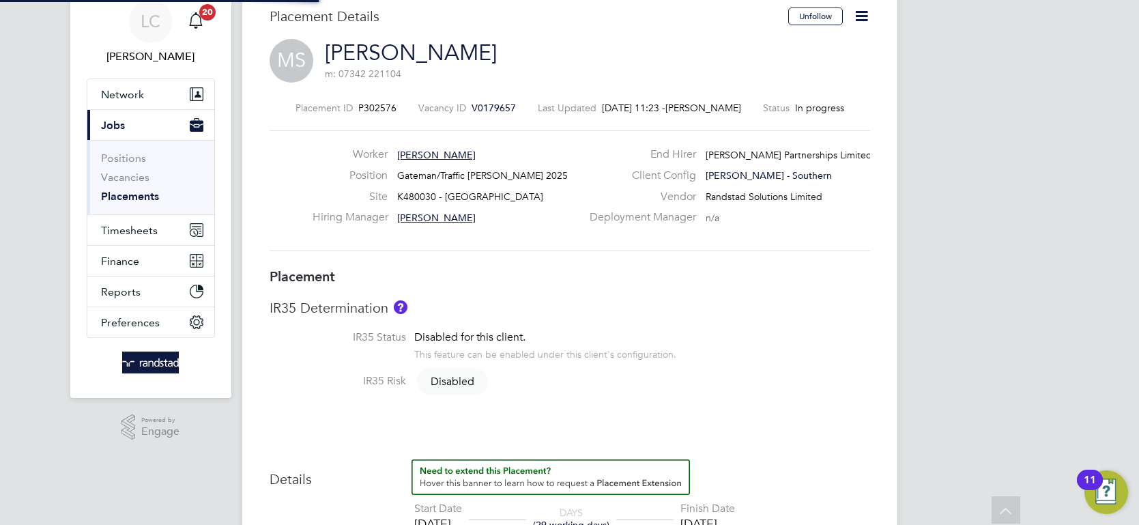
type input "17:00"
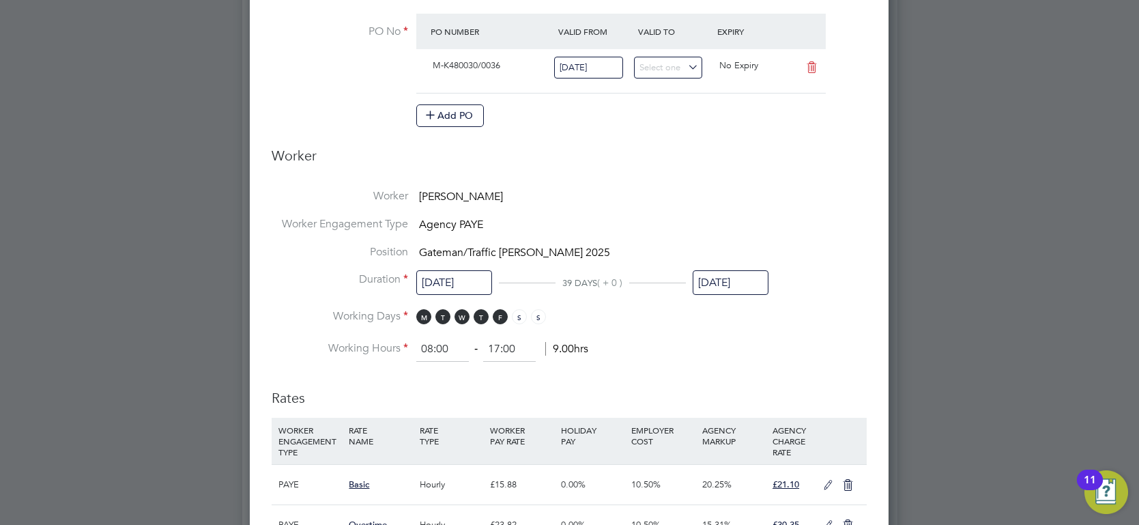
click at [723, 287] on input "[DATE]" at bounding box center [731, 282] width 76 height 25
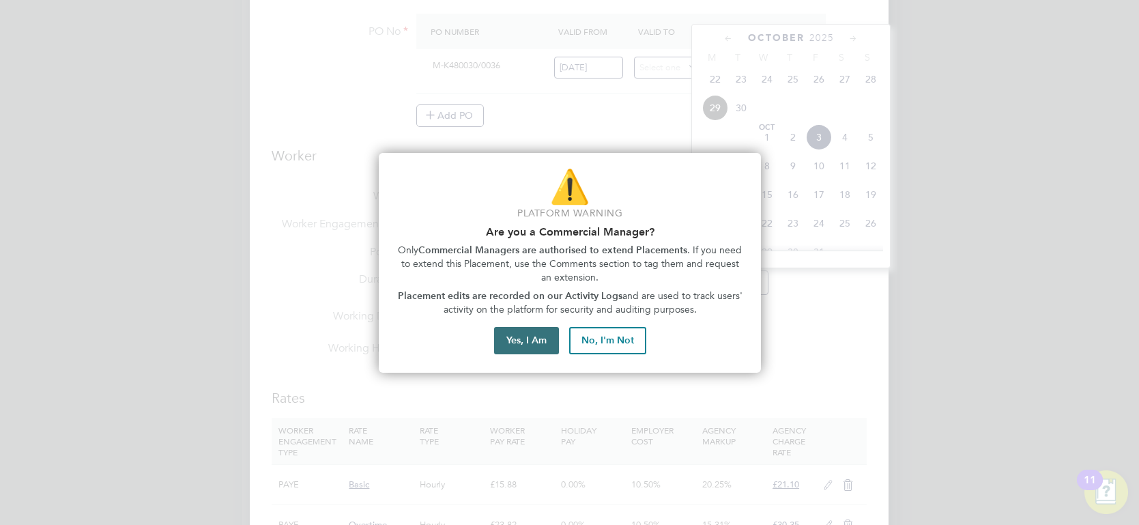
click at [532, 343] on button "Yes, I Am" at bounding box center [526, 340] width 65 height 27
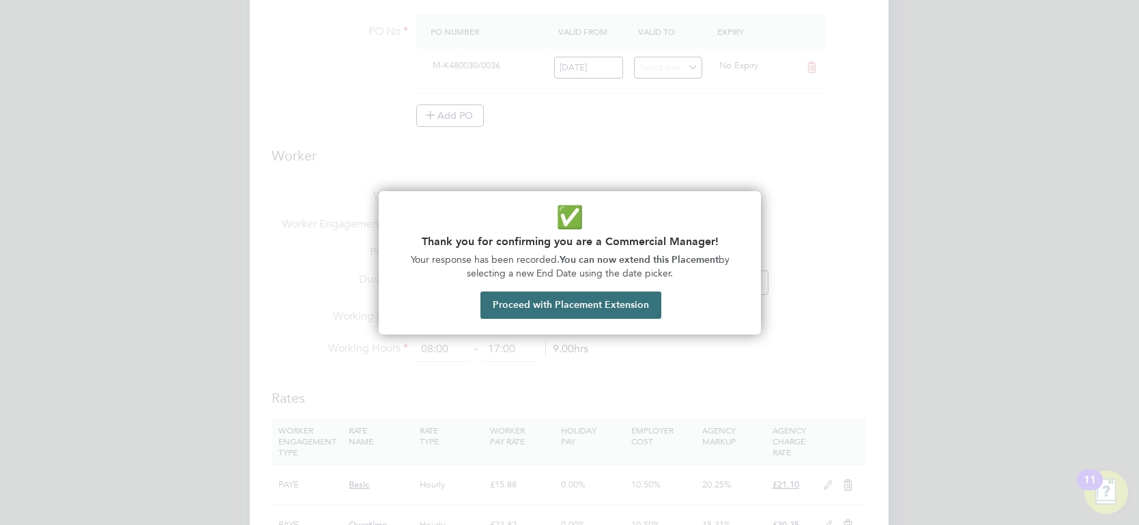
click at [607, 307] on button "Proceed with Placement Extension" at bounding box center [570, 304] width 181 height 27
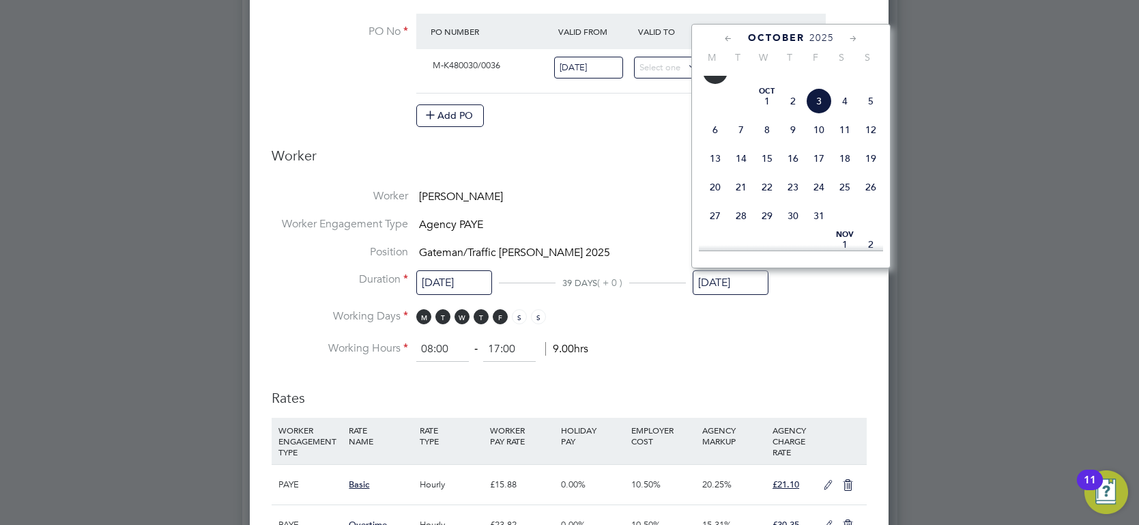
click at [871, 200] on span "26" at bounding box center [871, 187] width 26 height 26
type input "[DATE]"
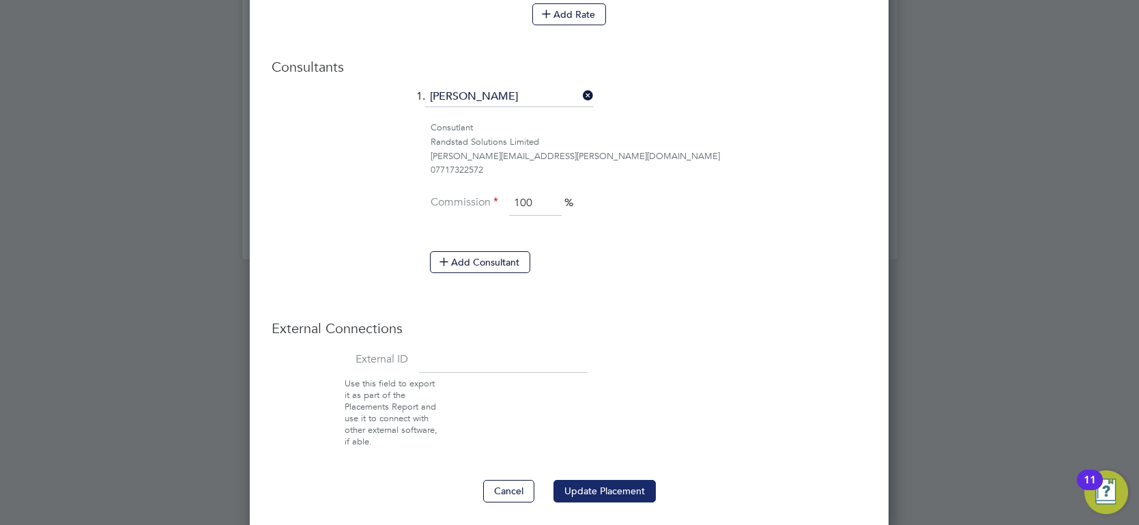
click at [597, 484] on button "Update Placement" at bounding box center [604, 491] width 102 height 22
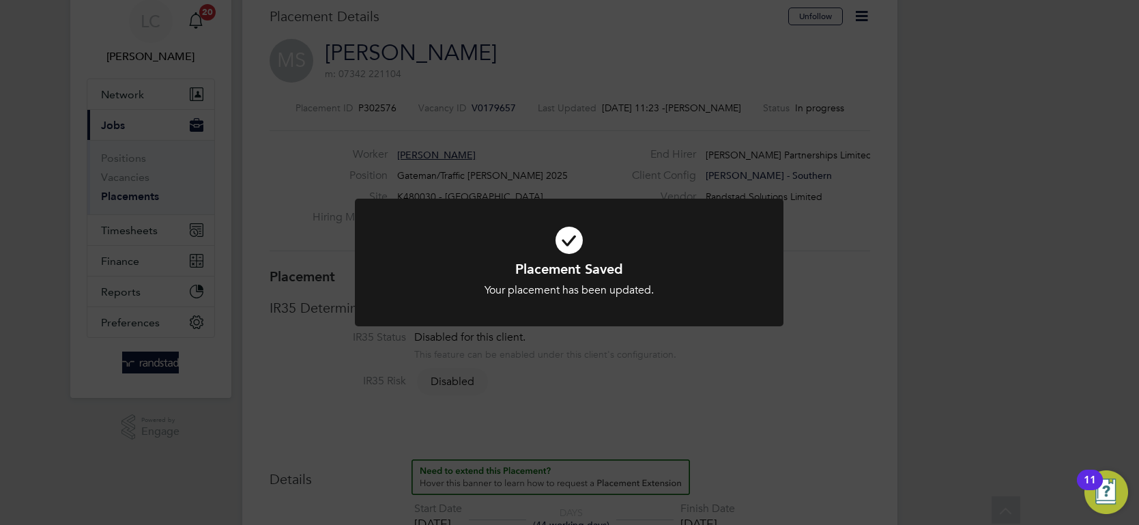
click at [959, 177] on div "Placement Saved Your placement has been updated. Cancel Okay" at bounding box center [569, 262] width 1139 height 525
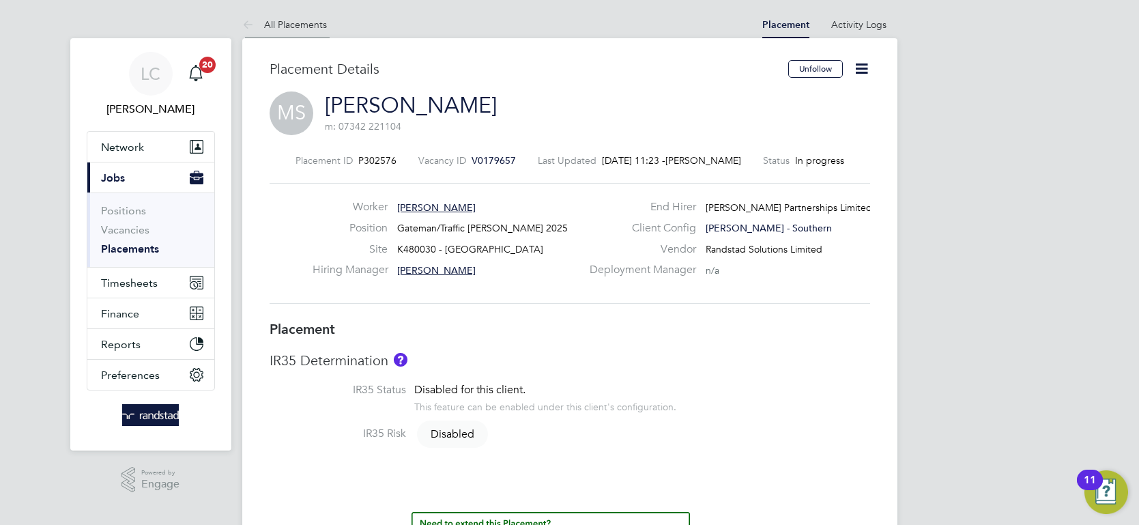
click at [274, 20] on link "All Placements" at bounding box center [284, 24] width 85 height 12
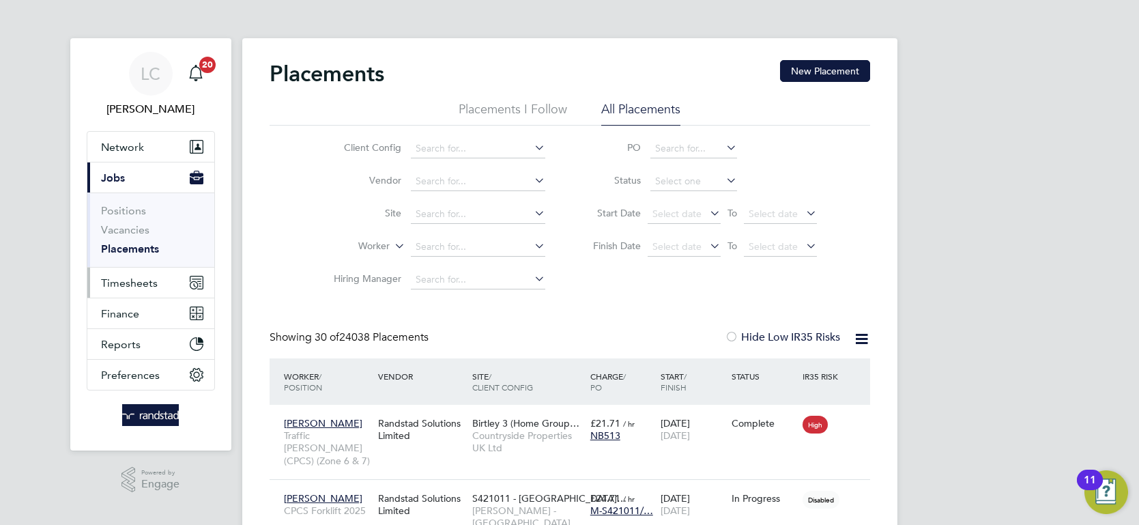
click at [107, 270] on button "Timesheets" at bounding box center [150, 282] width 127 height 30
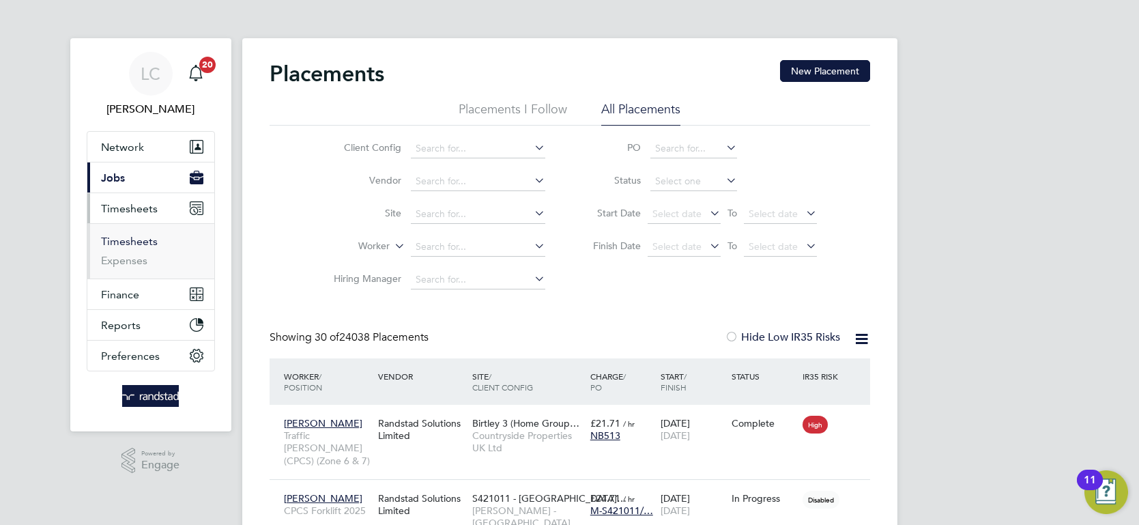
click at [133, 243] on link "Timesheets" at bounding box center [129, 241] width 57 height 13
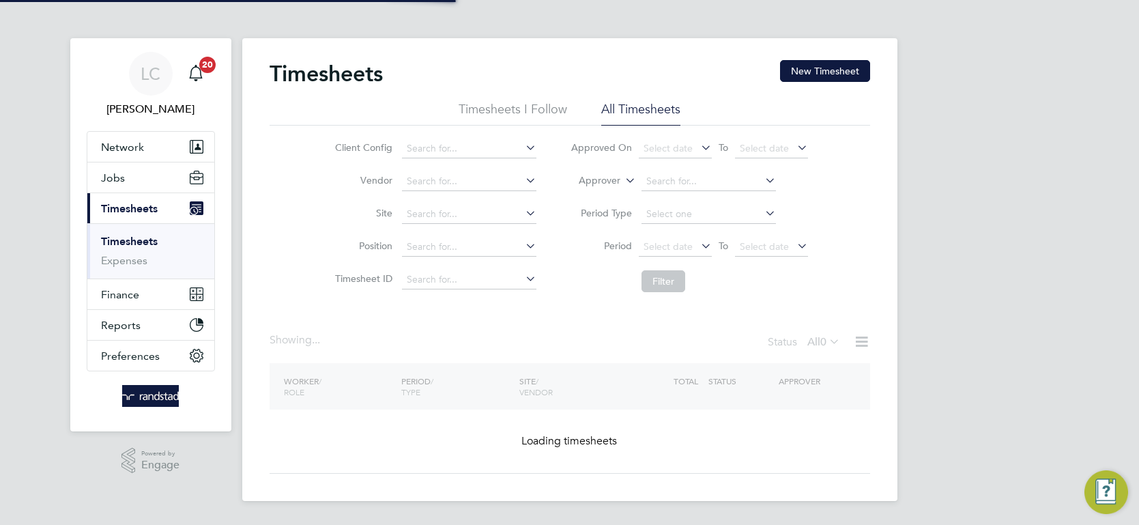
click at [622, 177] on icon at bounding box center [622, 177] width 0 height 12
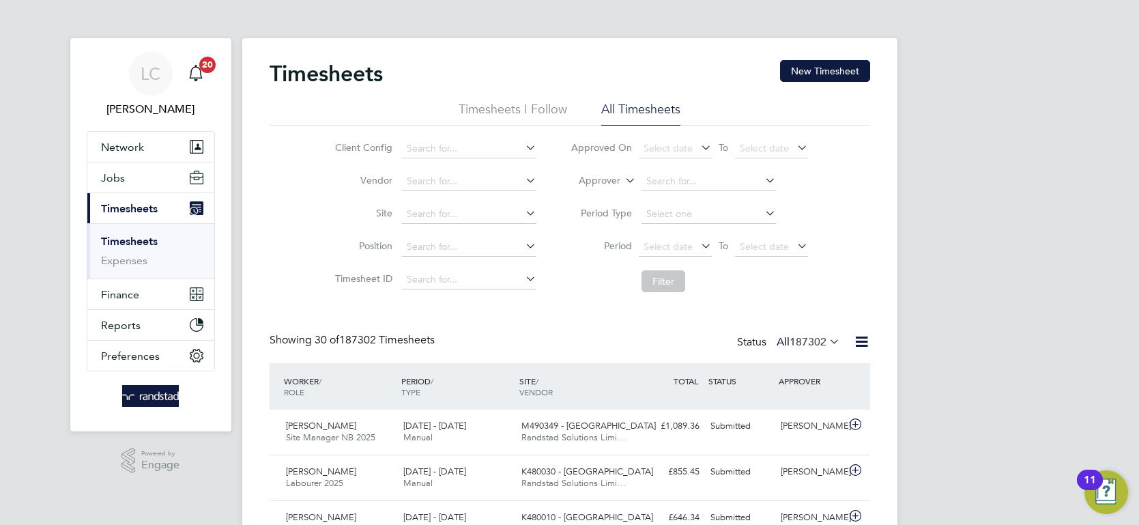
click at [588, 197] on li "Worker" at bounding box center [587, 197] width 67 height 18
click at [674, 178] on input at bounding box center [708, 181] width 134 height 19
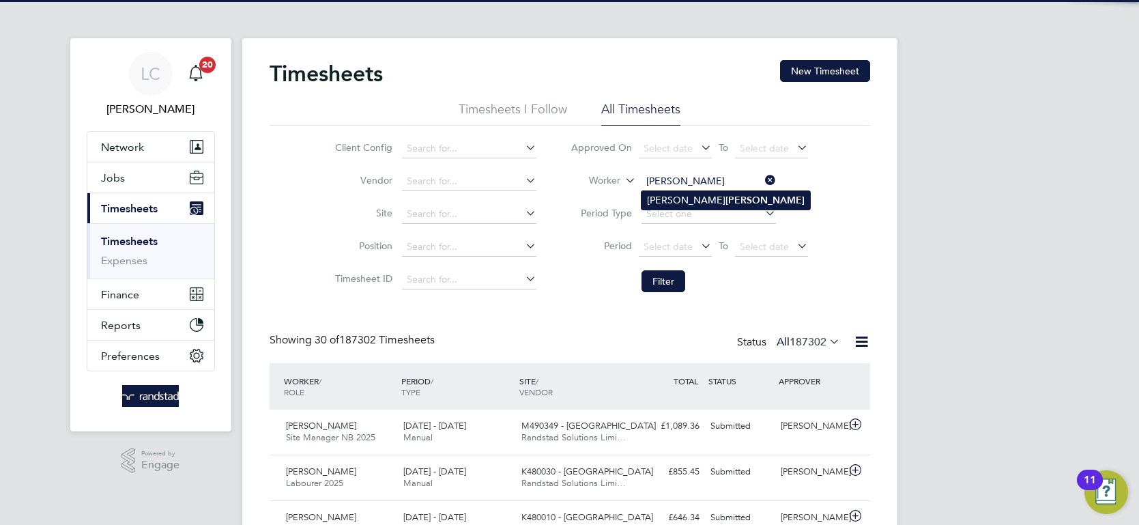
click at [725, 194] on b "[PERSON_NAME]" at bounding box center [764, 200] width 79 height 12
type input "[PERSON_NAME]"
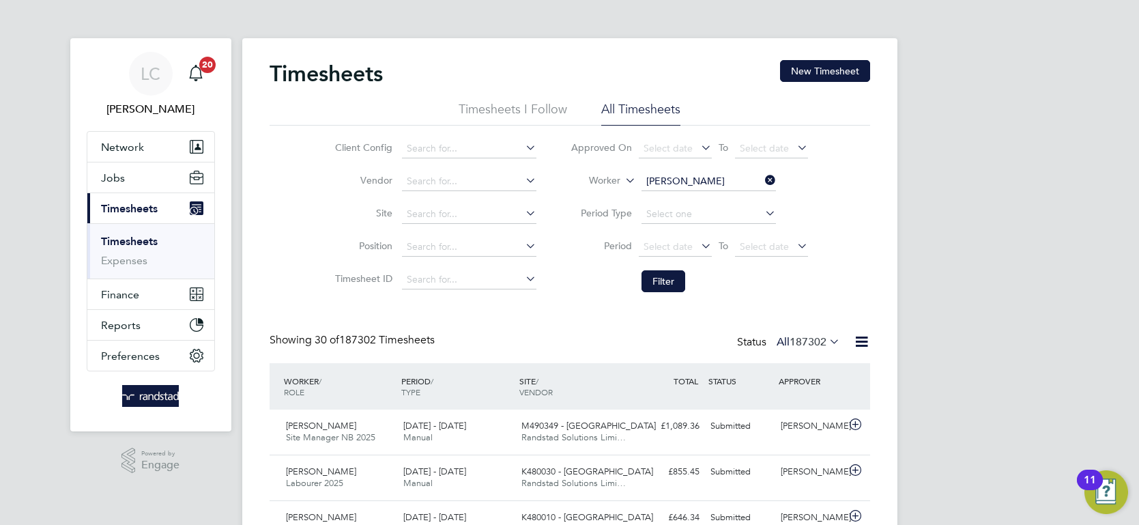
click at [656, 266] on li "Filter" at bounding box center [689, 280] width 272 height 35
click at [654, 277] on button "Filter" at bounding box center [663, 281] width 44 height 22
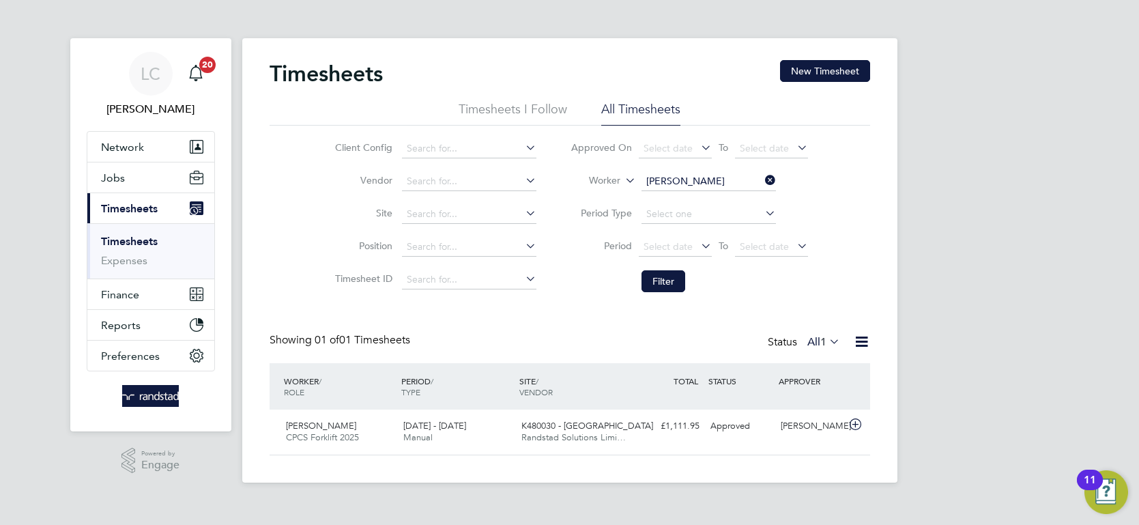
click at [1013, 147] on div "LC [PERSON_NAME] Notifications 20 Applications: Network Team Members Businesses…" at bounding box center [569, 252] width 1139 height 504
